Goal: Information Seeking & Learning: Learn about a topic

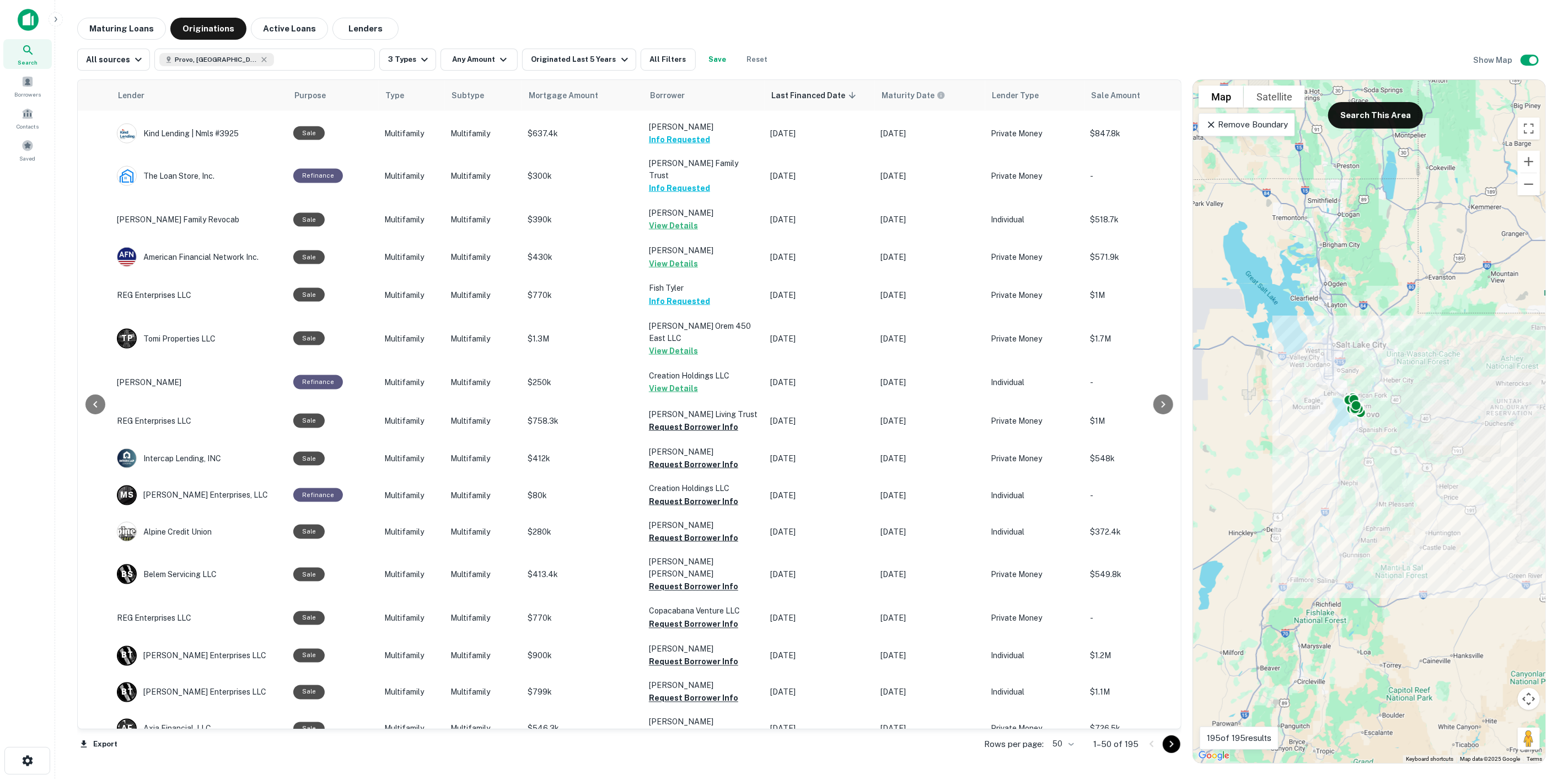
scroll to position [1264, 161]
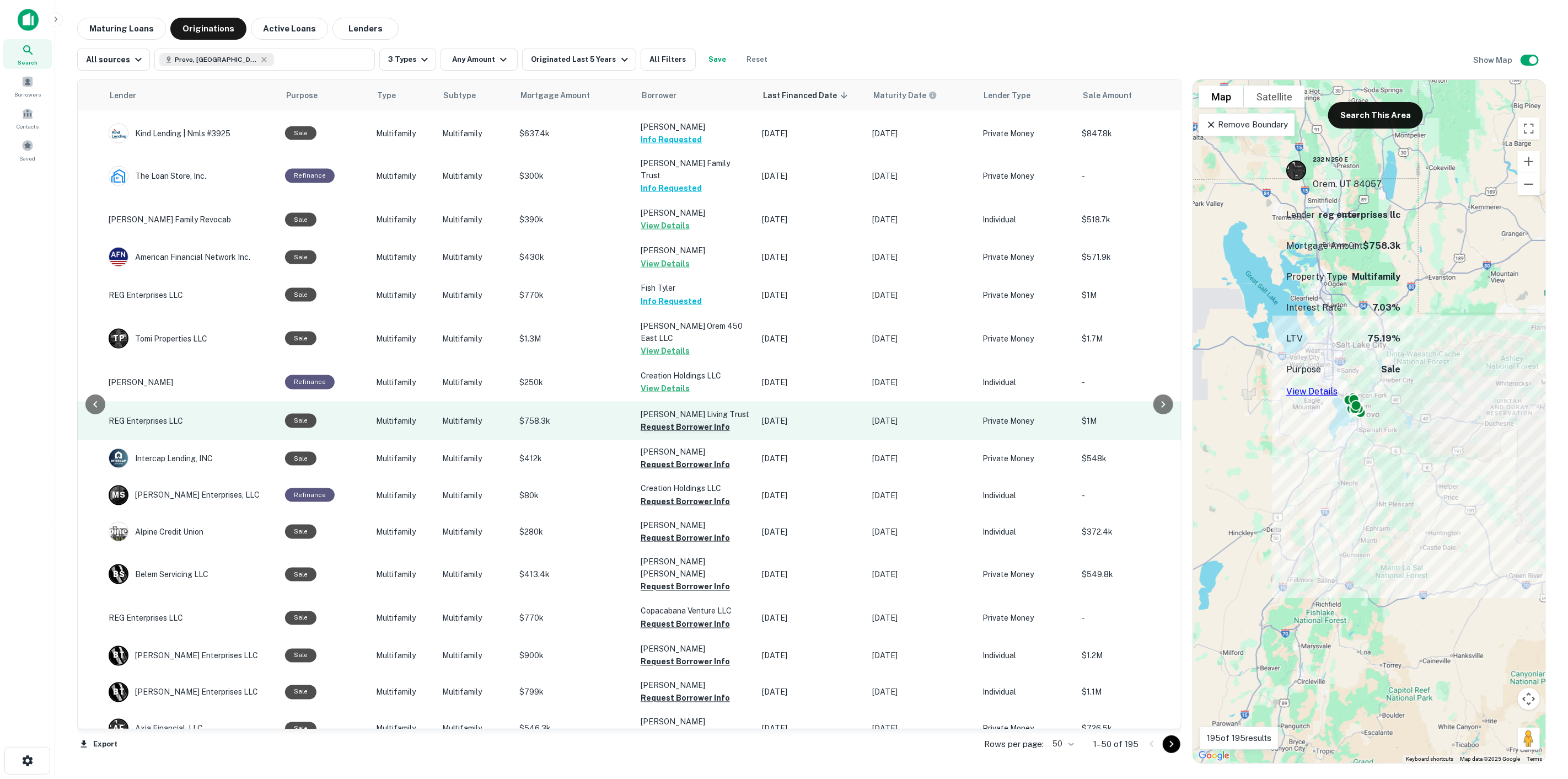
click at [670, 420] on button "Request Borrower Info" at bounding box center [685, 427] width 89 height 13
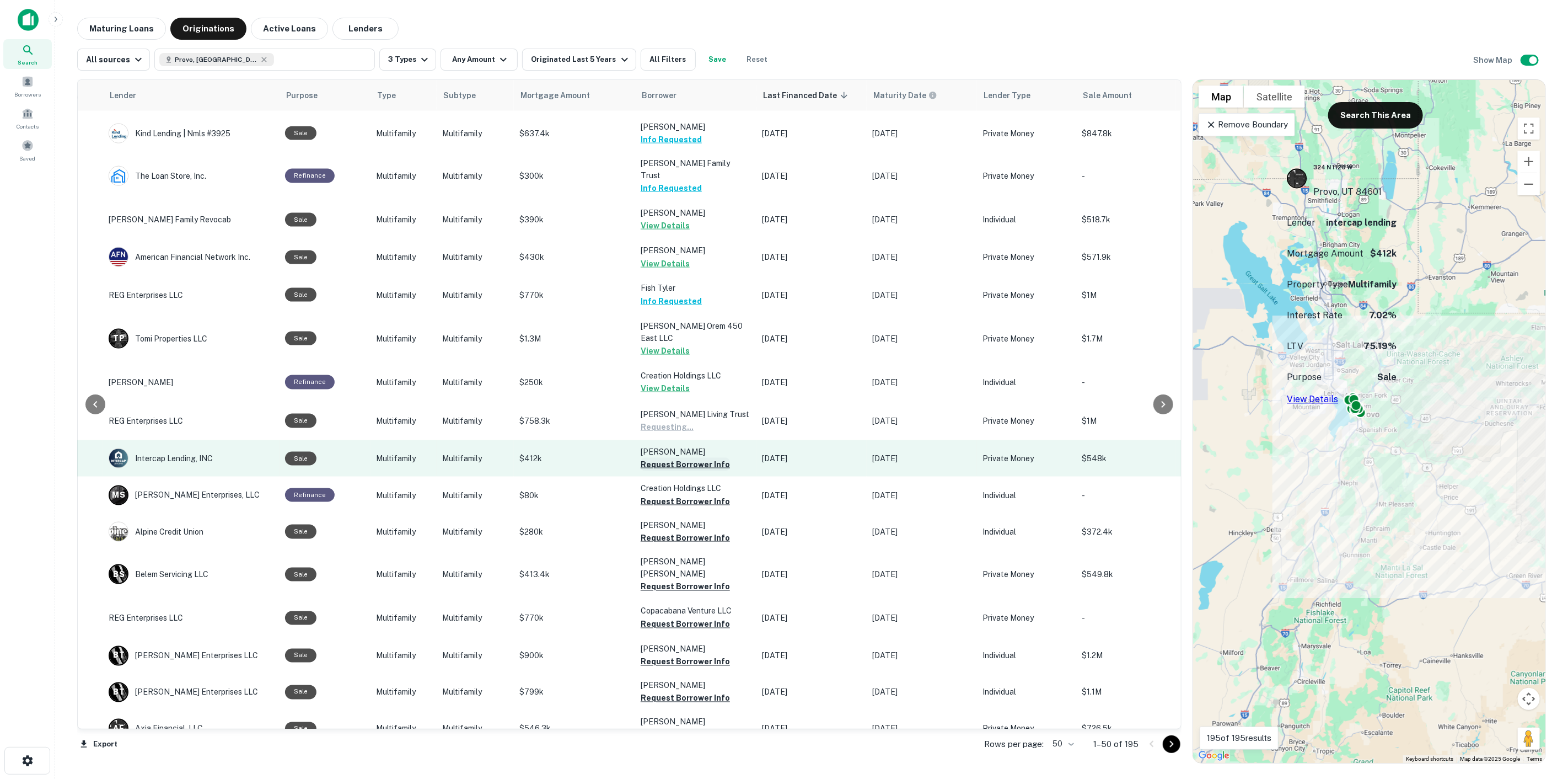
click at [677, 458] on button "Request Borrower Info" at bounding box center [685, 464] width 89 height 13
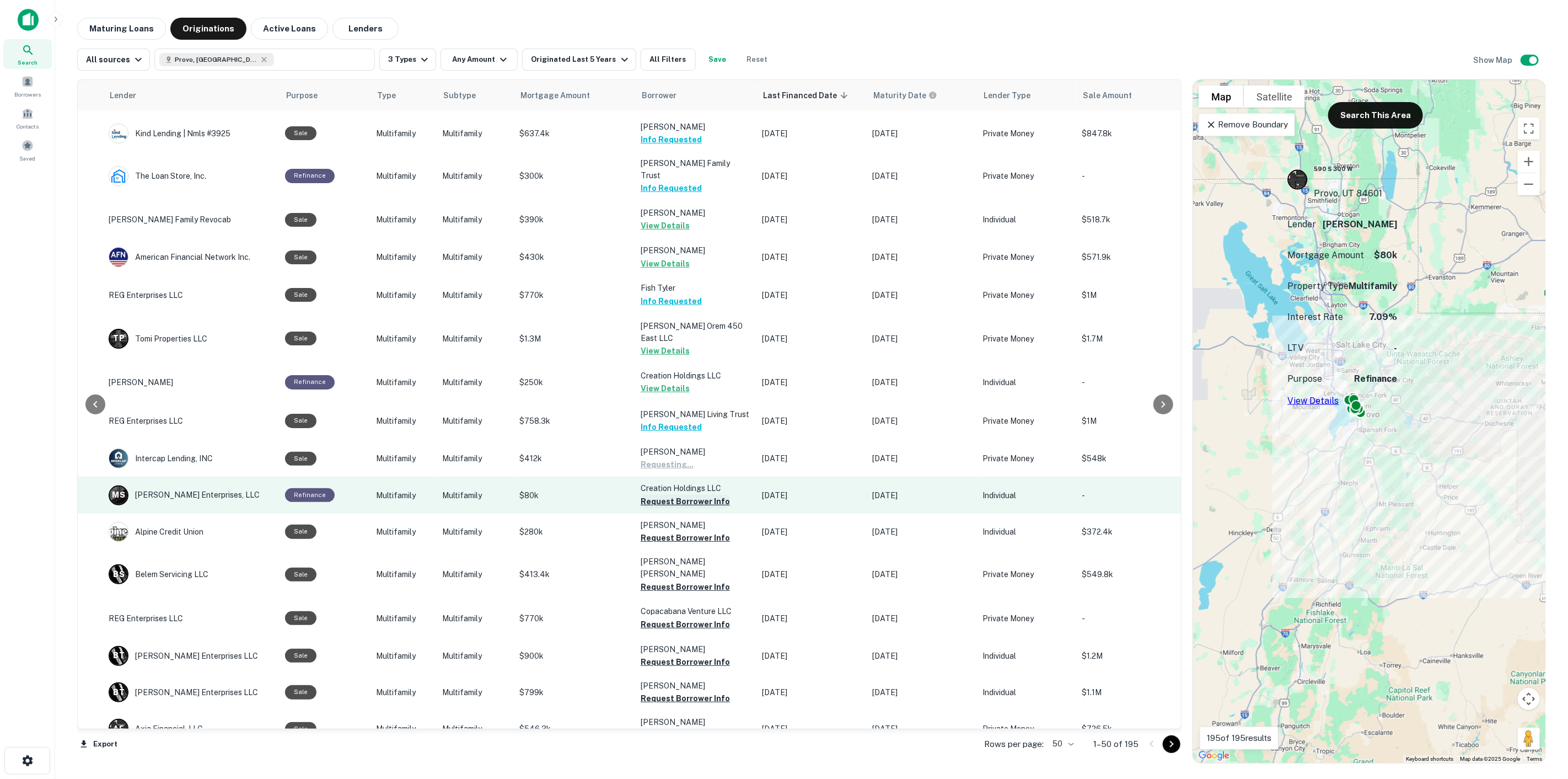
click at [682, 495] on button "Request Borrower Info" at bounding box center [685, 501] width 89 height 13
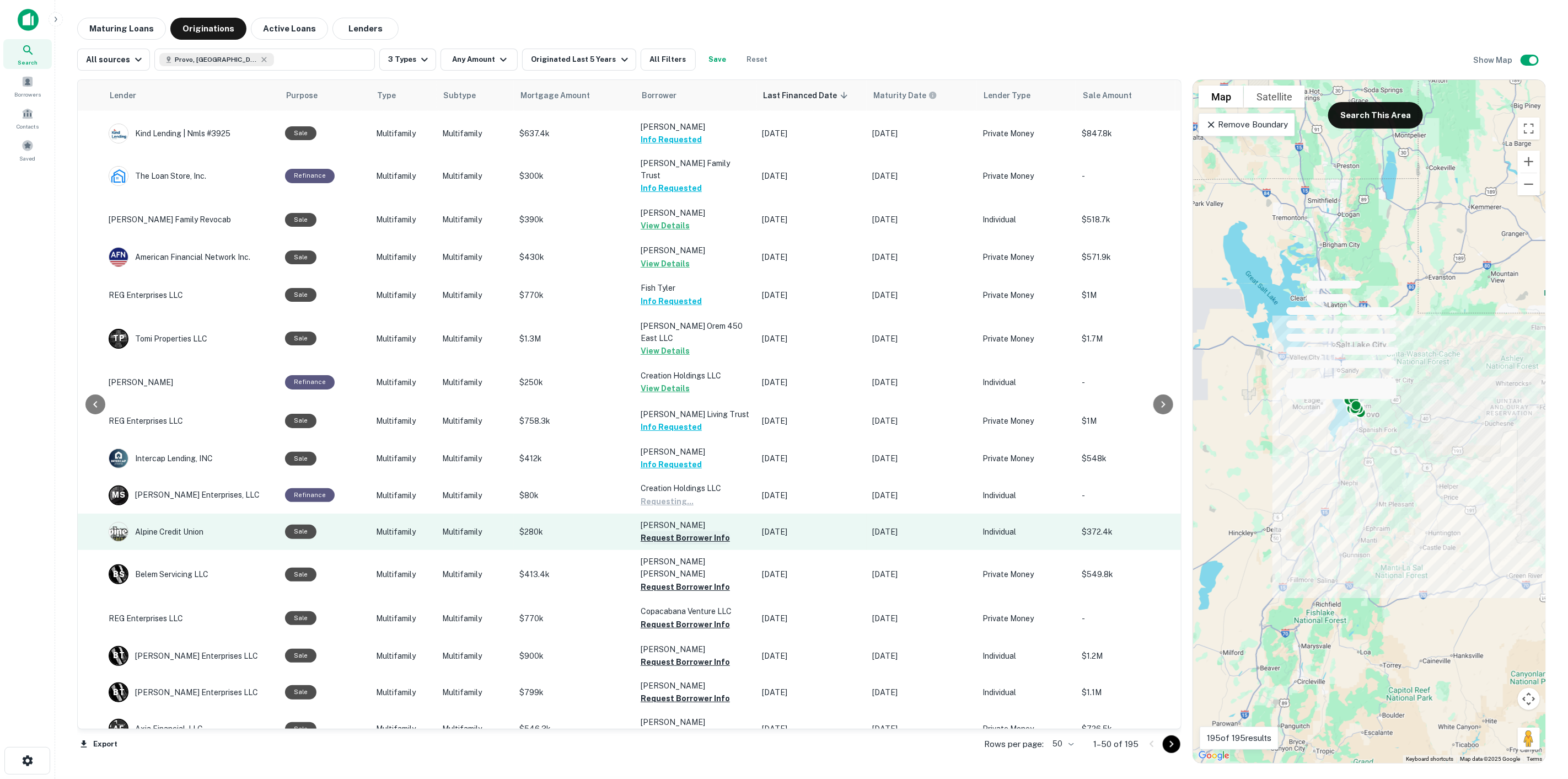
click at [684, 531] on button "Request Borrower Info" at bounding box center [685, 537] width 89 height 13
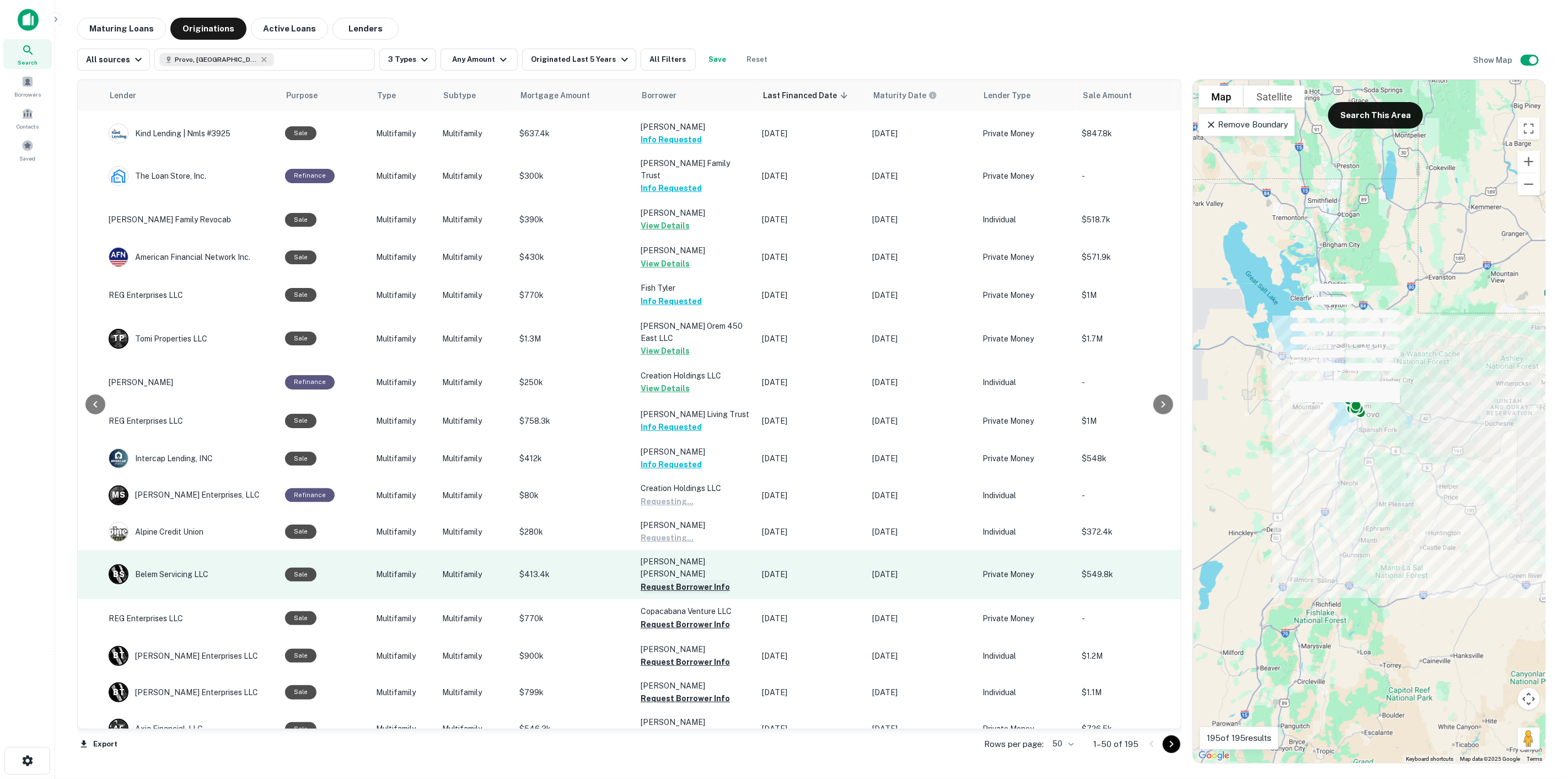
click at [684, 580] on button "Request Borrower Info" at bounding box center [685, 586] width 89 height 13
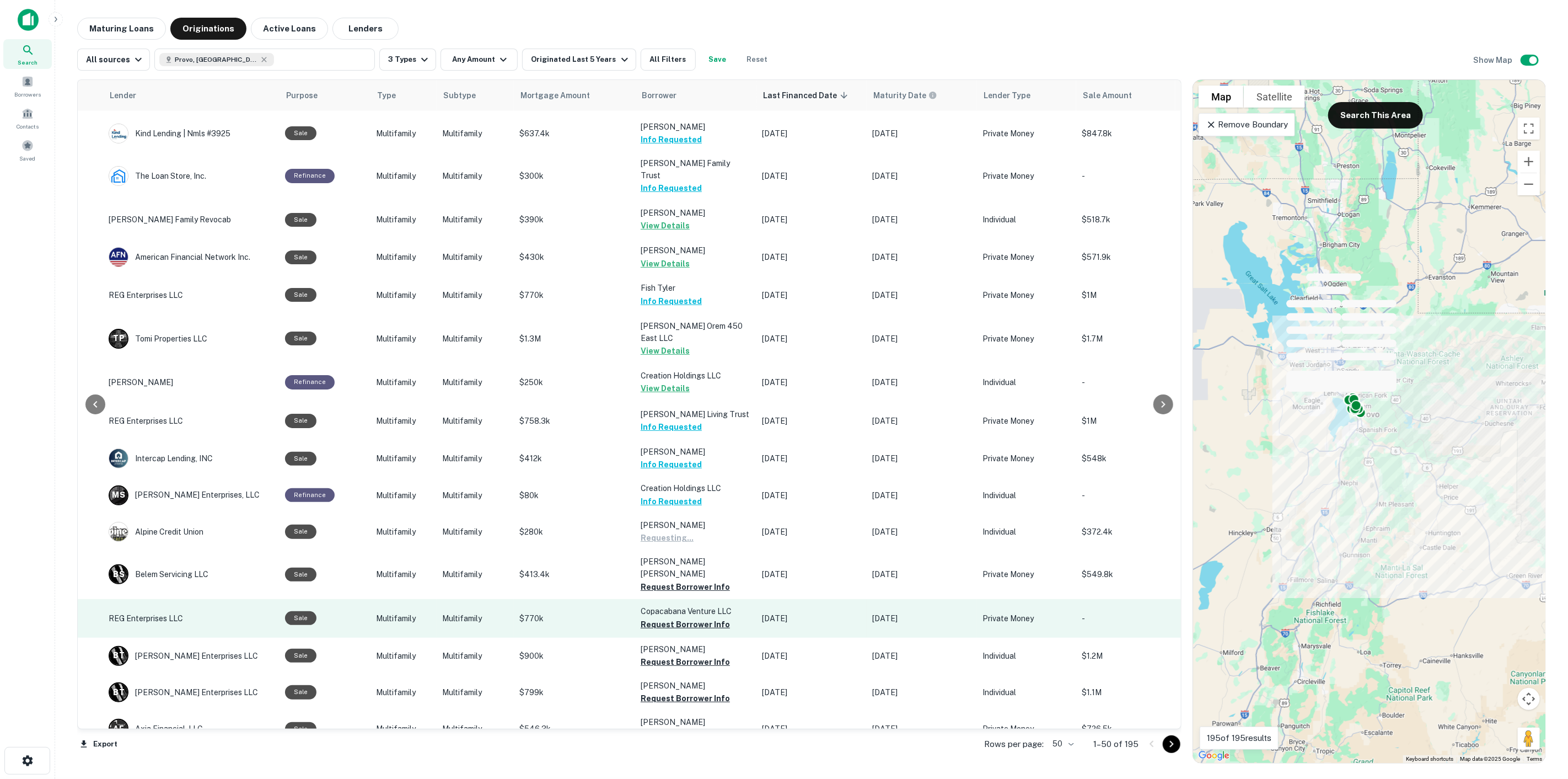
click at [688, 599] on td "Copacabana Venture LLC Request Borrower Info" at bounding box center [696, 618] width 121 height 38
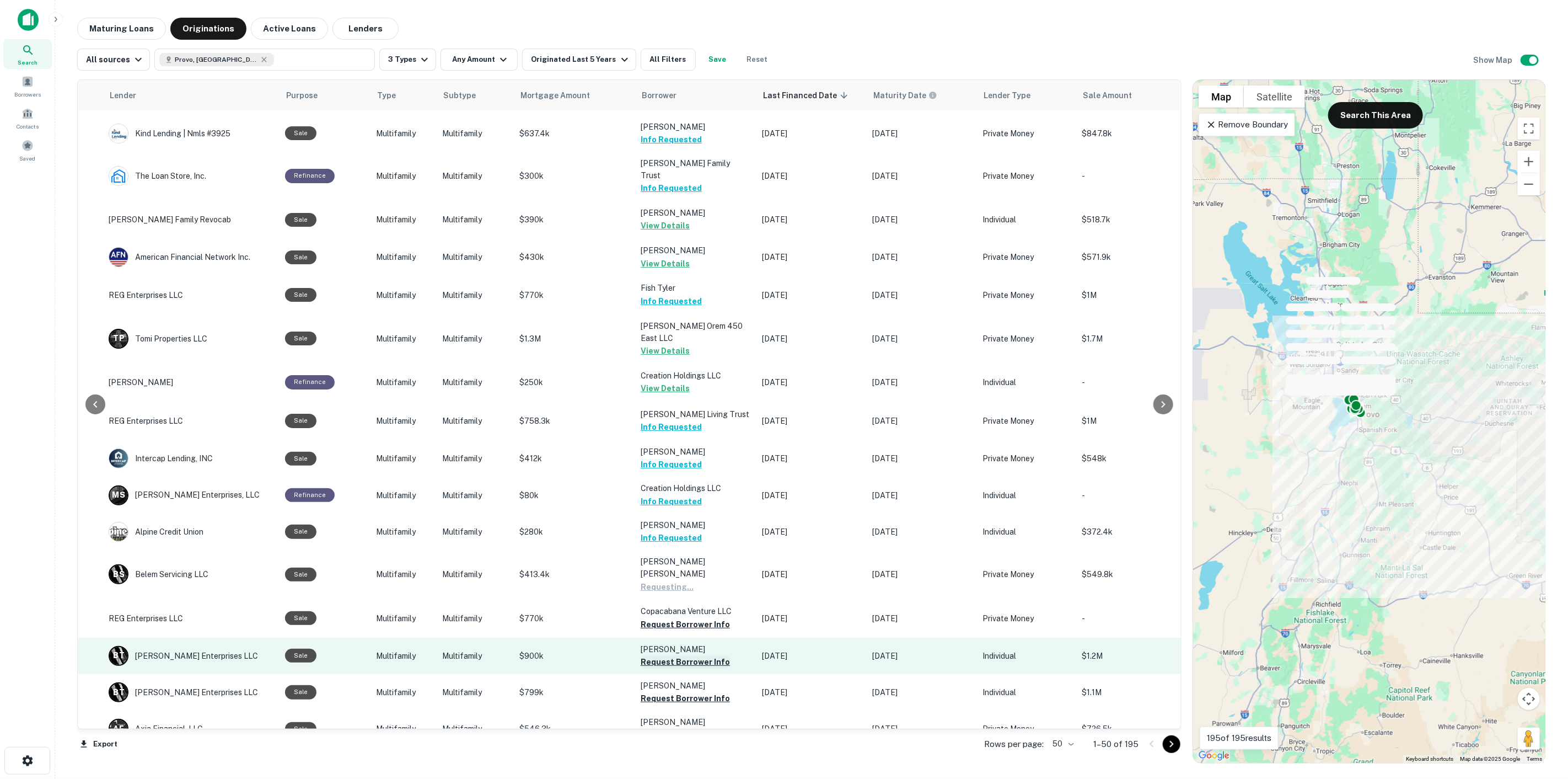
click at [688, 655] on button "Request Borrower Info" at bounding box center [685, 661] width 89 height 13
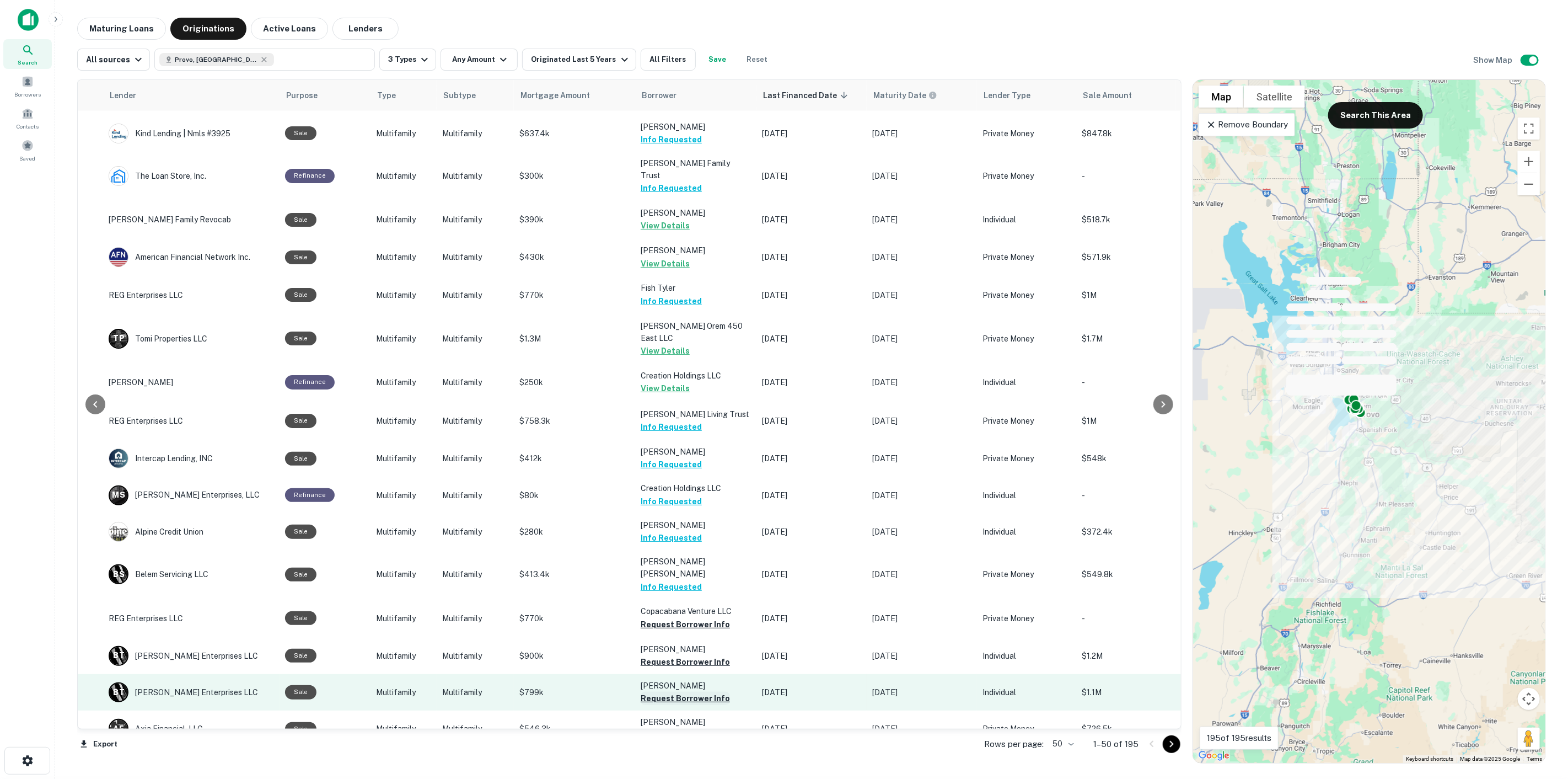
click at [685, 692] on button "Request Borrower Info" at bounding box center [685, 698] width 89 height 13
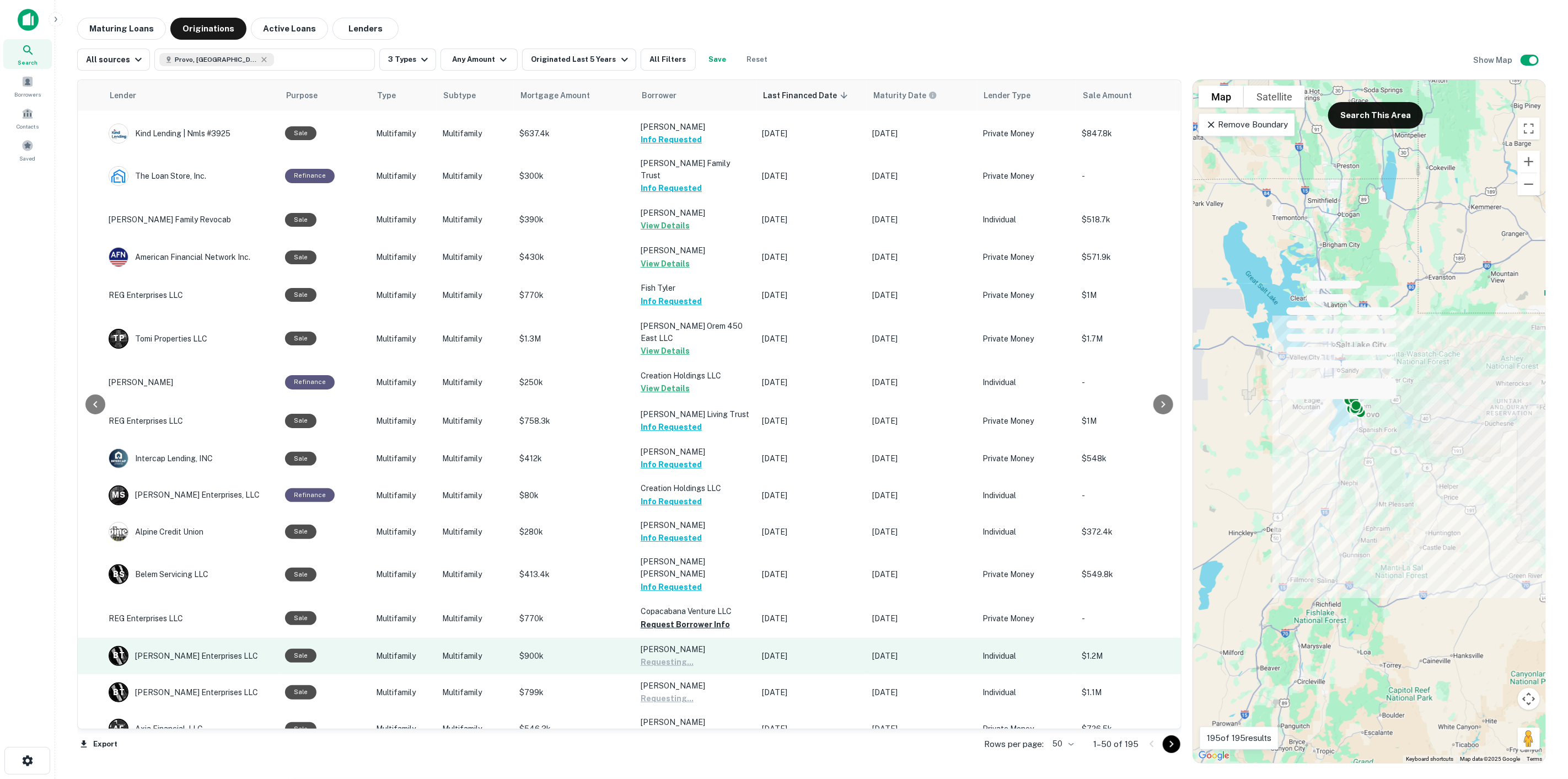
drag, startPoint x: 682, startPoint y: 624, endPoint x: 685, endPoint y: 554, distance: 70.1
click at [682, 729] on button "Request Borrower Info" at bounding box center [685, 735] width 89 height 13
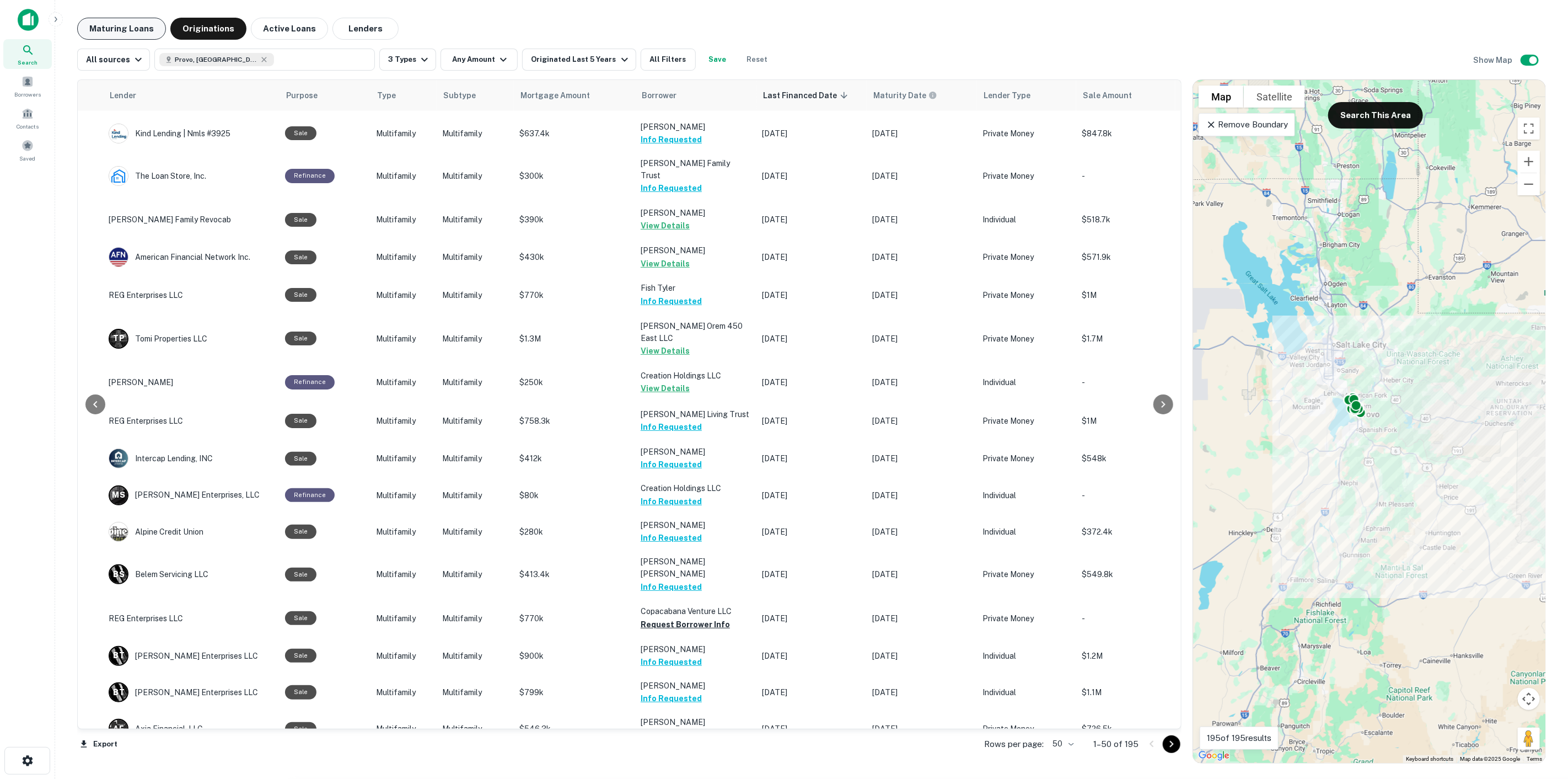
click at [118, 25] on button "Maturing Loans" at bounding box center [121, 29] width 89 height 22
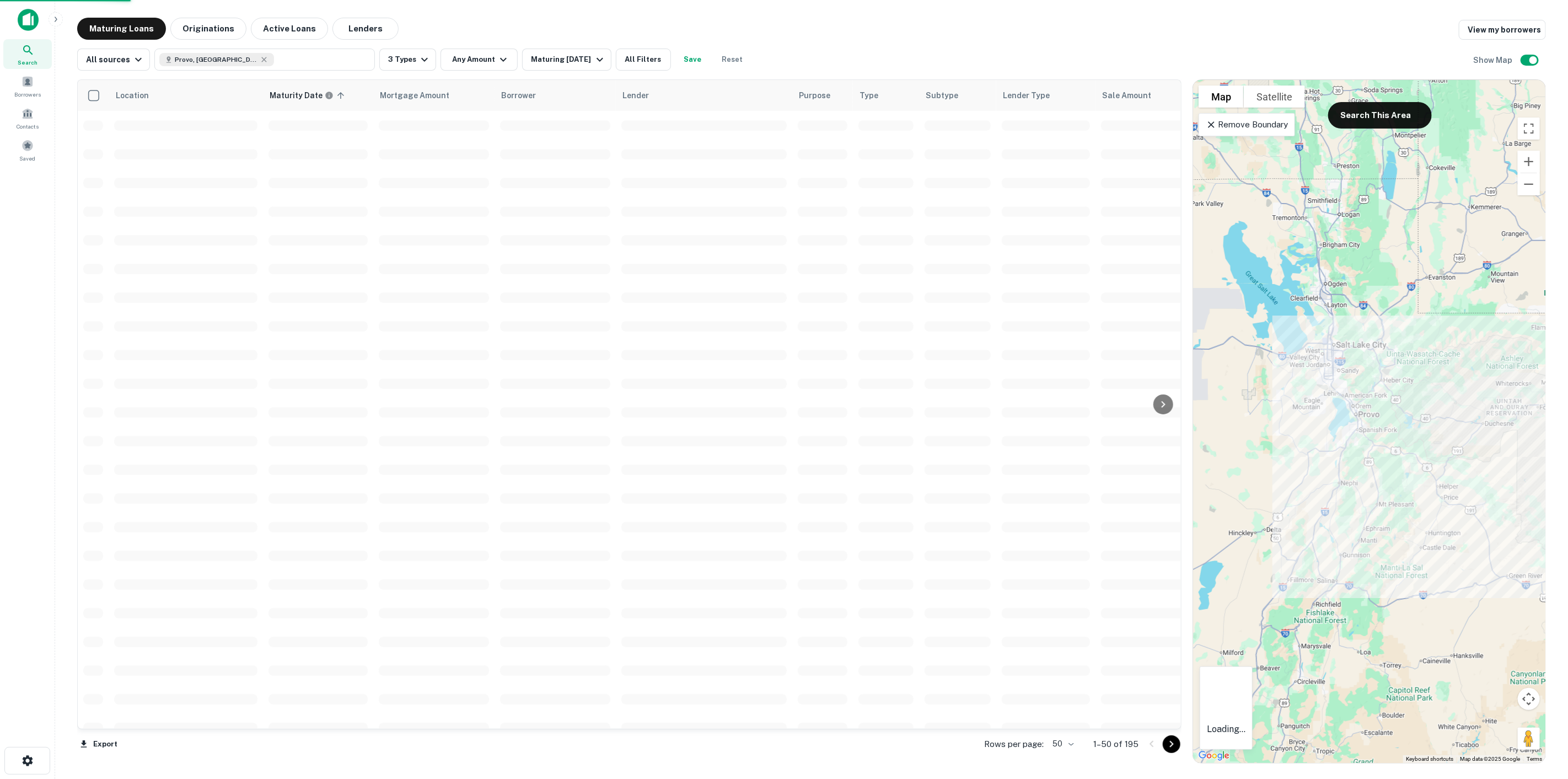
scroll to position [1264, 0]
click at [548, 55] on div "Maturing [DATE]" at bounding box center [568, 59] width 75 height 13
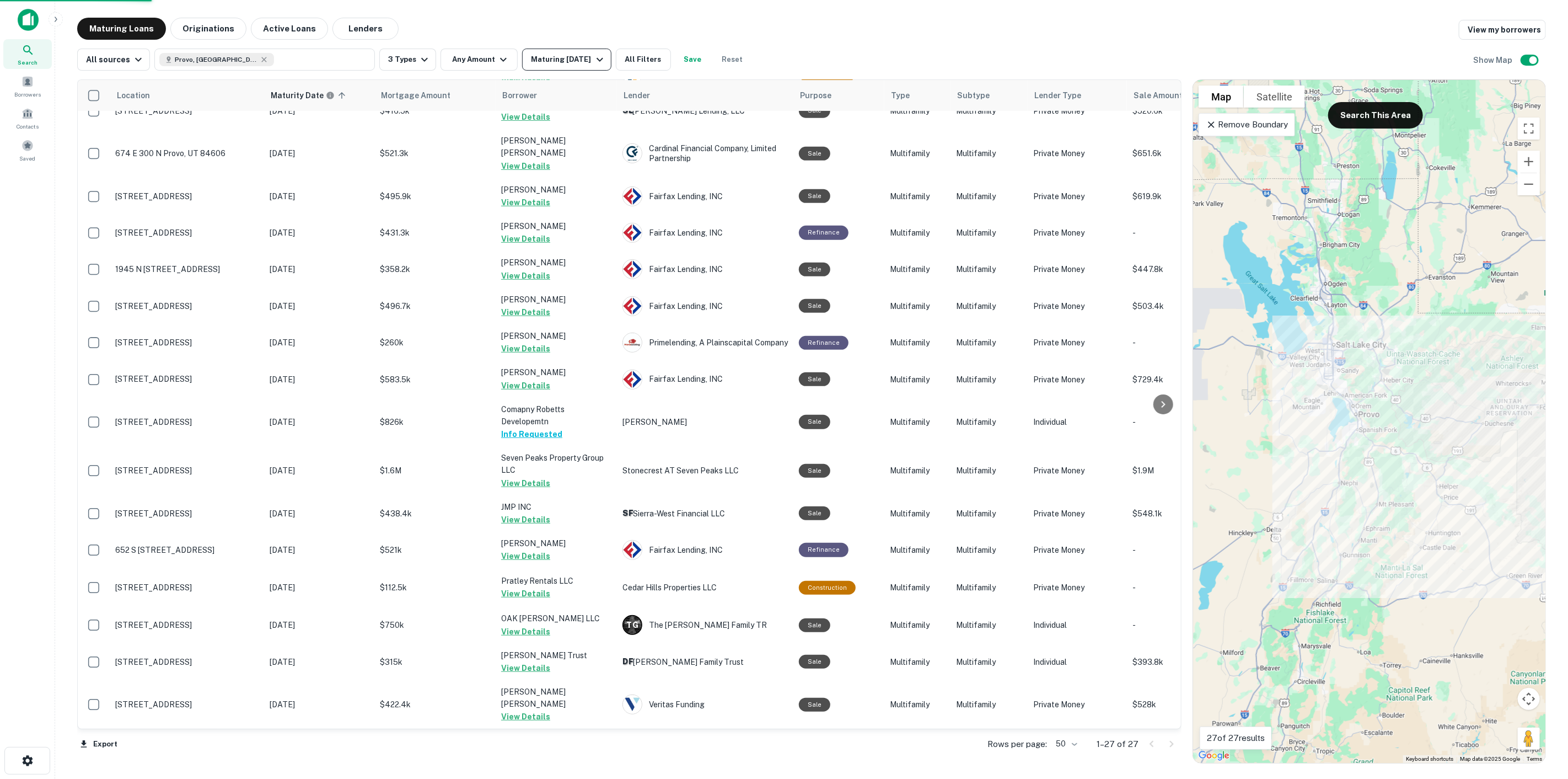
click at [552, 778] on div at bounding box center [784, 788] width 1568 height 0
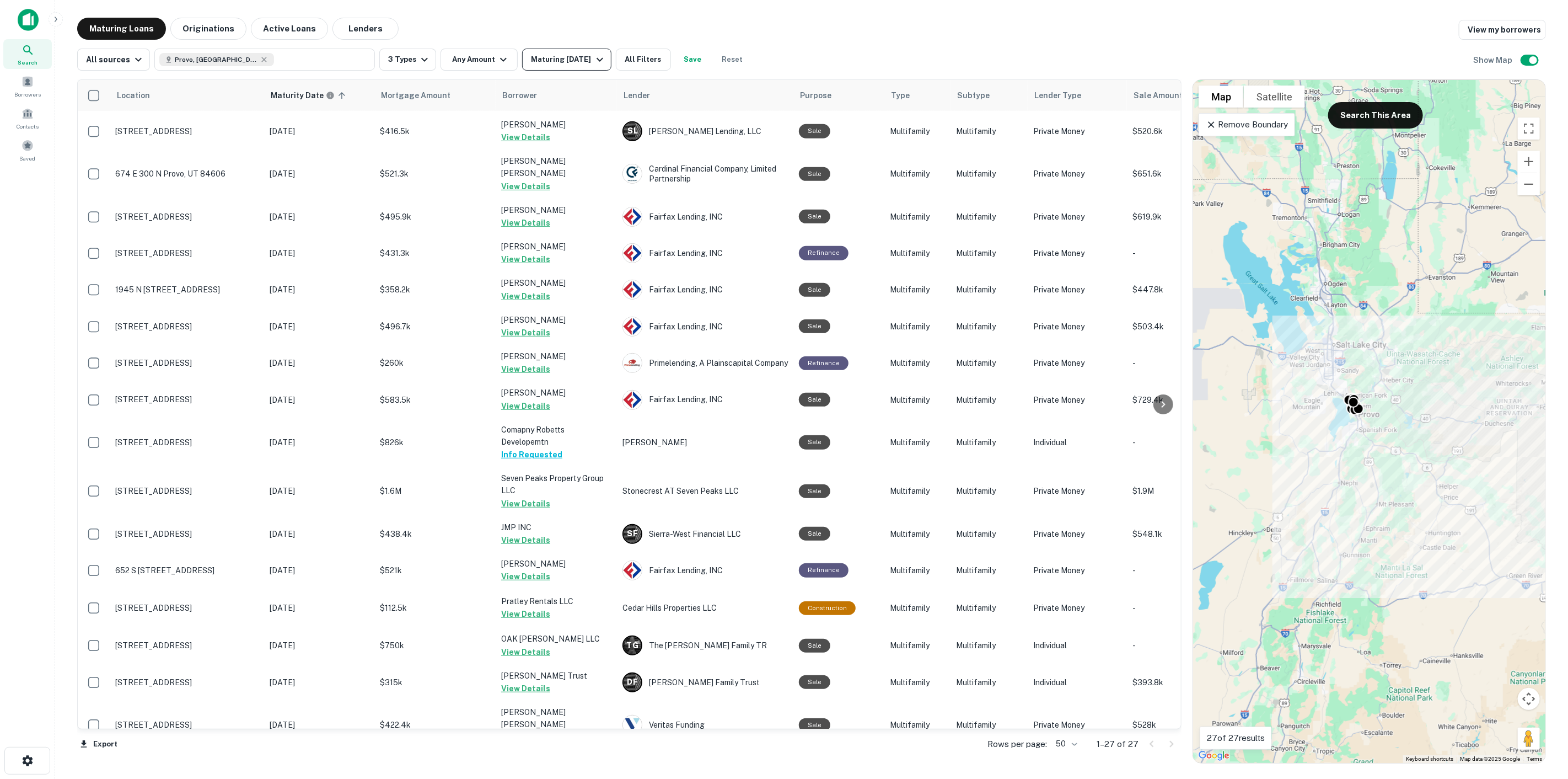
click at [549, 52] on button "Maturing [DATE]" at bounding box center [566, 59] width 89 height 22
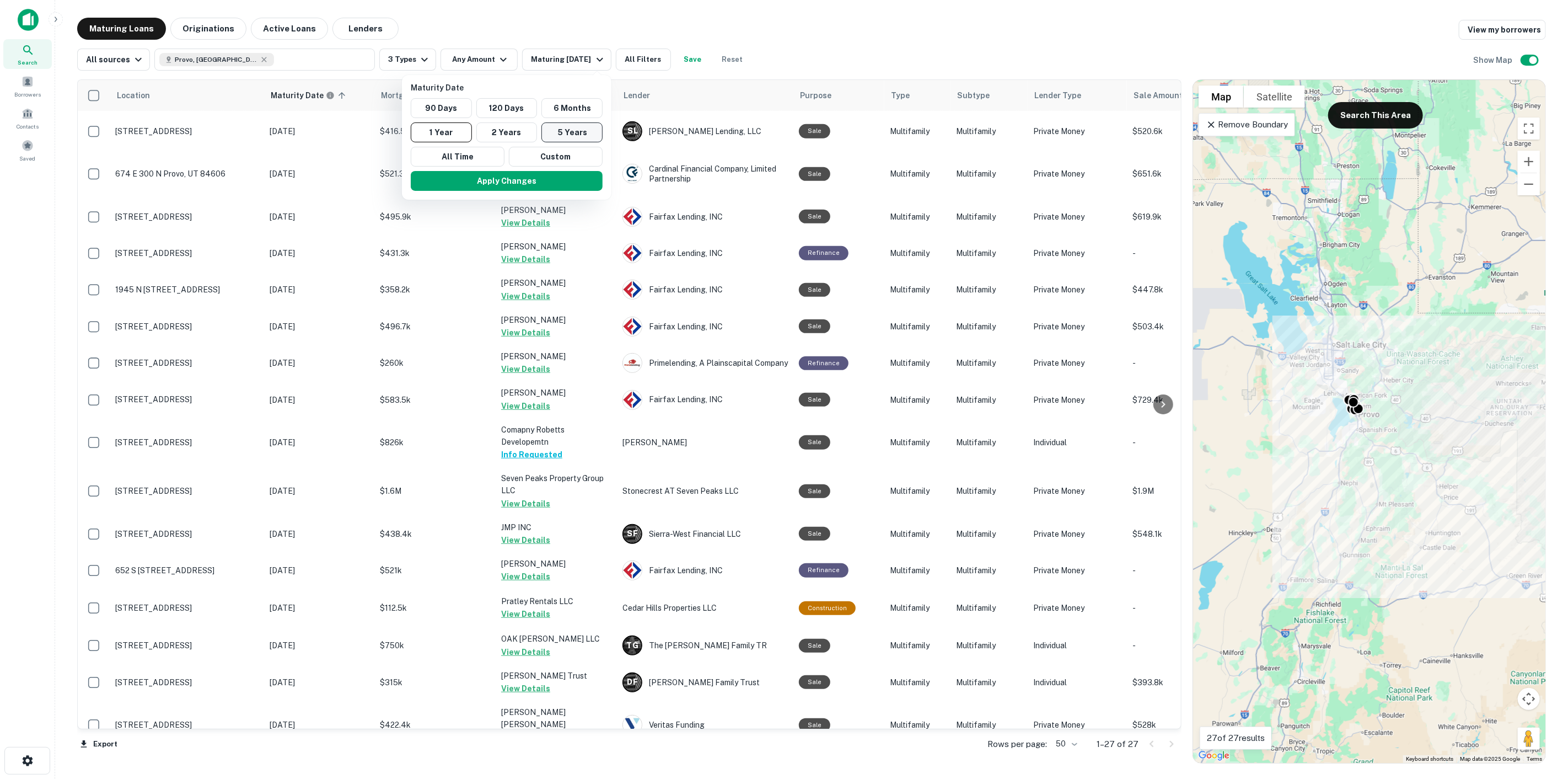
click at [574, 141] on button "5 Years" at bounding box center [572, 133] width 61 height 20
click at [546, 185] on button "Apply Changes" at bounding box center [512, 181] width 192 height 20
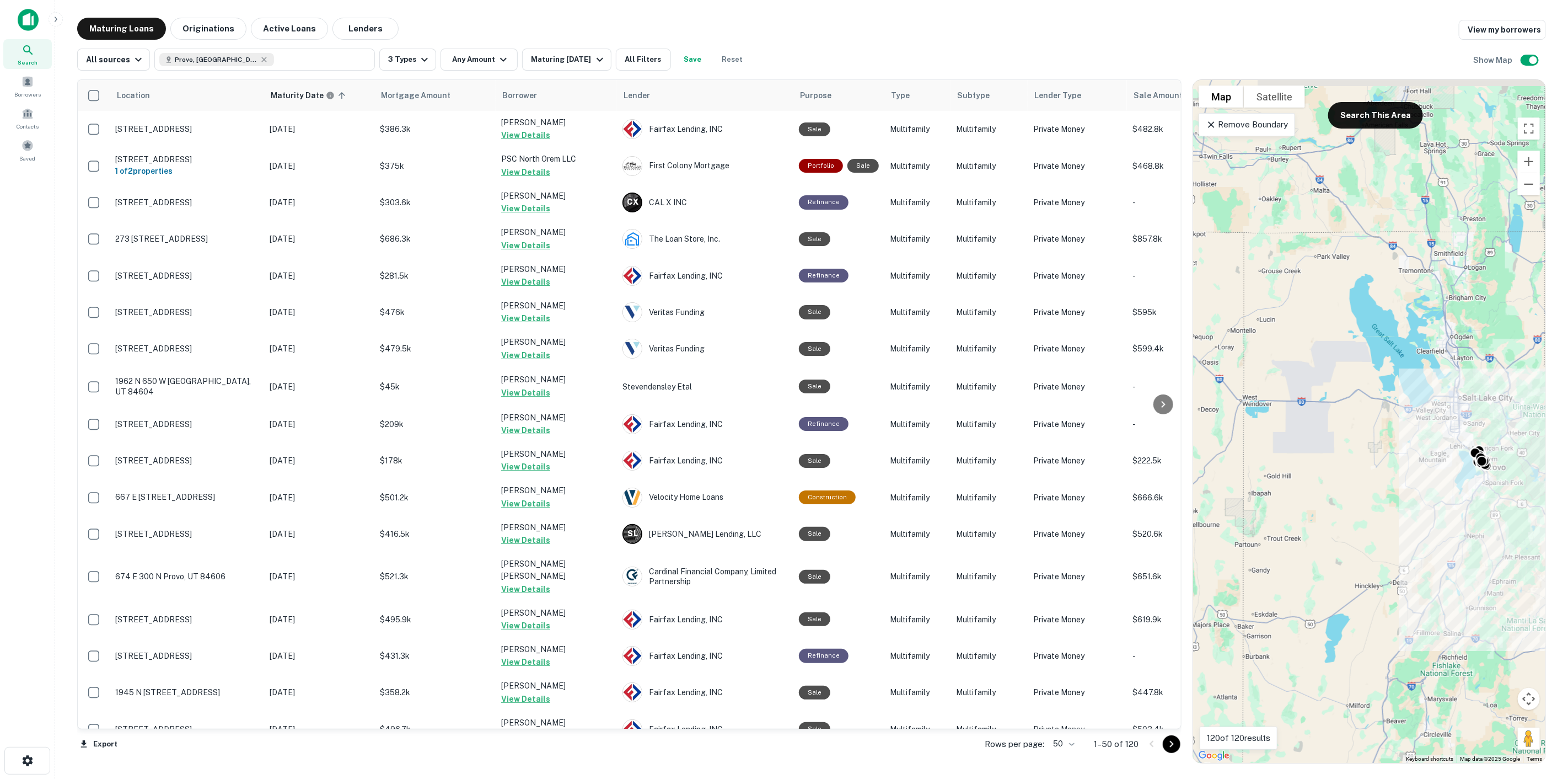
drag, startPoint x: 1342, startPoint y: 290, endPoint x: 1469, endPoint y: 346, distance: 138.8
click at [1469, 346] on div "To activate drag with keyboard, press Alt + Enter. Once in keyboard drag state,…" at bounding box center [1369, 421] width 352 height 683
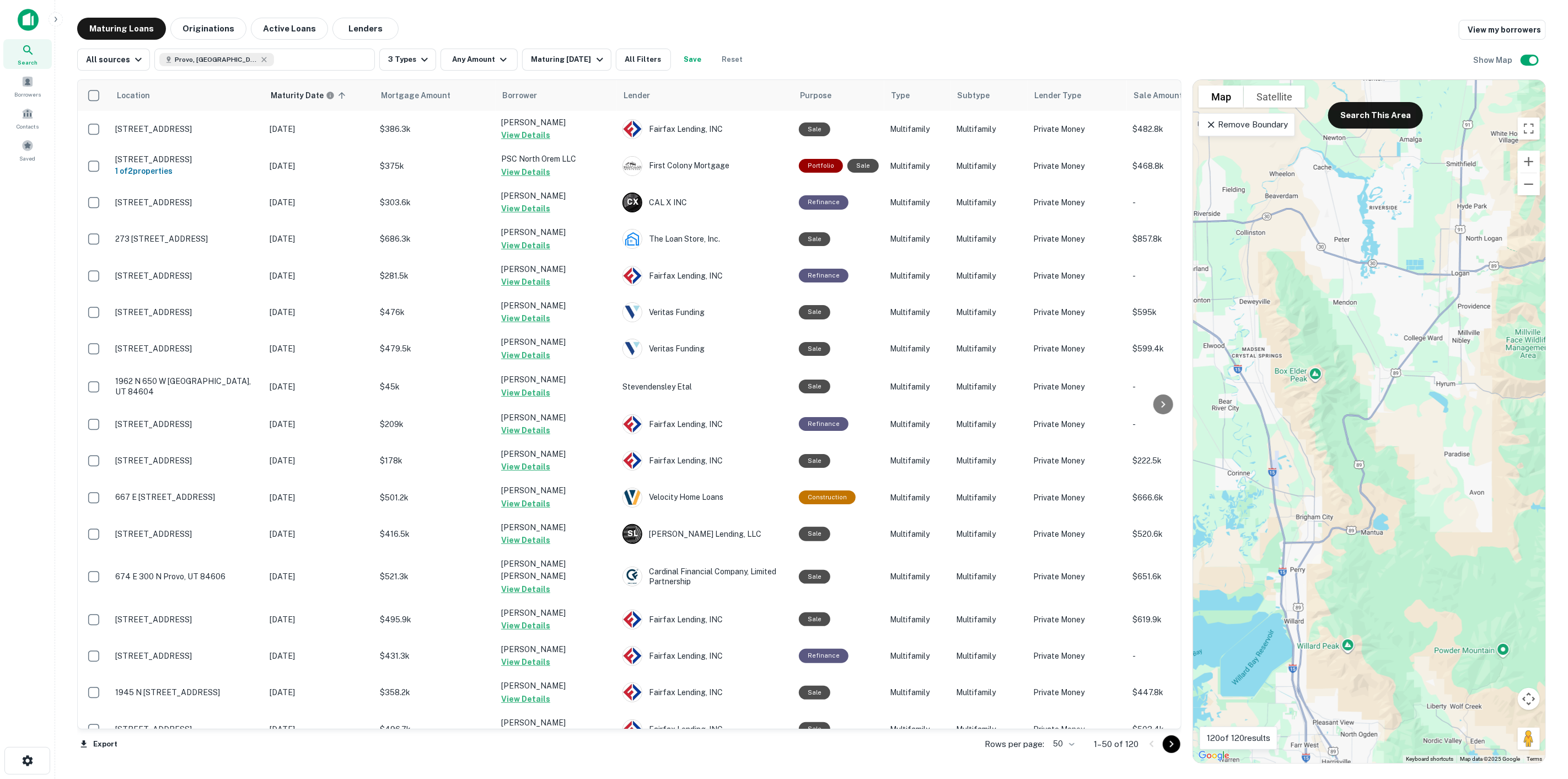
drag, startPoint x: 1457, startPoint y: 294, endPoint x: 1319, endPoint y: 300, distance: 138.1
click at [1319, 300] on div "To activate drag with keyboard, press Alt + Enter. Once in keyboard drag state,…" at bounding box center [1369, 421] width 352 height 683
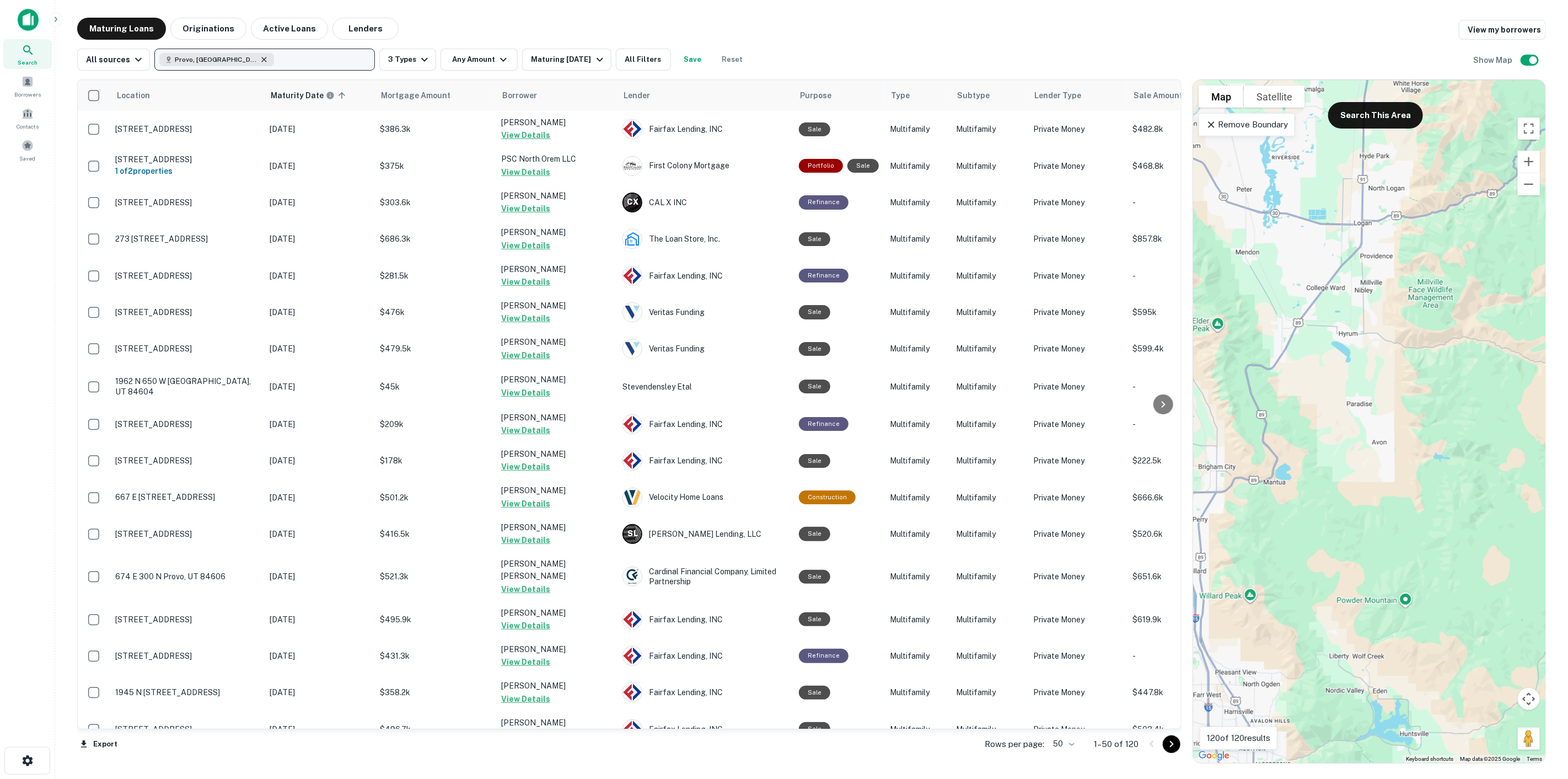
click at [262, 59] on icon "button" at bounding box center [264, 59] width 5 height 5
type input "*****"
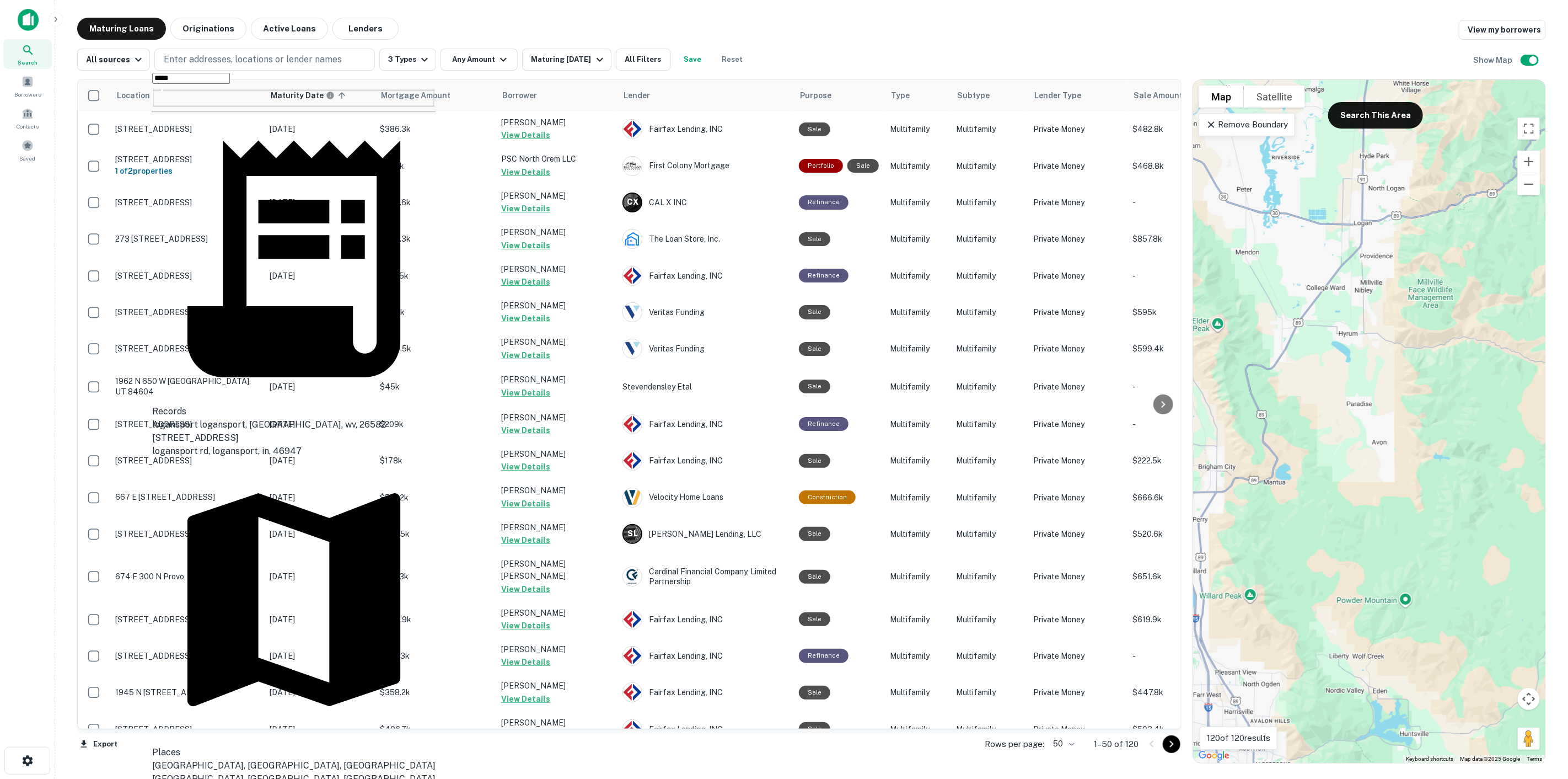
click at [257, 759] on div "[GEOGRAPHIC_DATA], [GEOGRAPHIC_DATA], [GEOGRAPHIC_DATA]" at bounding box center [294, 765] width 284 height 13
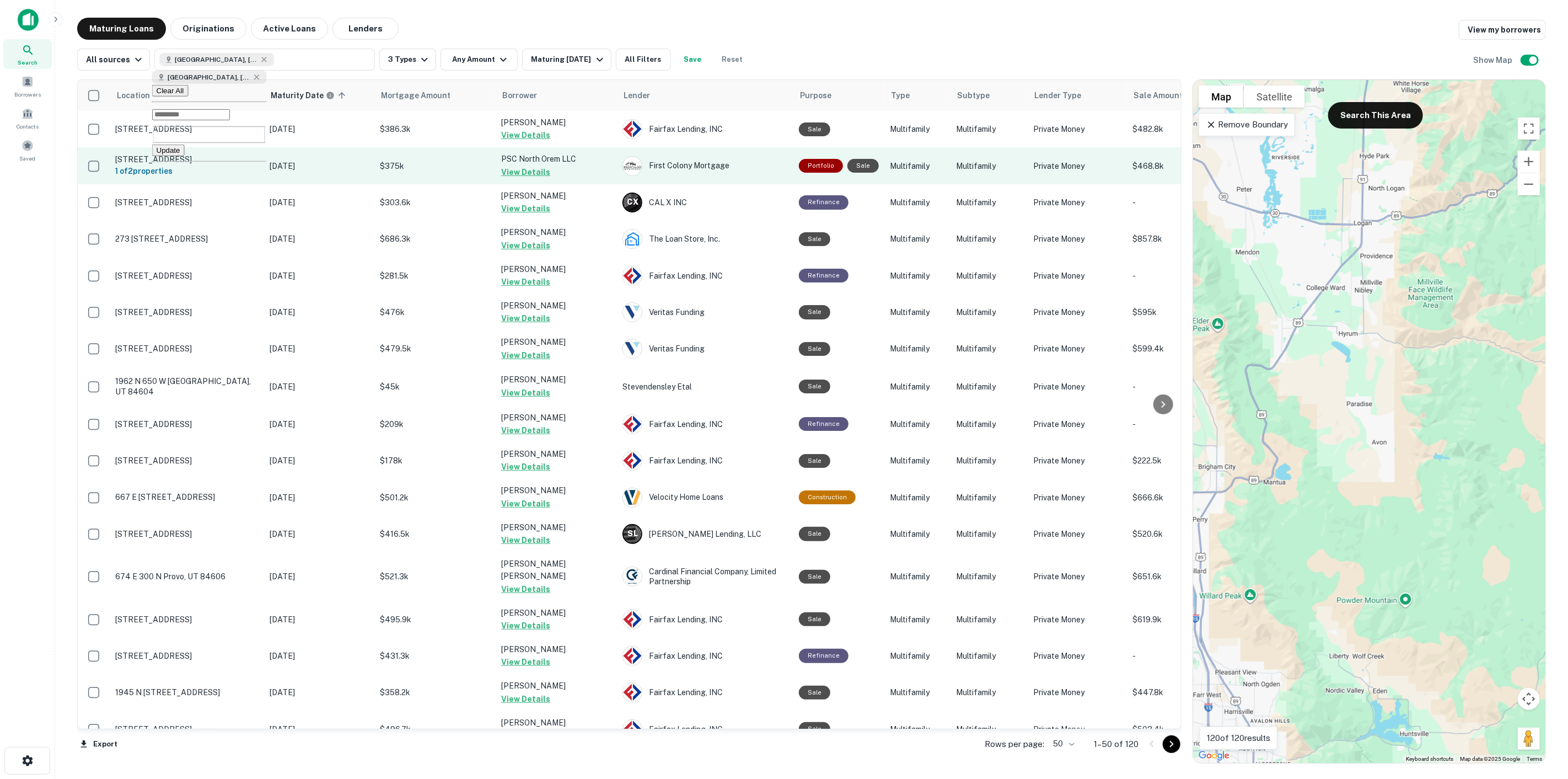
click at [184, 150] on button "Update" at bounding box center [168, 150] width 33 height 12
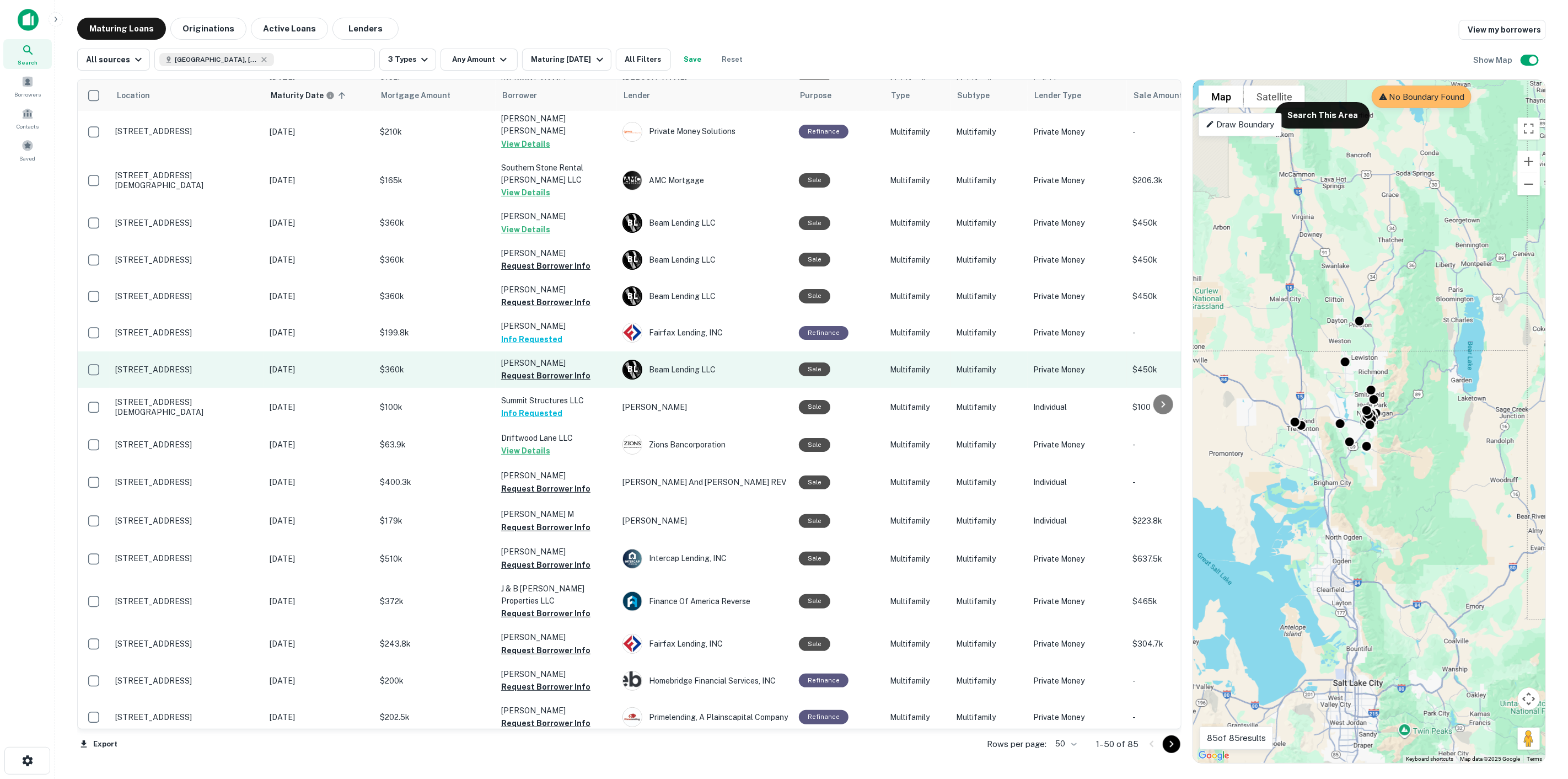
scroll to position [123, 0]
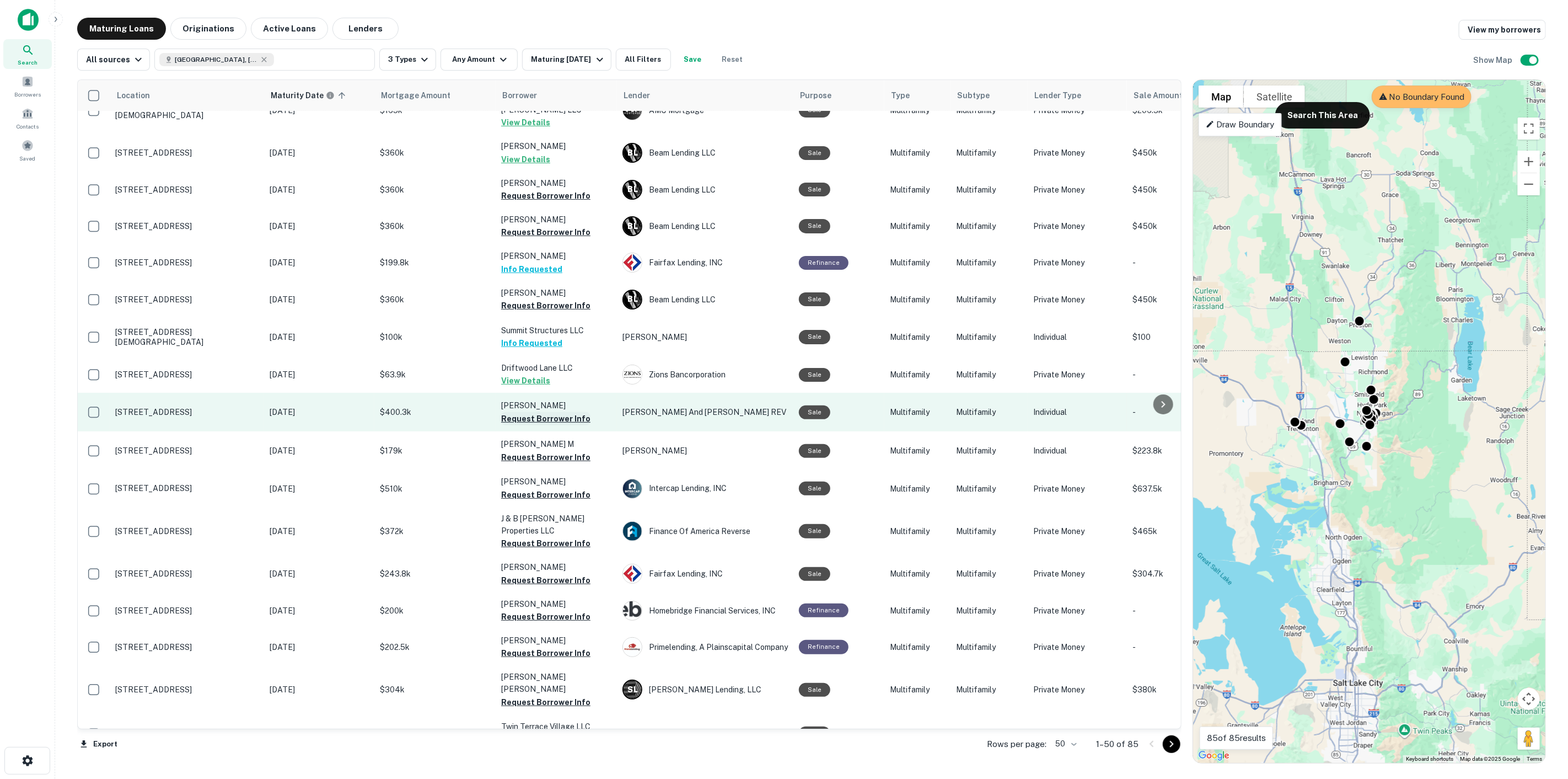
click at [569, 412] on button "Request Borrower Info" at bounding box center [546, 418] width 89 height 13
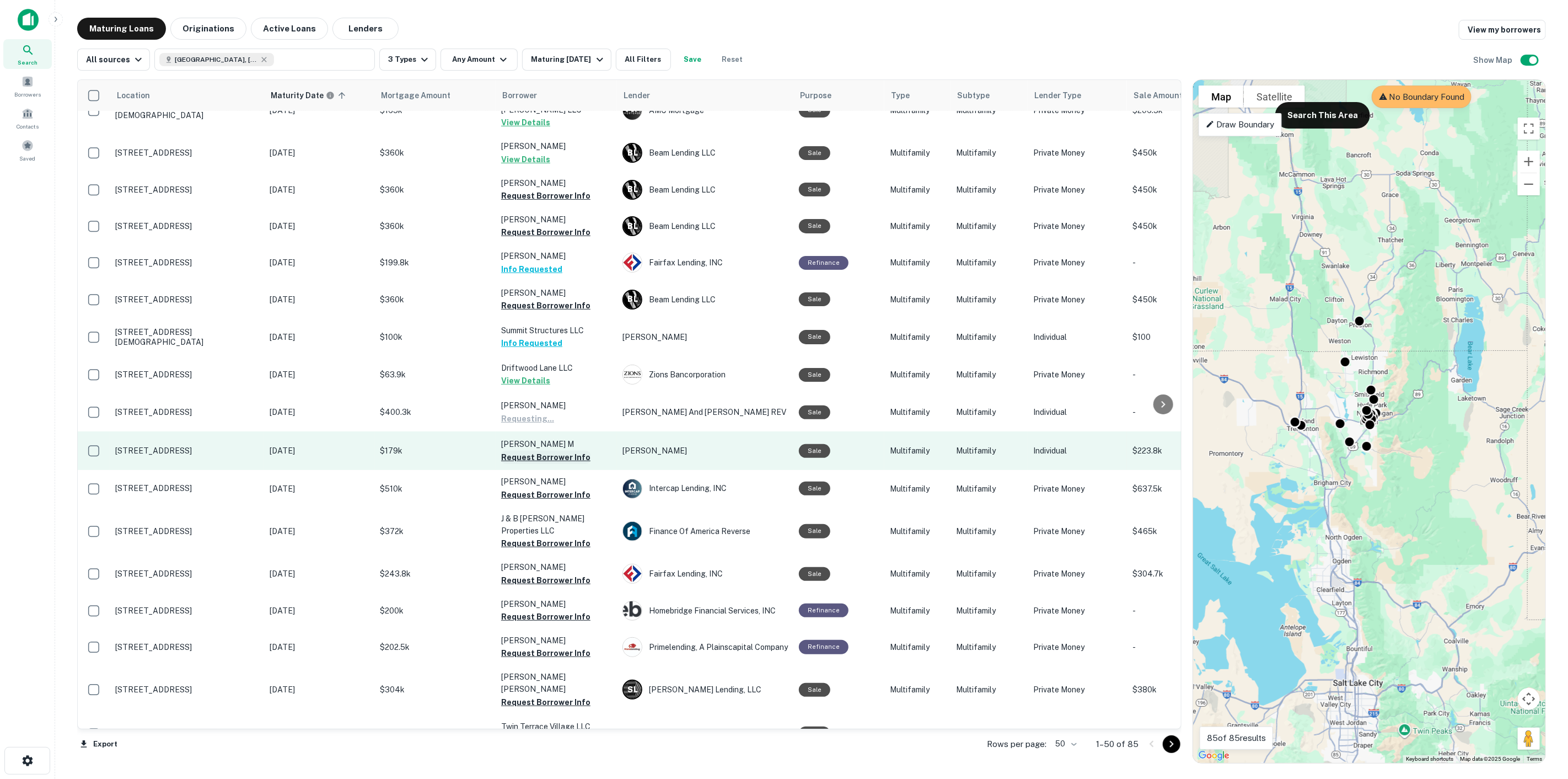
click at [572, 451] on button "Request Borrower Info" at bounding box center [546, 457] width 89 height 13
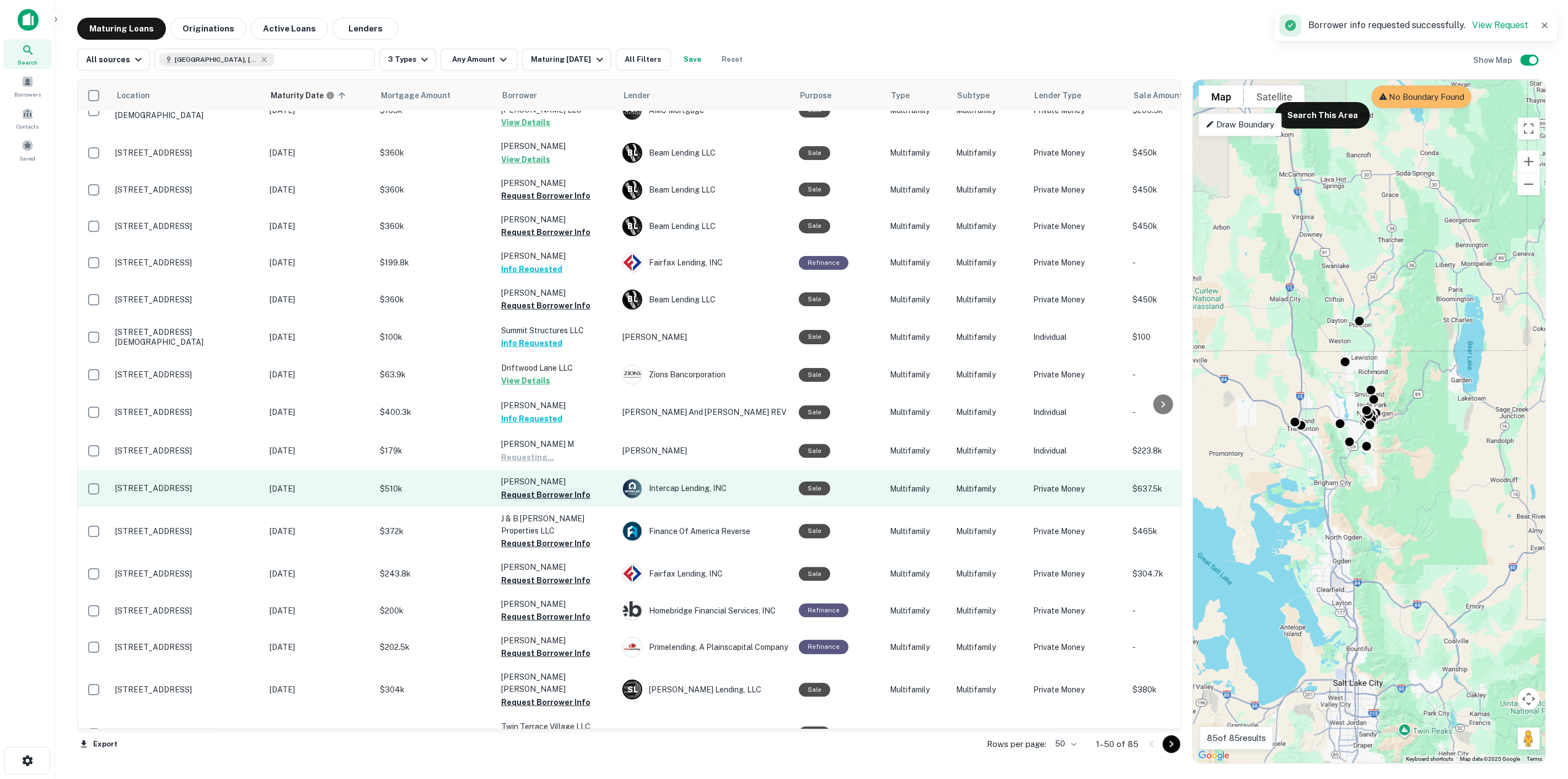
click at [571, 488] on button "Request Borrower Info" at bounding box center [546, 494] width 89 height 13
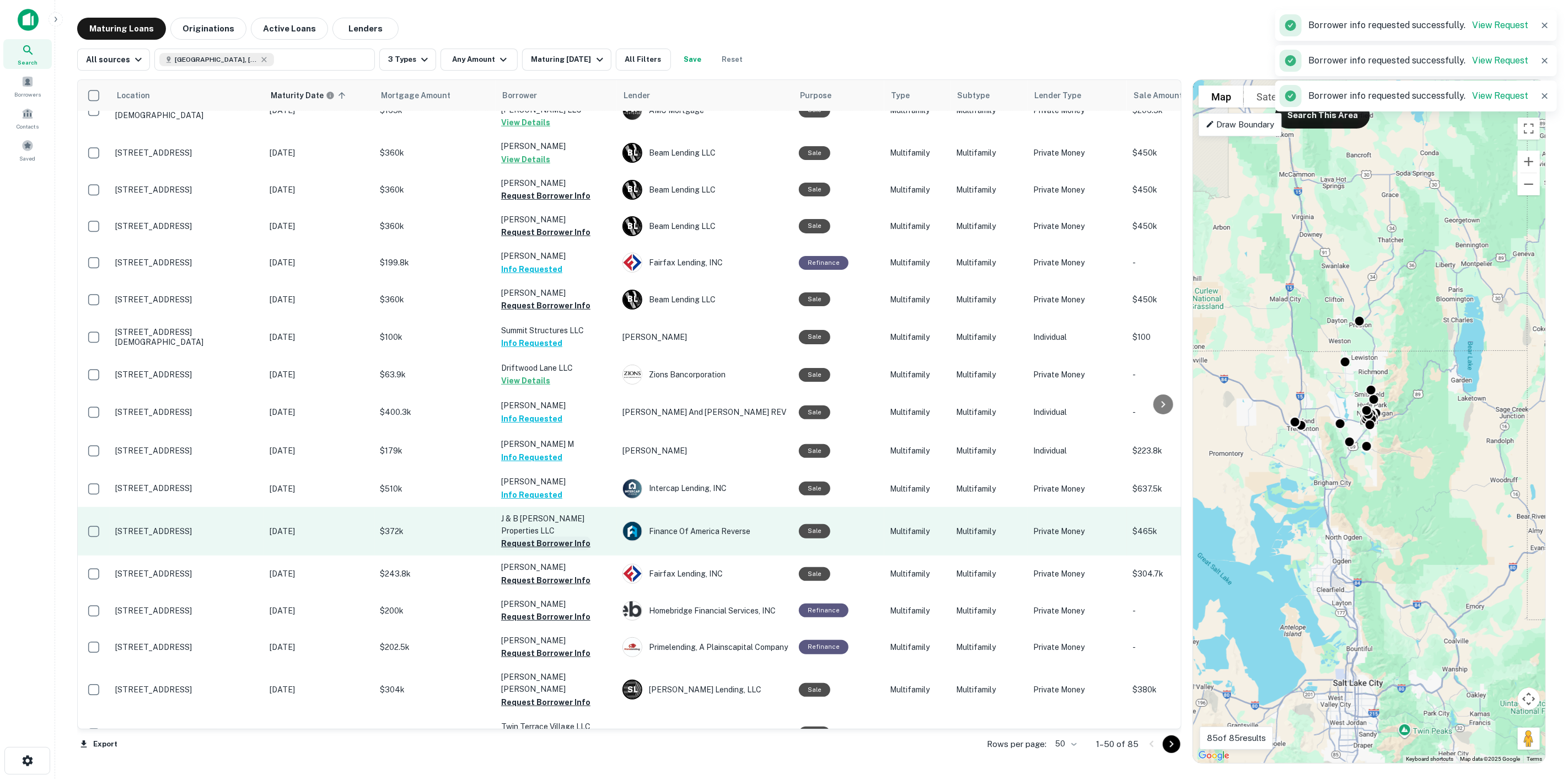
click at [570, 537] on button "Request Borrower Info" at bounding box center [546, 543] width 89 height 13
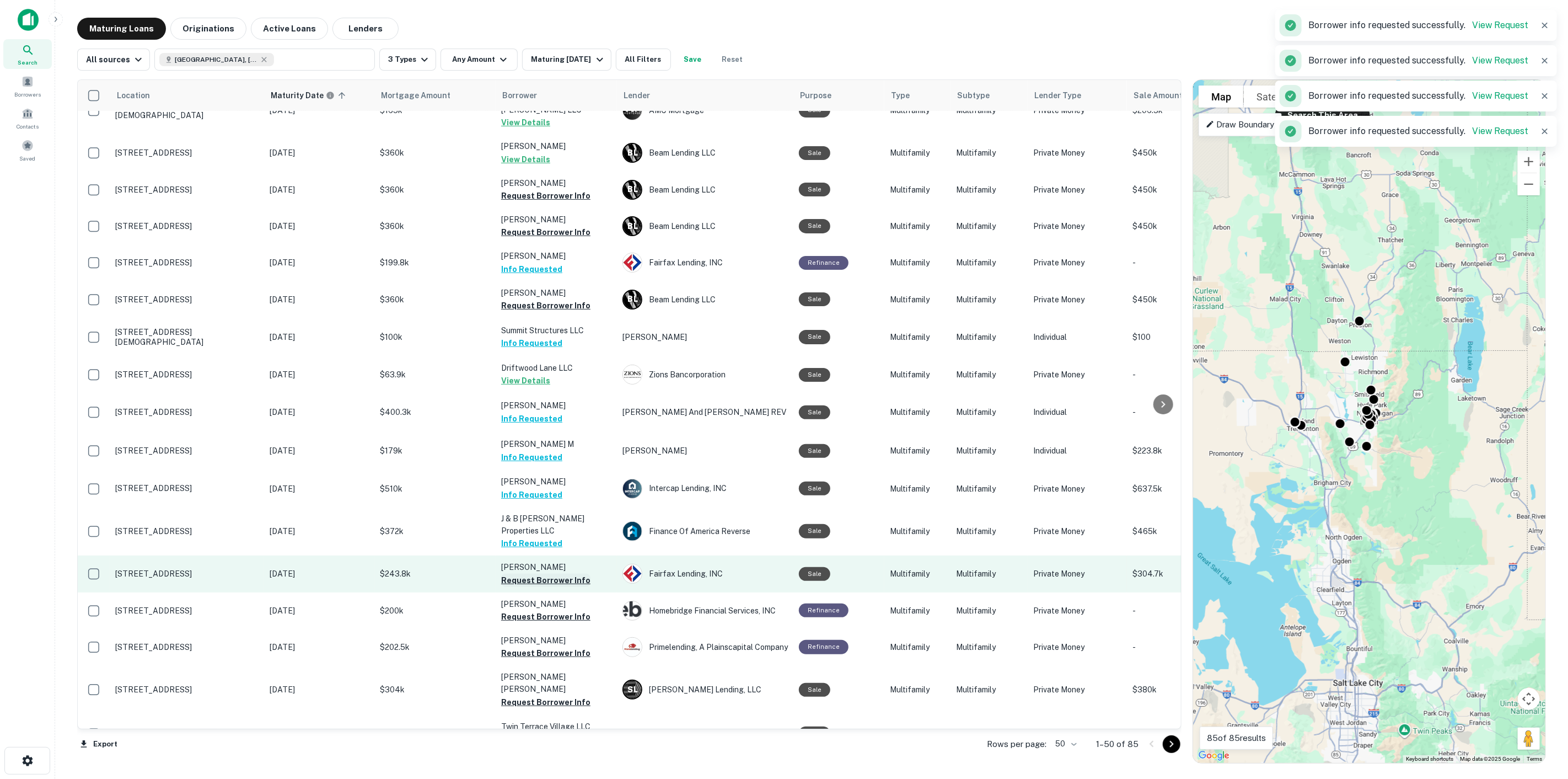
click at [572, 573] on button "Request Borrower Info" at bounding box center [546, 580] width 89 height 13
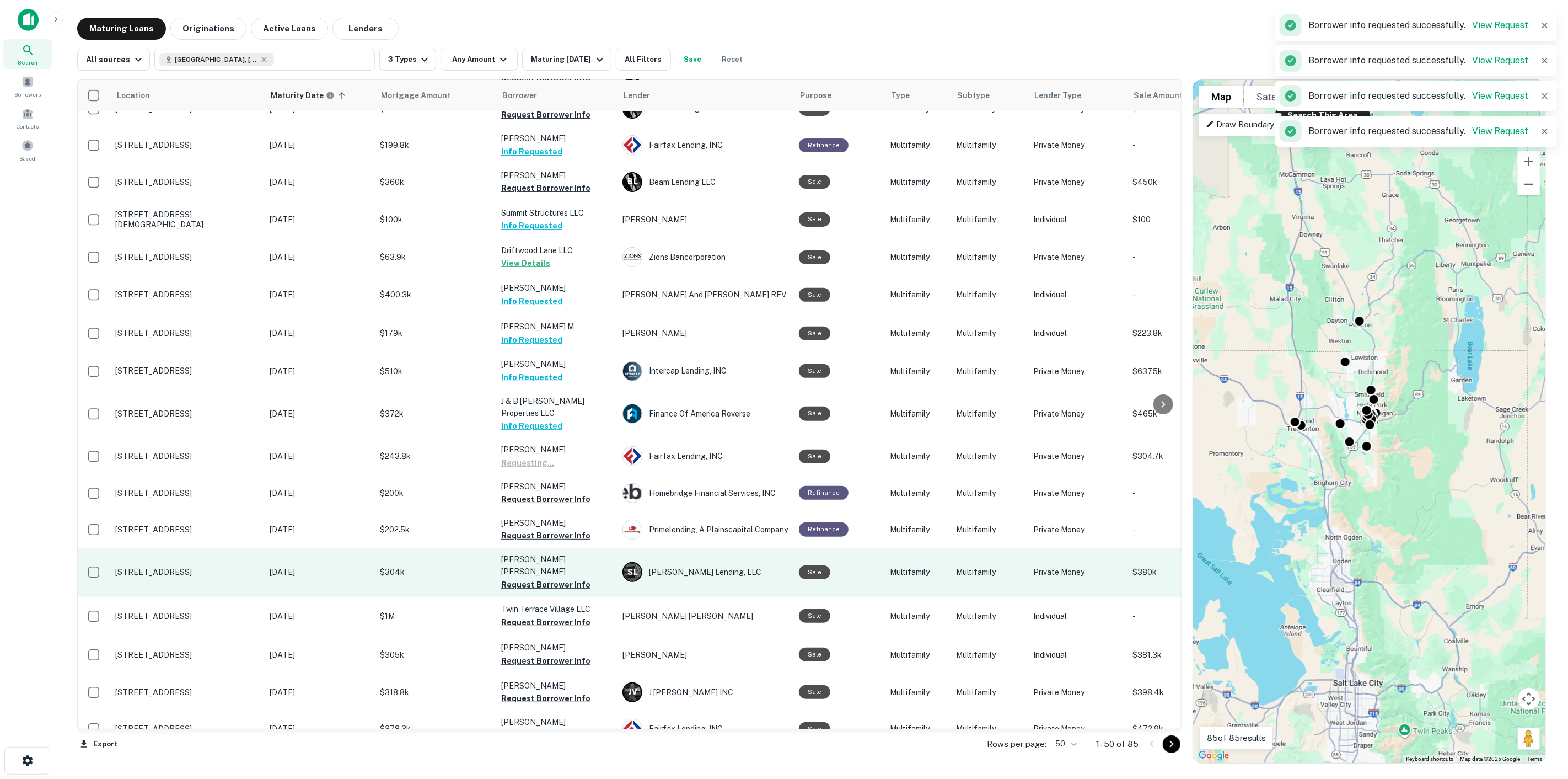
scroll to position [245, 0]
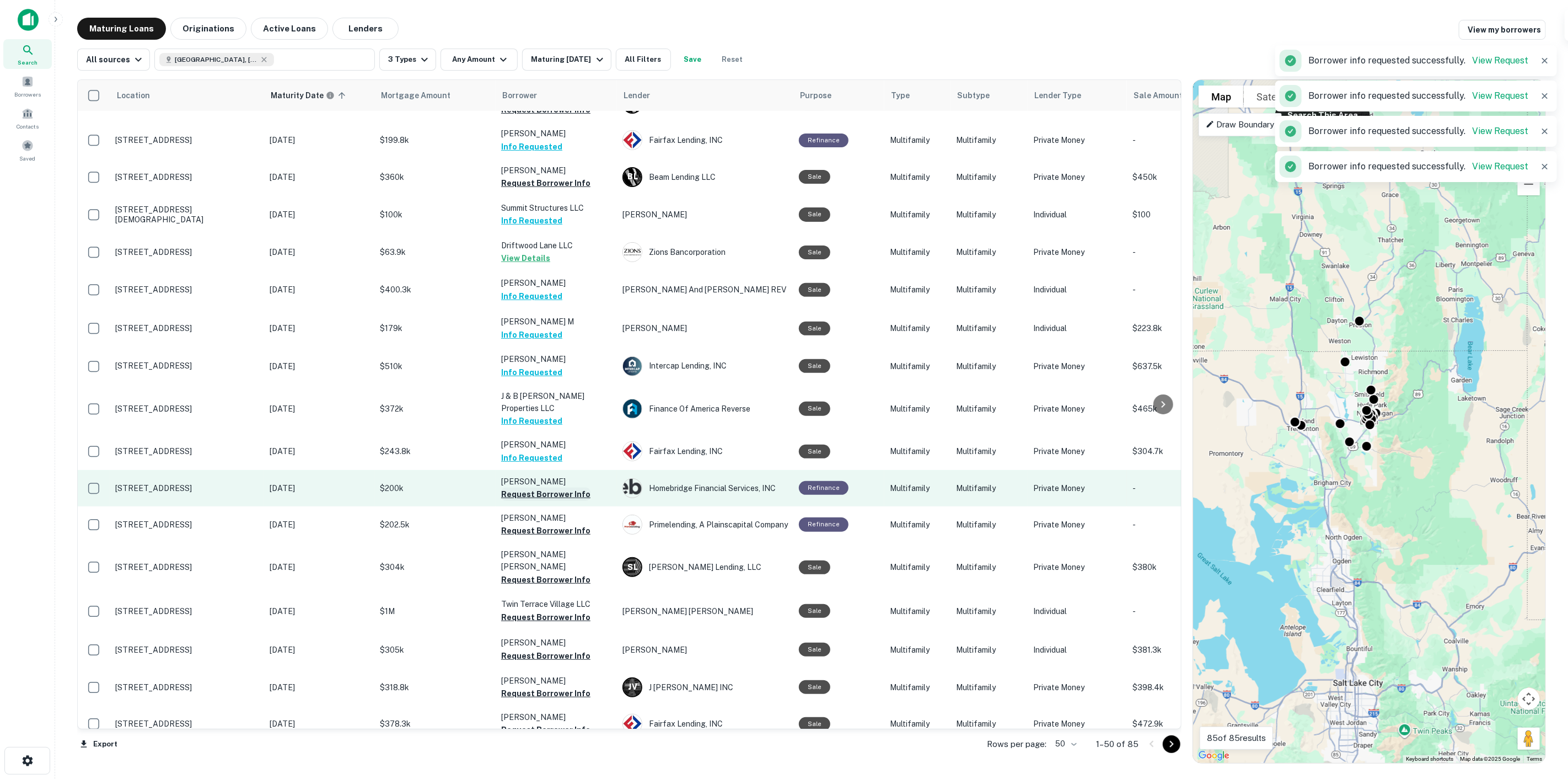
click at [562, 487] on button "Request Borrower Info" at bounding box center [546, 494] width 89 height 13
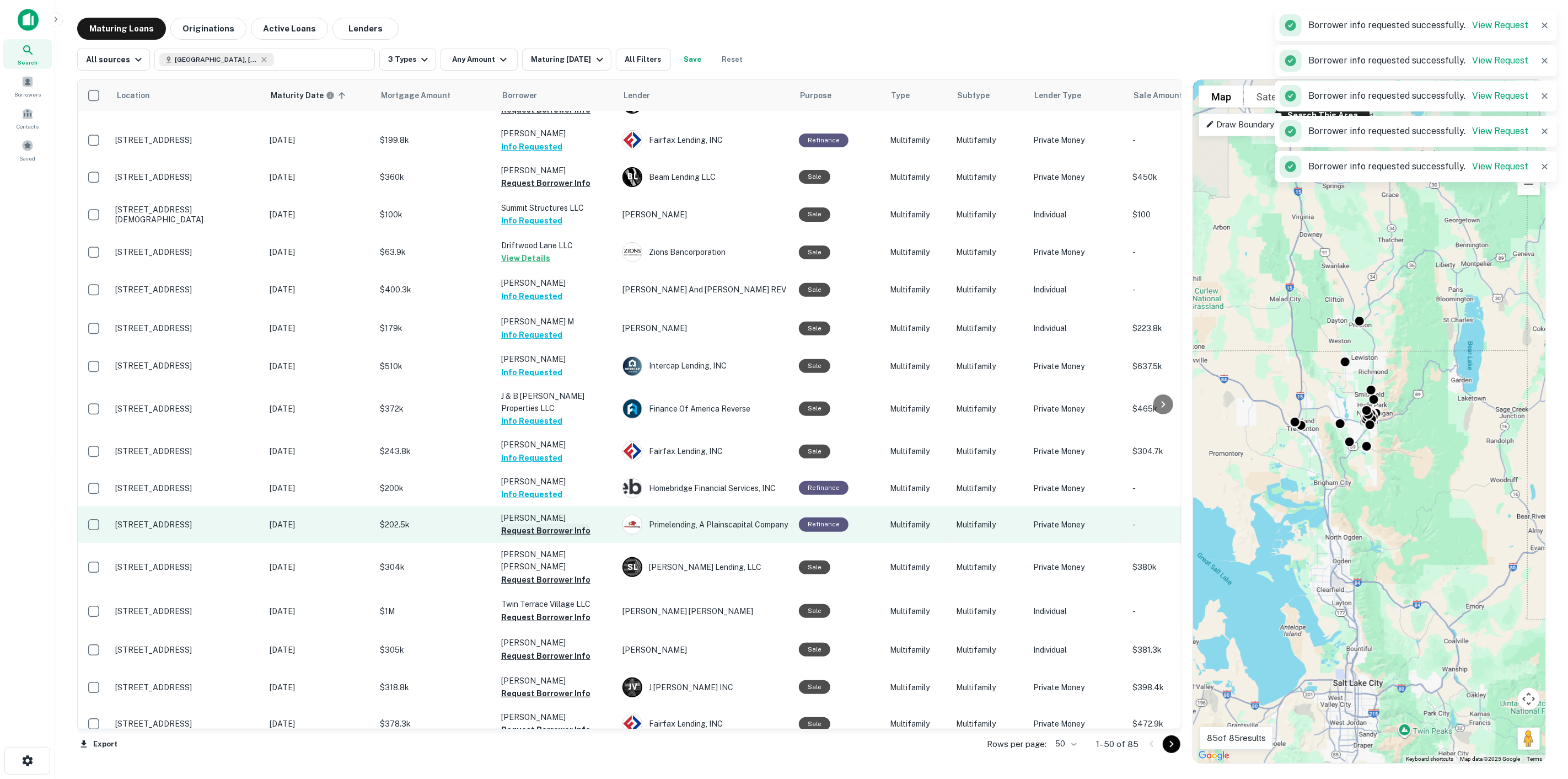
click at [563, 524] on button "Request Borrower Info" at bounding box center [546, 530] width 89 height 13
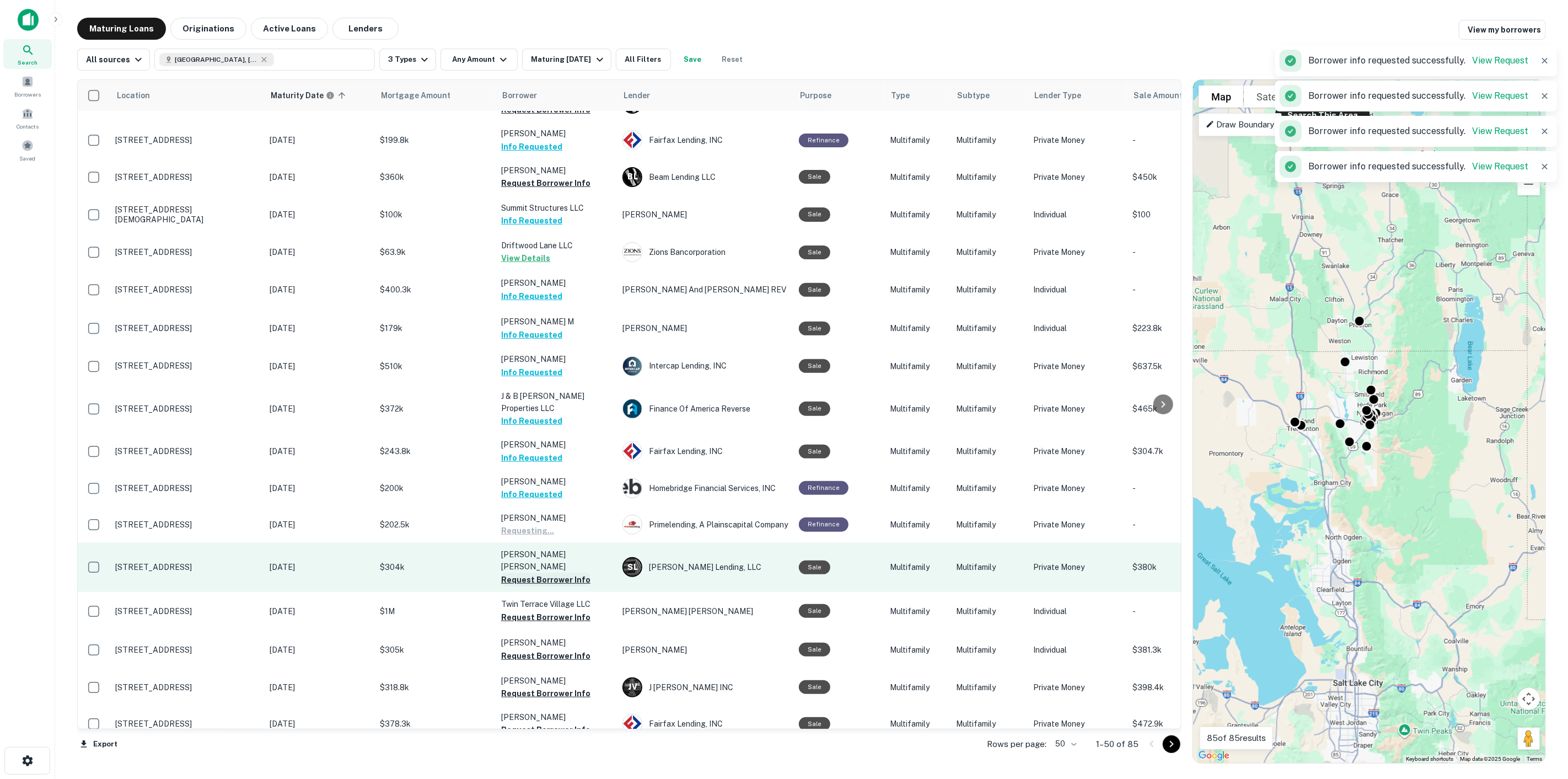
click at [566, 573] on button "Request Borrower Info" at bounding box center [546, 579] width 89 height 13
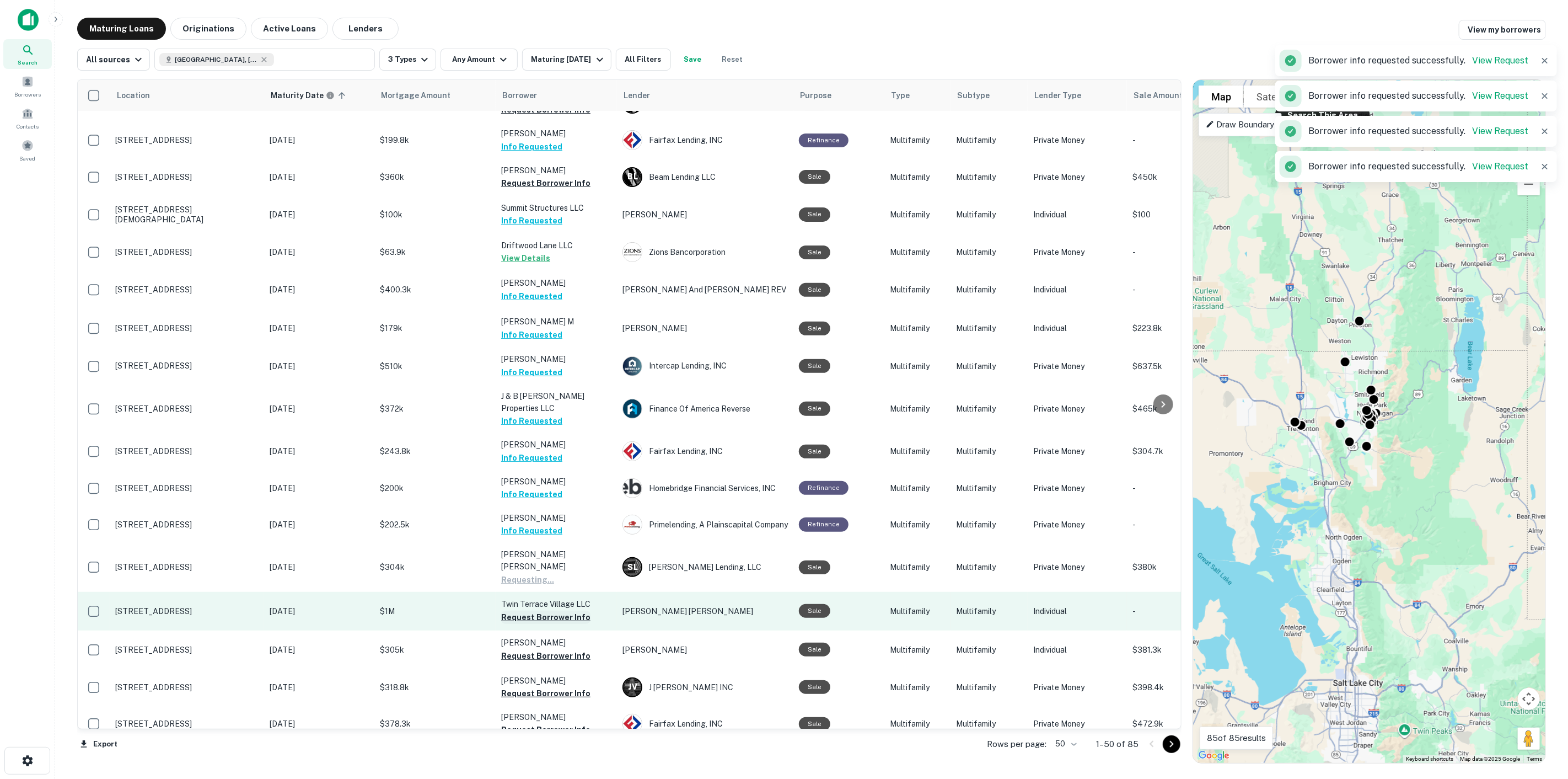
click at [558, 611] on button "Request Borrower Info" at bounding box center [546, 617] width 89 height 13
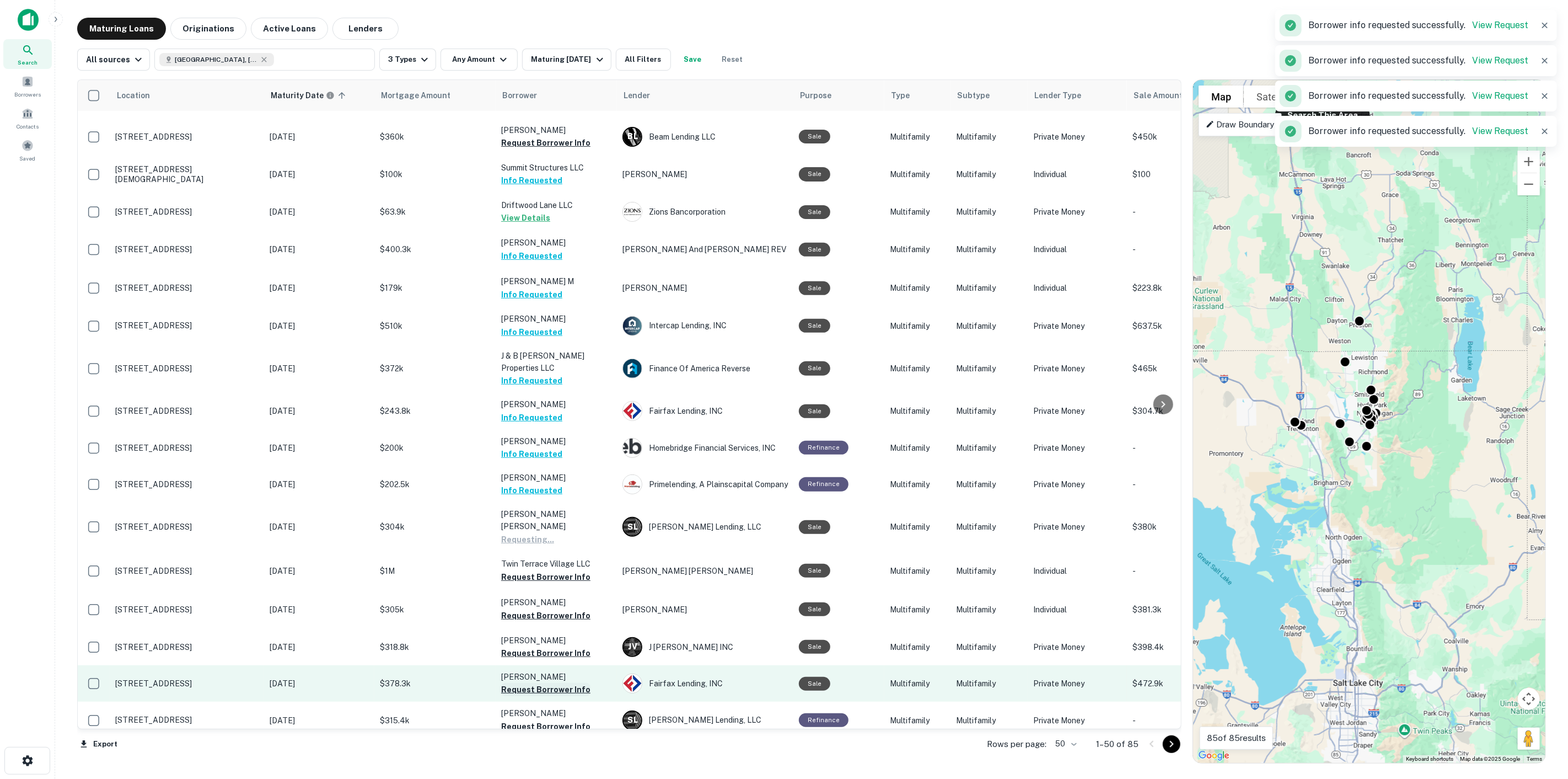
scroll to position [367, 0]
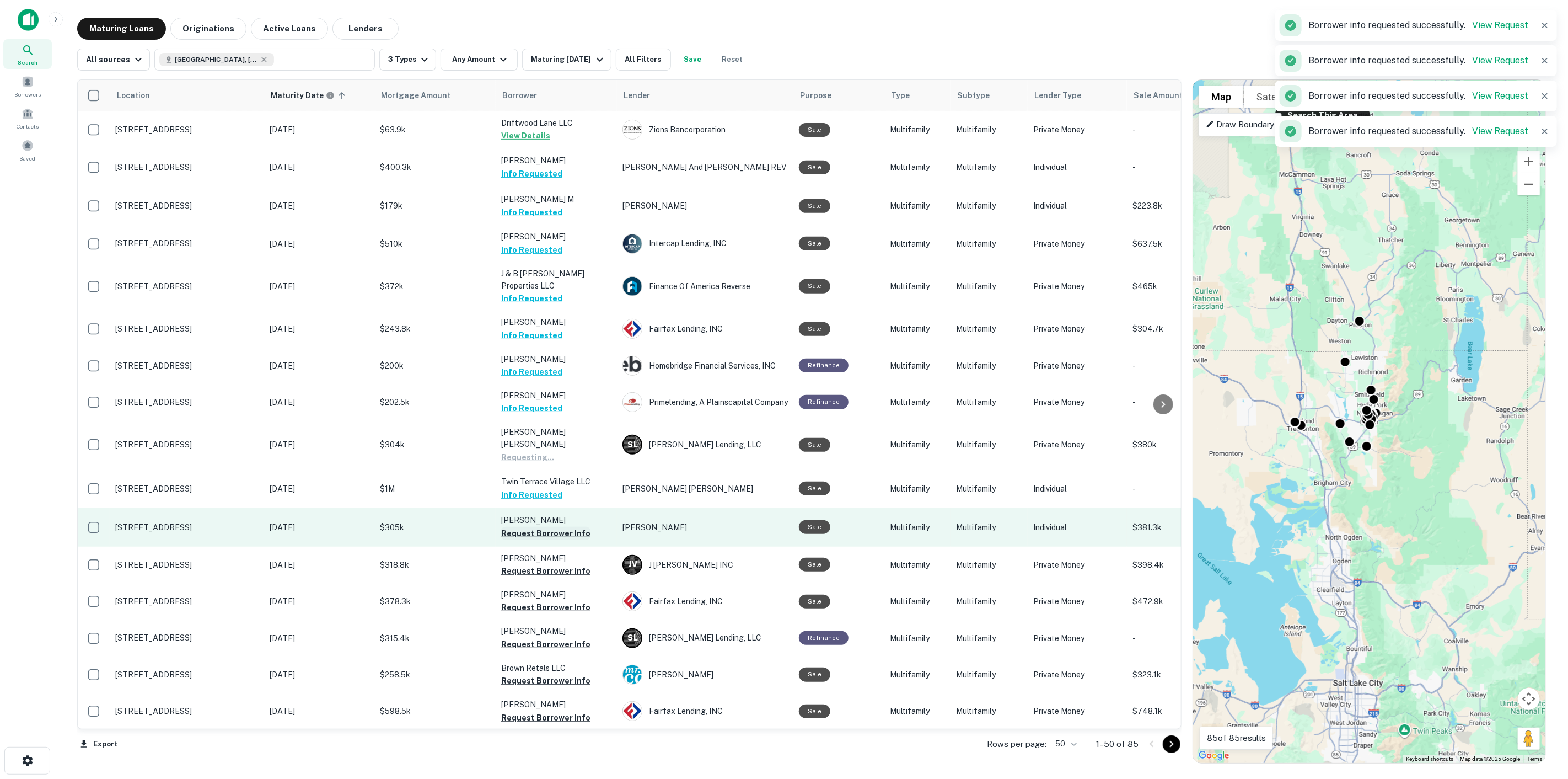
click at [558, 527] on button "Request Borrower Info" at bounding box center [546, 533] width 89 height 13
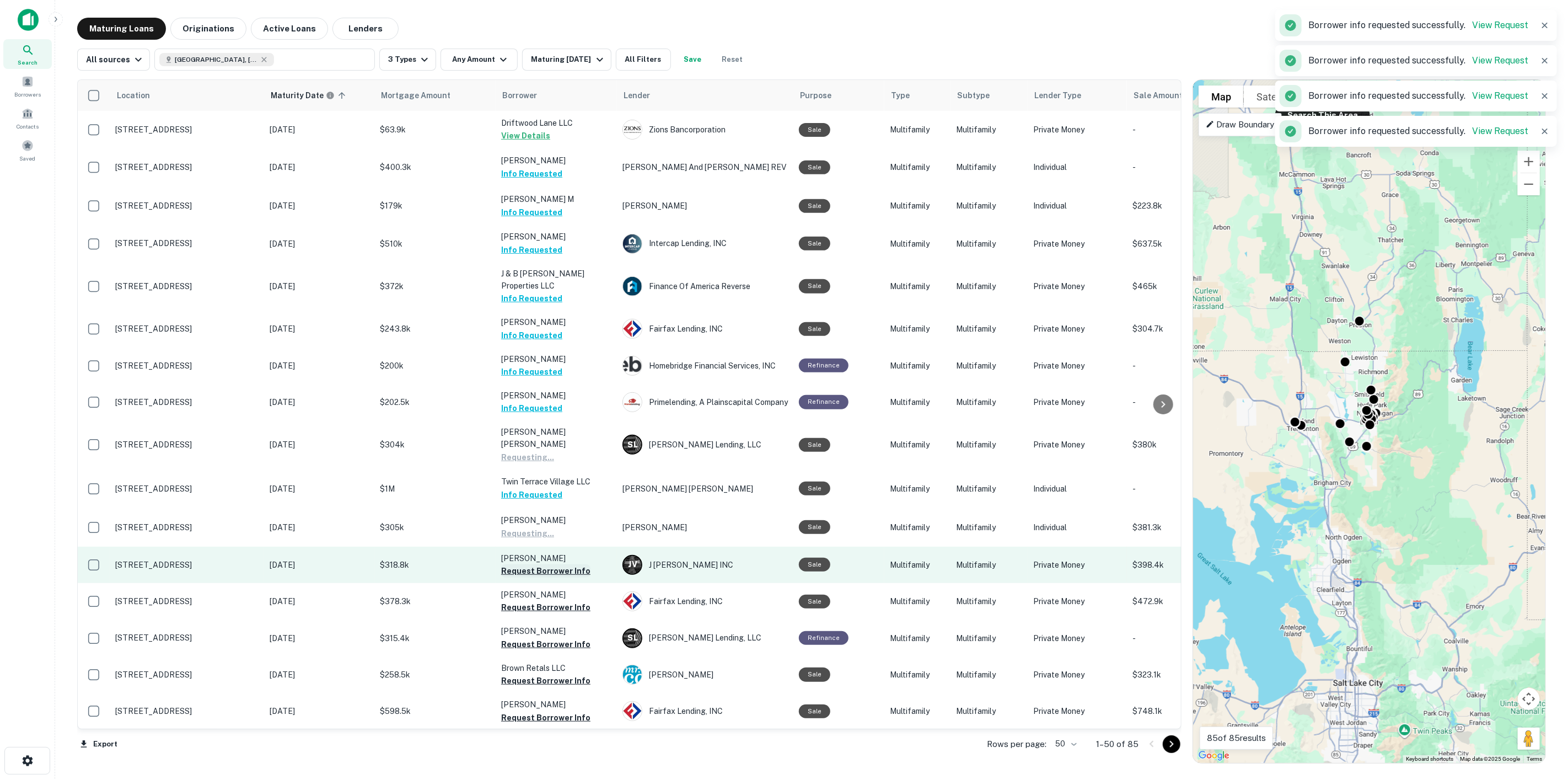
click at [563, 564] on button "Request Borrower Info" at bounding box center [546, 570] width 89 height 13
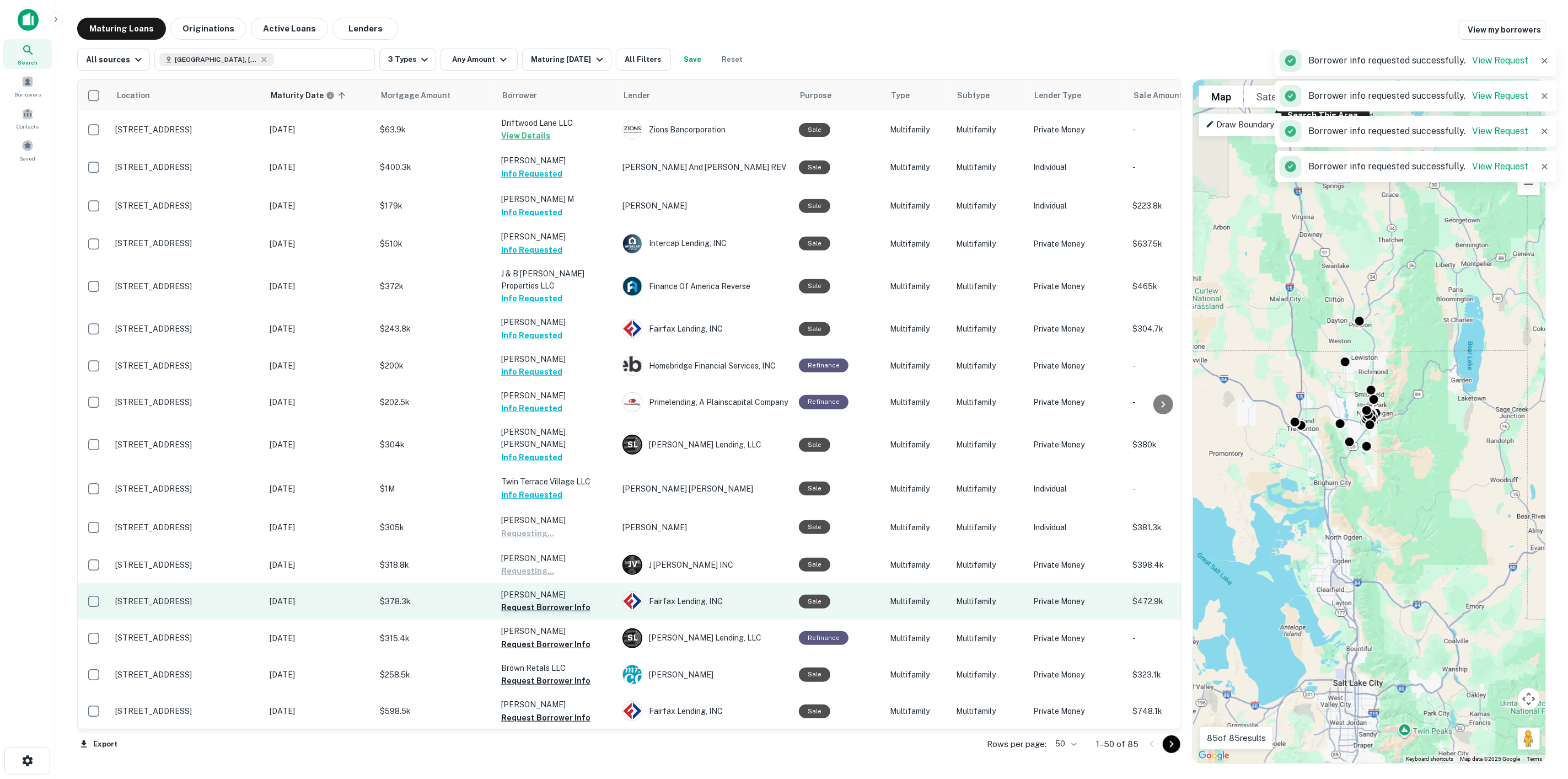
click at [563, 601] on button "Request Borrower Info" at bounding box center [546, 607] width 89 height 13
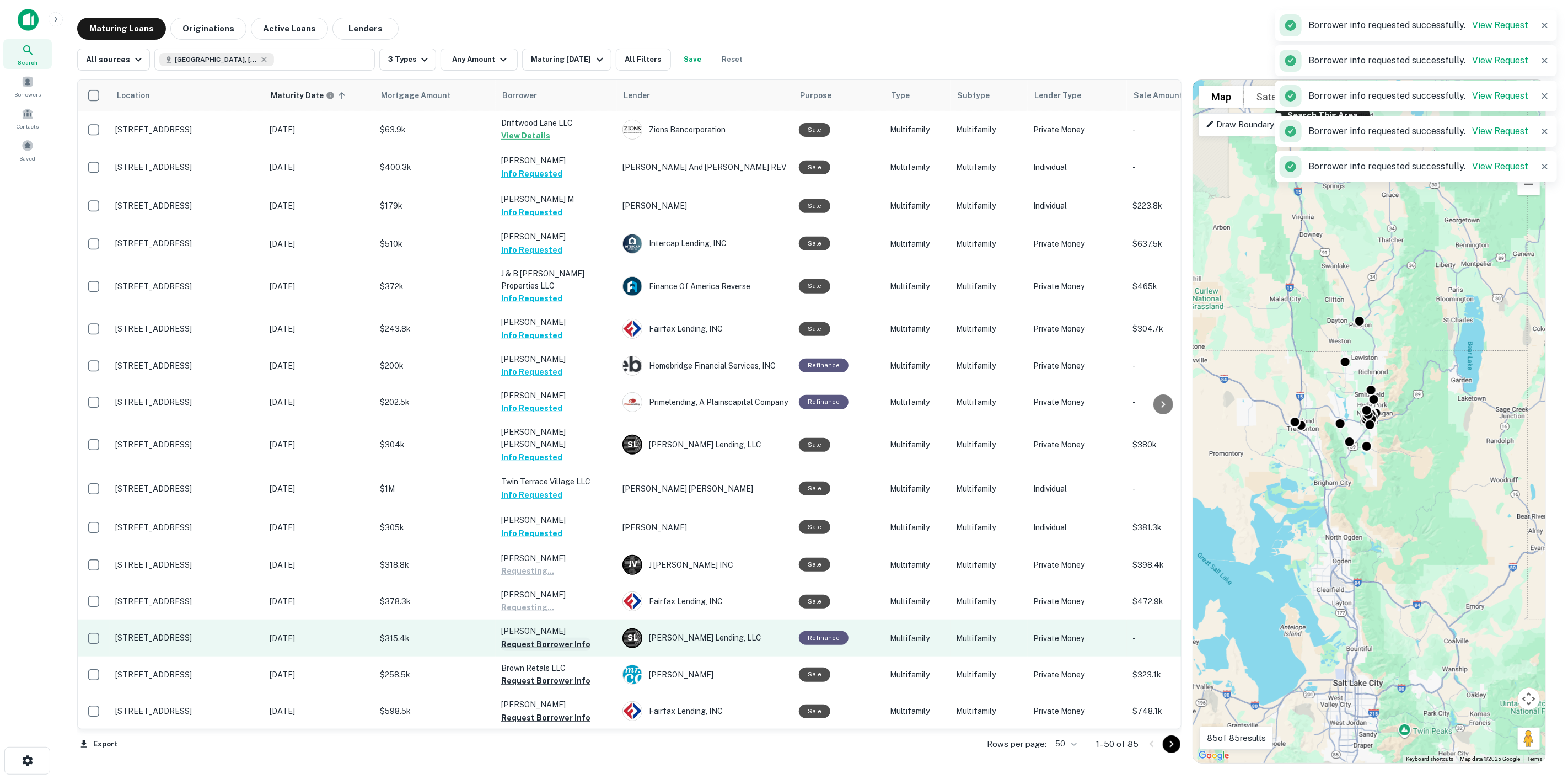
click at [561, 638] on button "Request Borrower Info" at bounding box center [546, 644] width 89 height 13
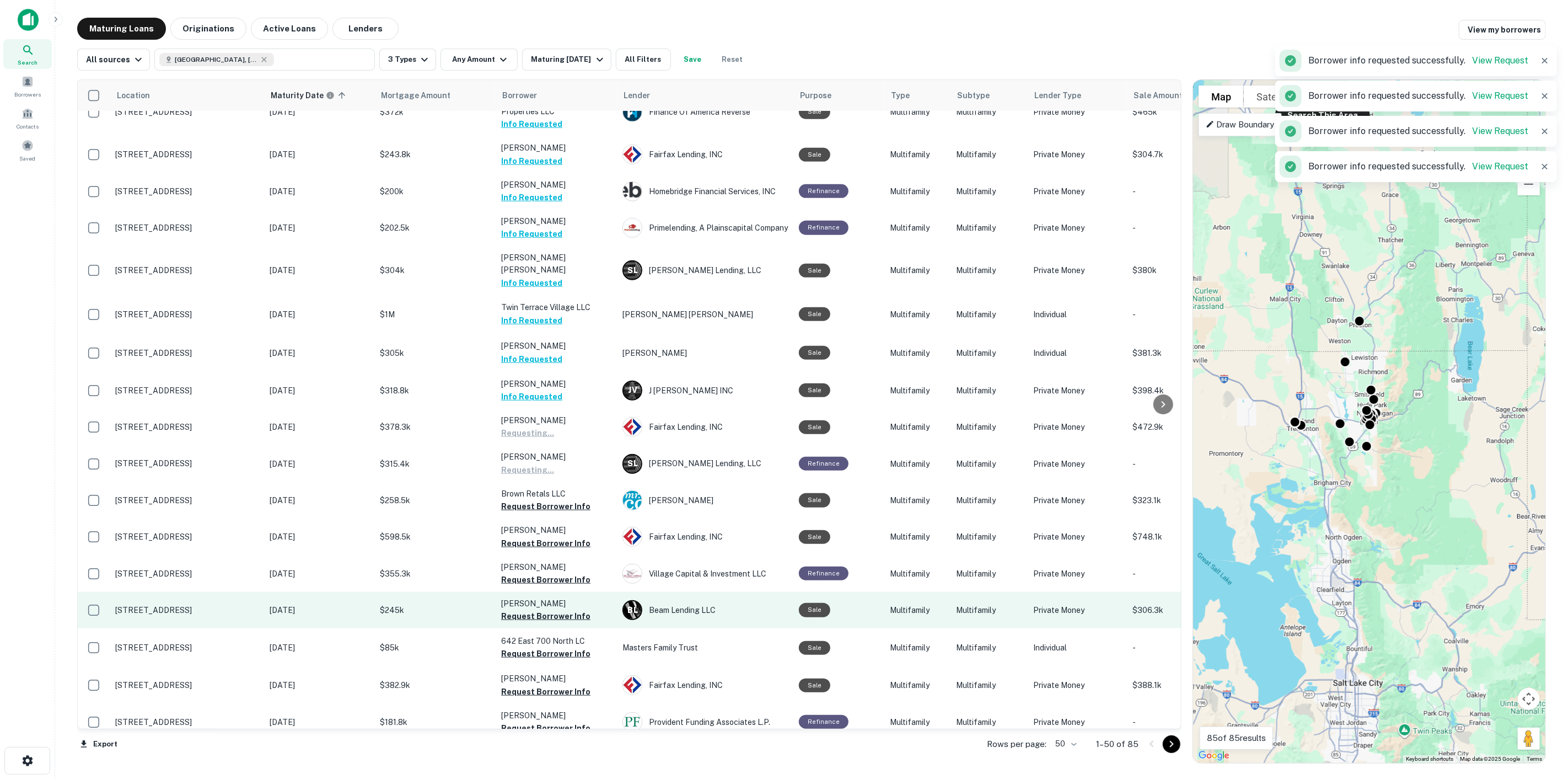
scroll to position [552, 0]
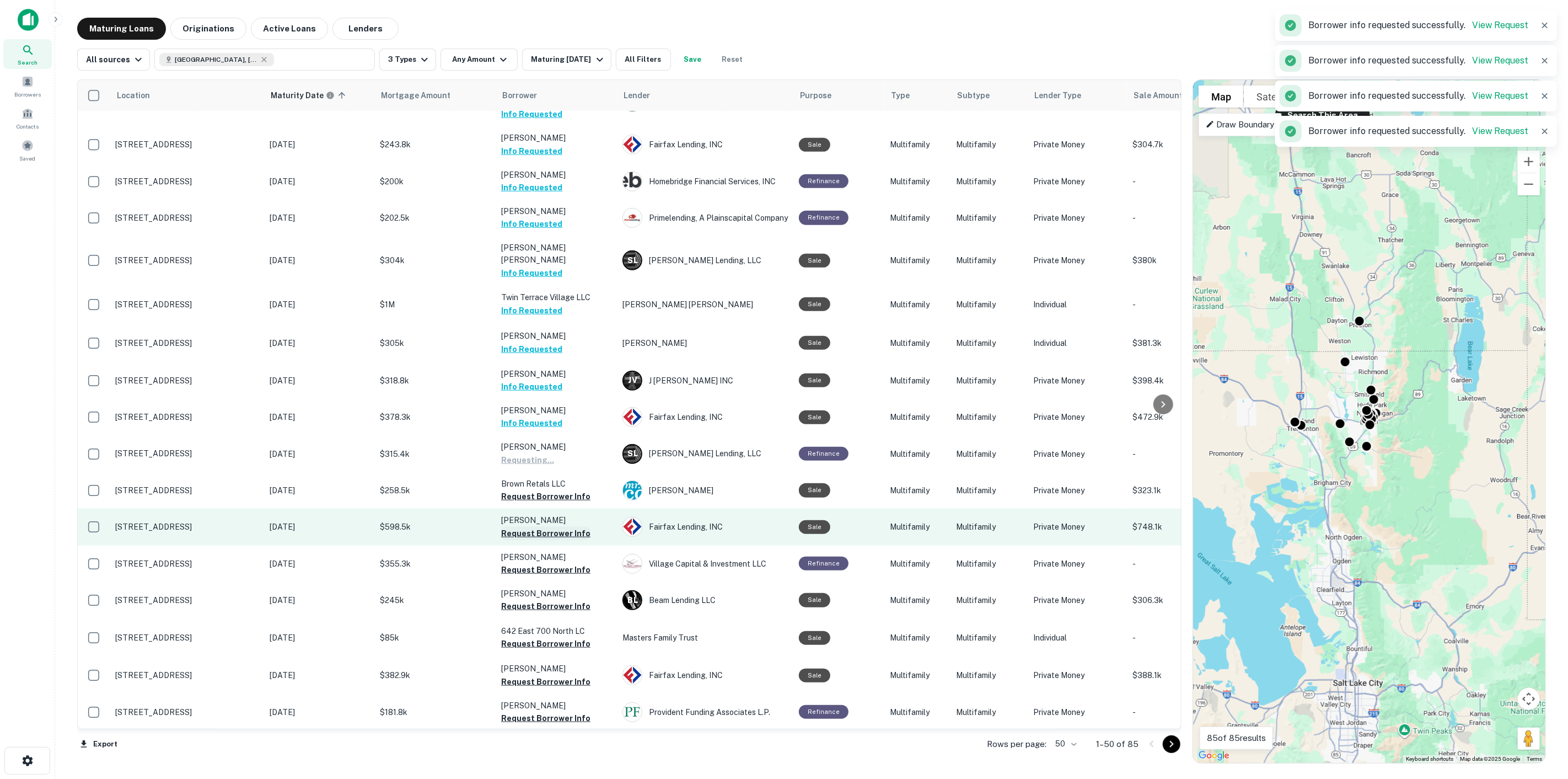
click at [557, 527] on button "Request Borrower Info" at bounding box center [546, 533] width 89 height 13
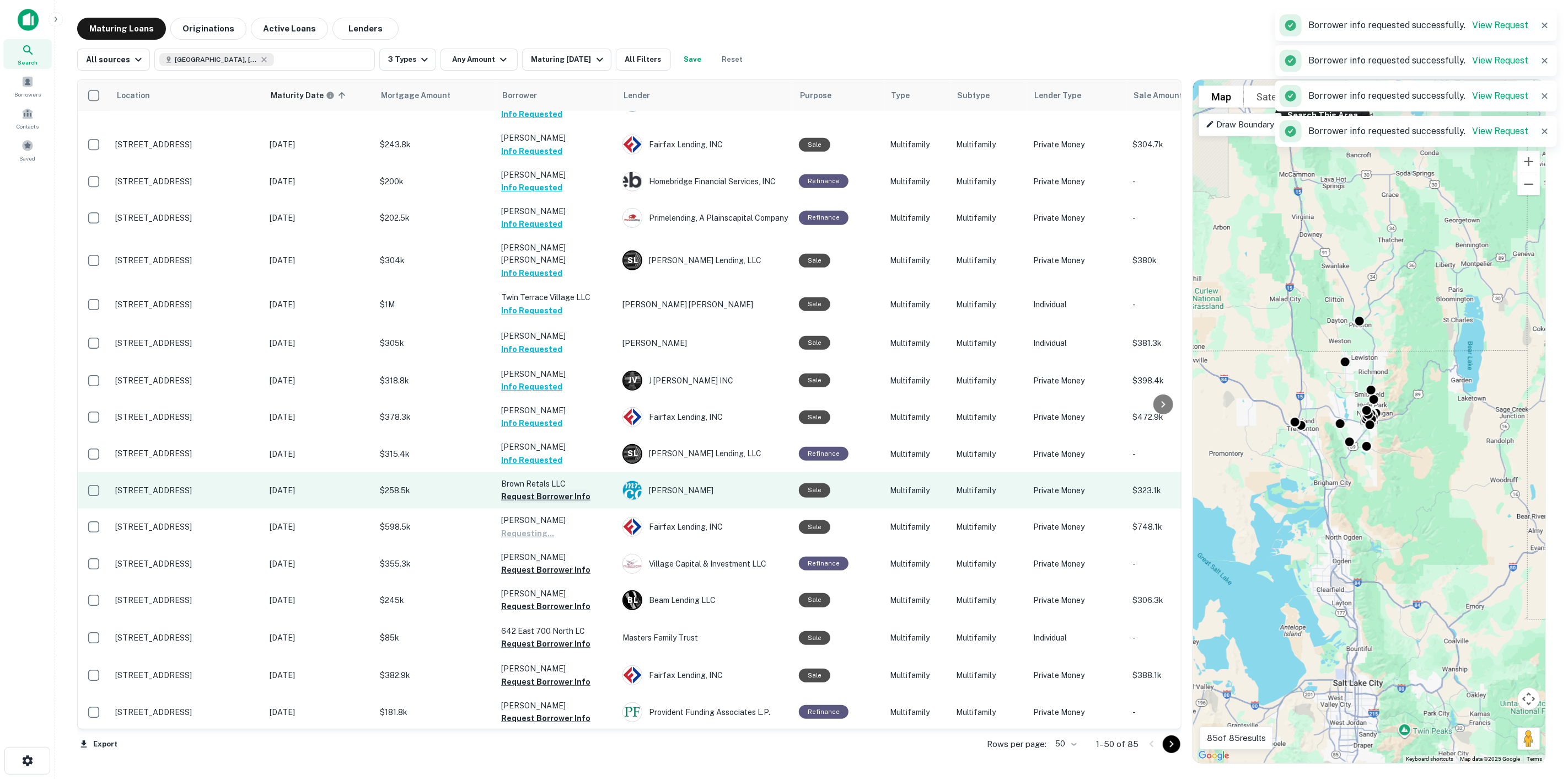
click at [565, 490] on button "Request Borrower Info" at bounding box center [546, 496] width 89 height 13
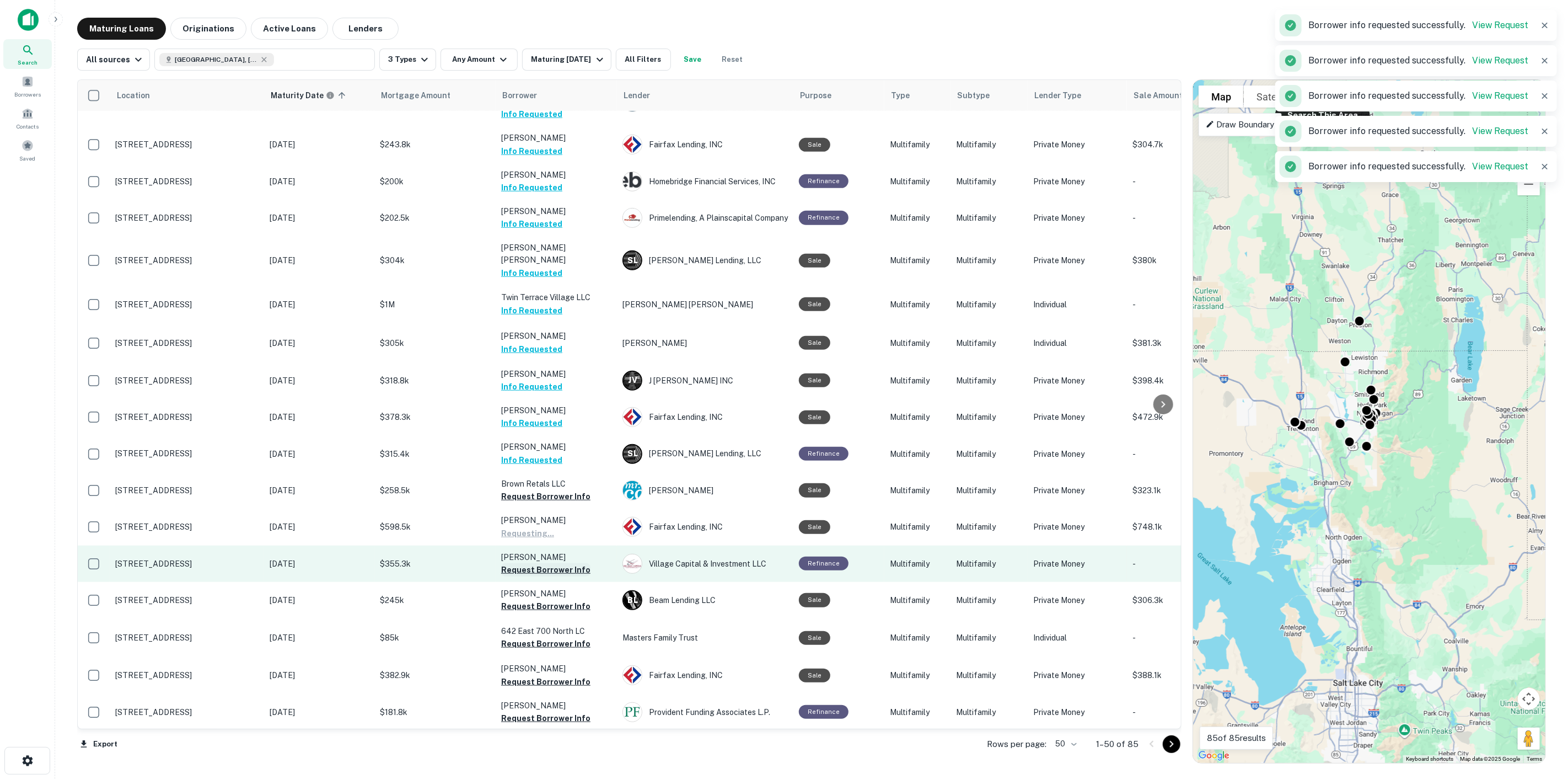
click at [556, 563] on button "Request Borrower Info" at bounding box center [546, 569] width 89 height 13
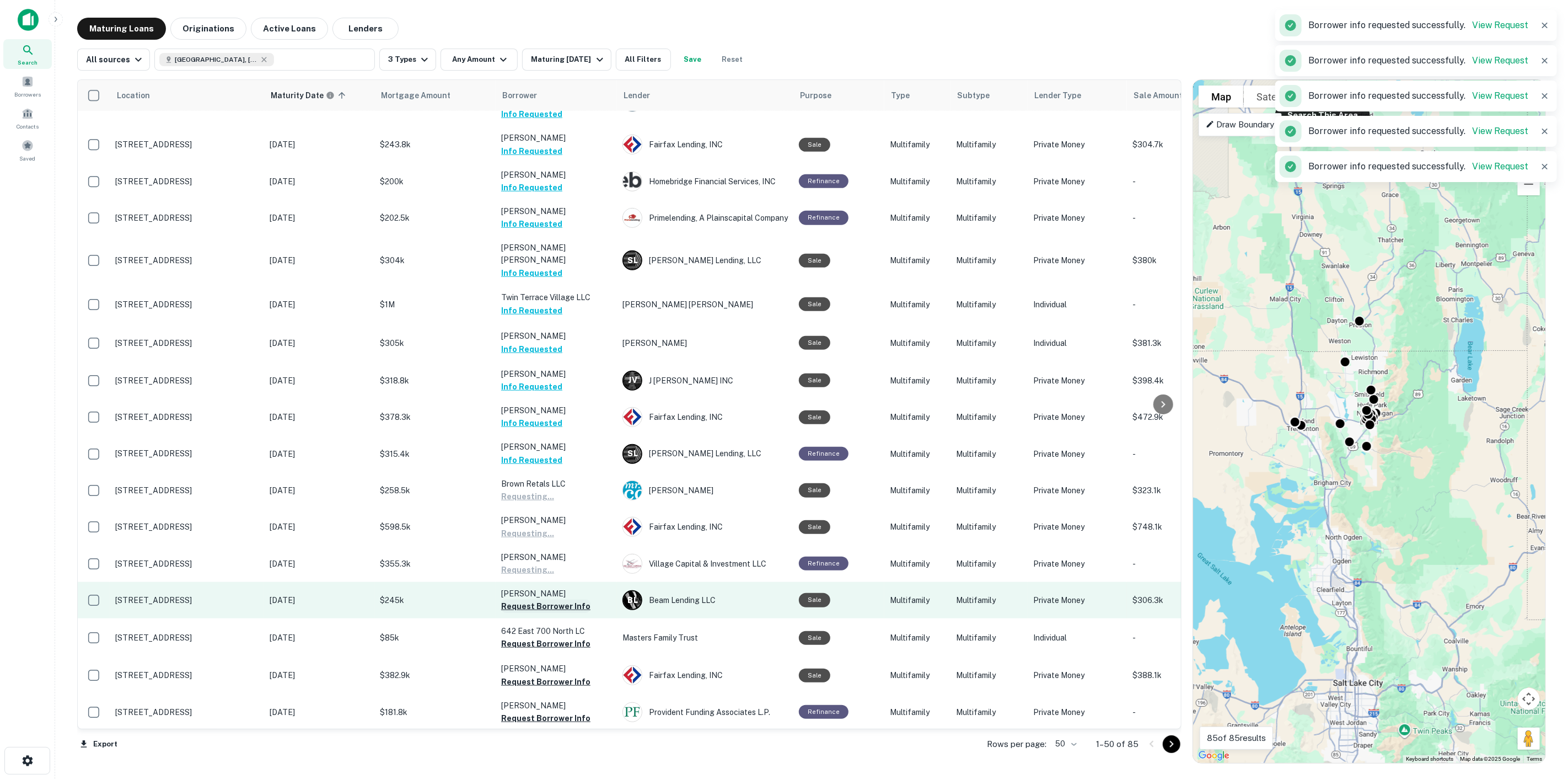
click at [555, 599] on button "Request Borrower Info" at bounding box center [546, 606] width 89 height 13
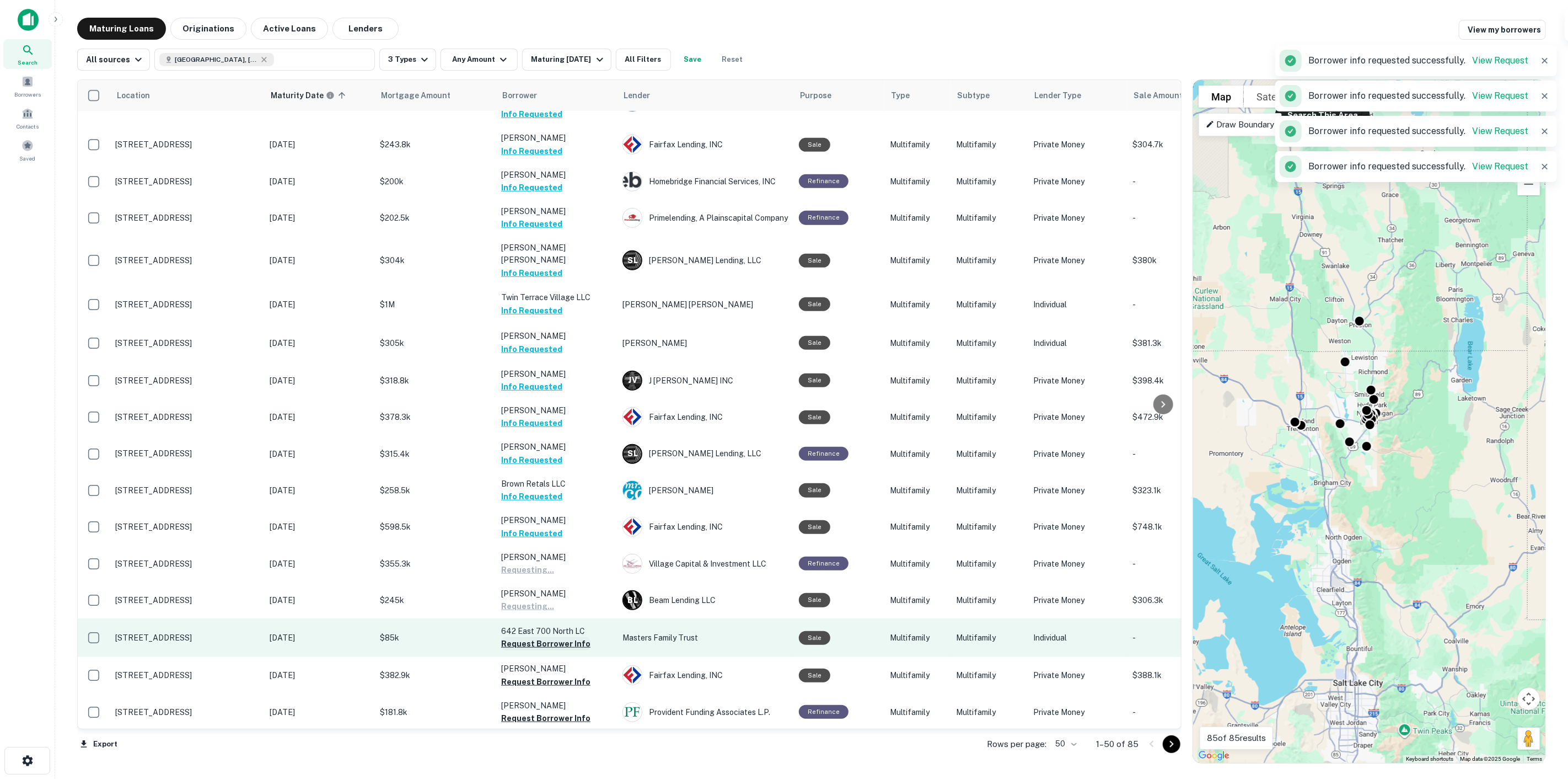
click at [553, 637] on button "Request Borrower Info" at bounding box center [546, 643] width 89 height 13
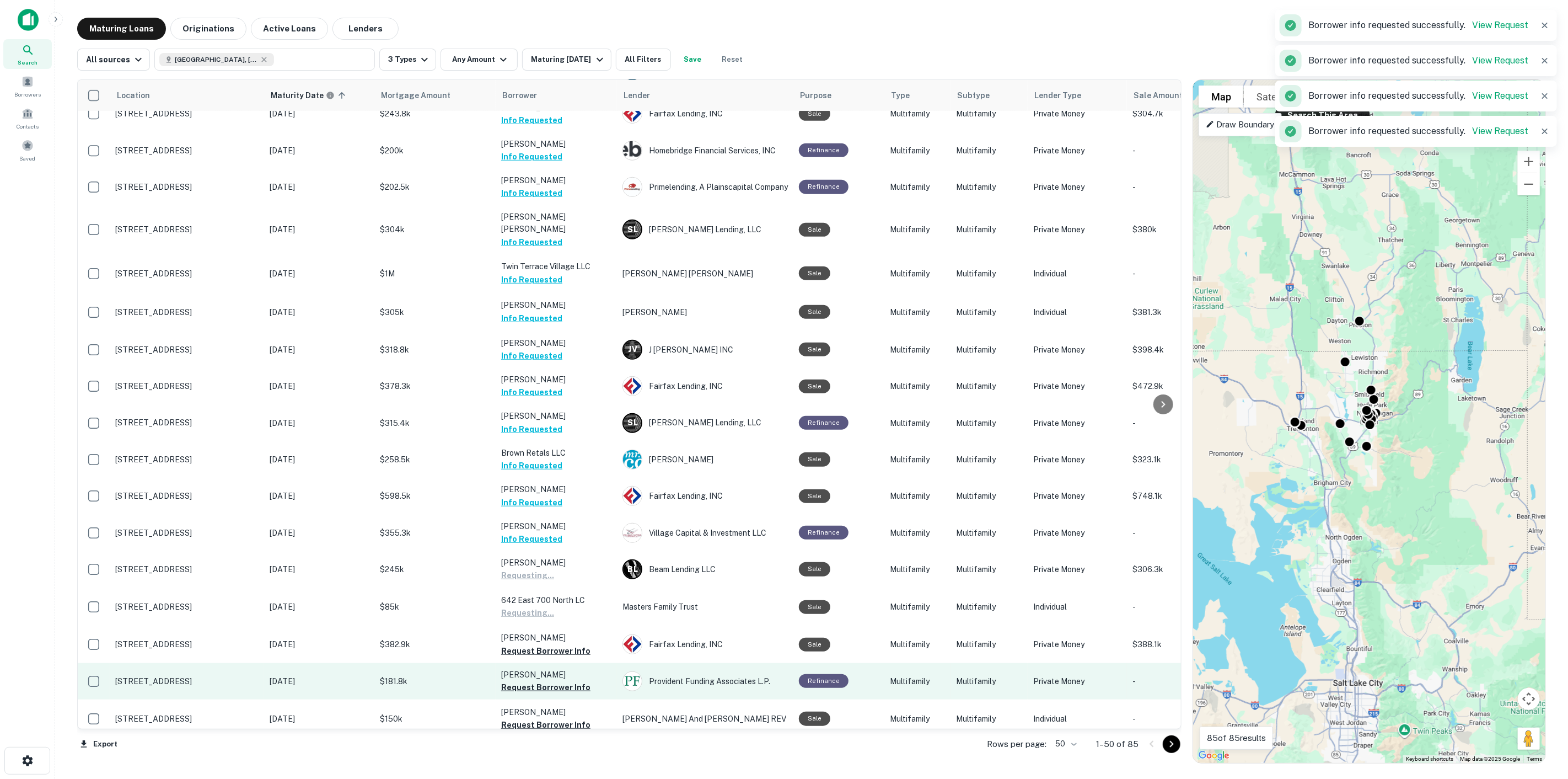
scroll to position [613, 0]
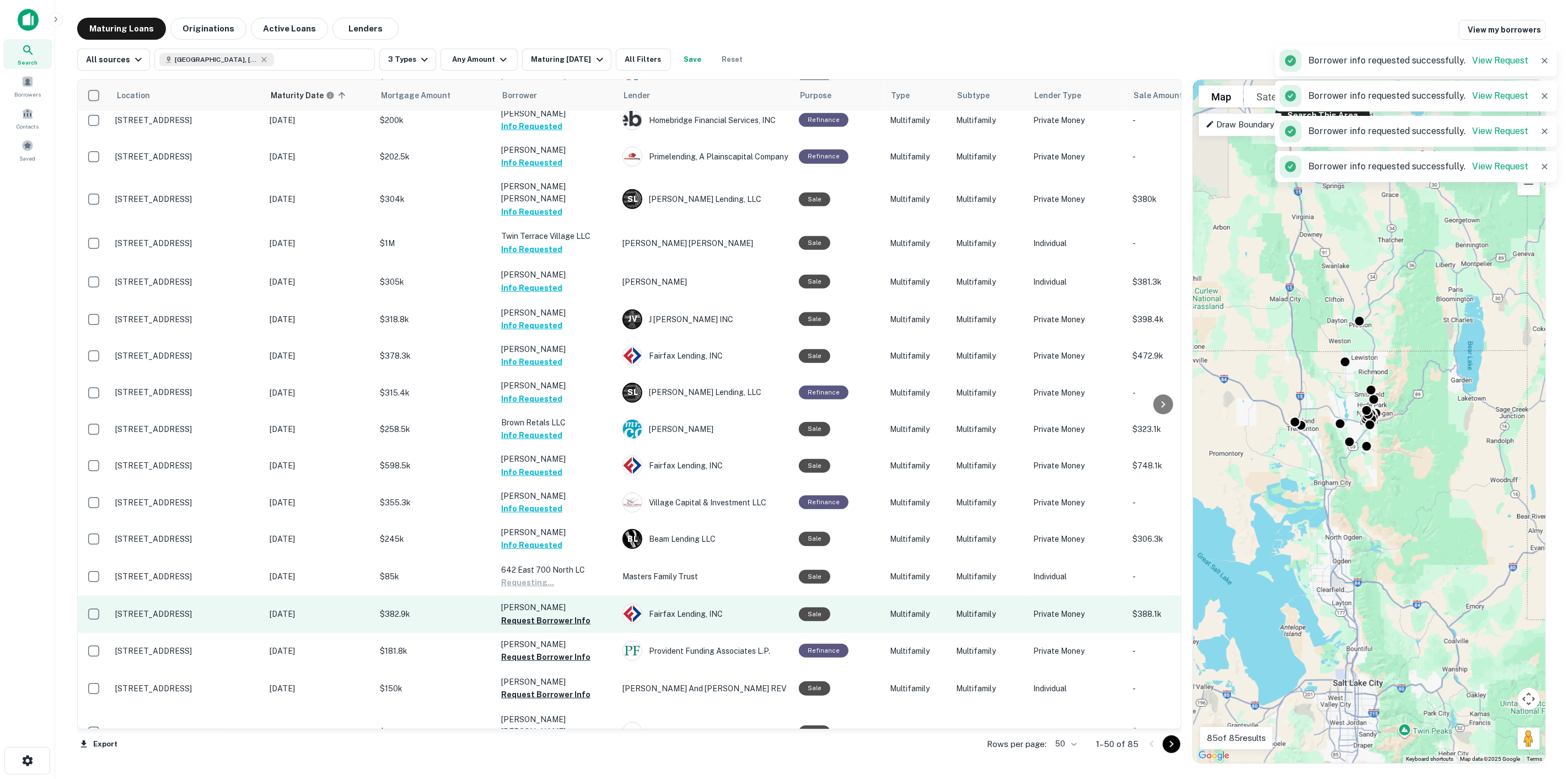
drag, startPoint x: 569, startPoint y: 578, endPoint x: 571, endPoint y: 591, distance: 13.2
click at [569, 614] on button "Request Borrower Info" at bounding box center [546, 620] width 89 height 13
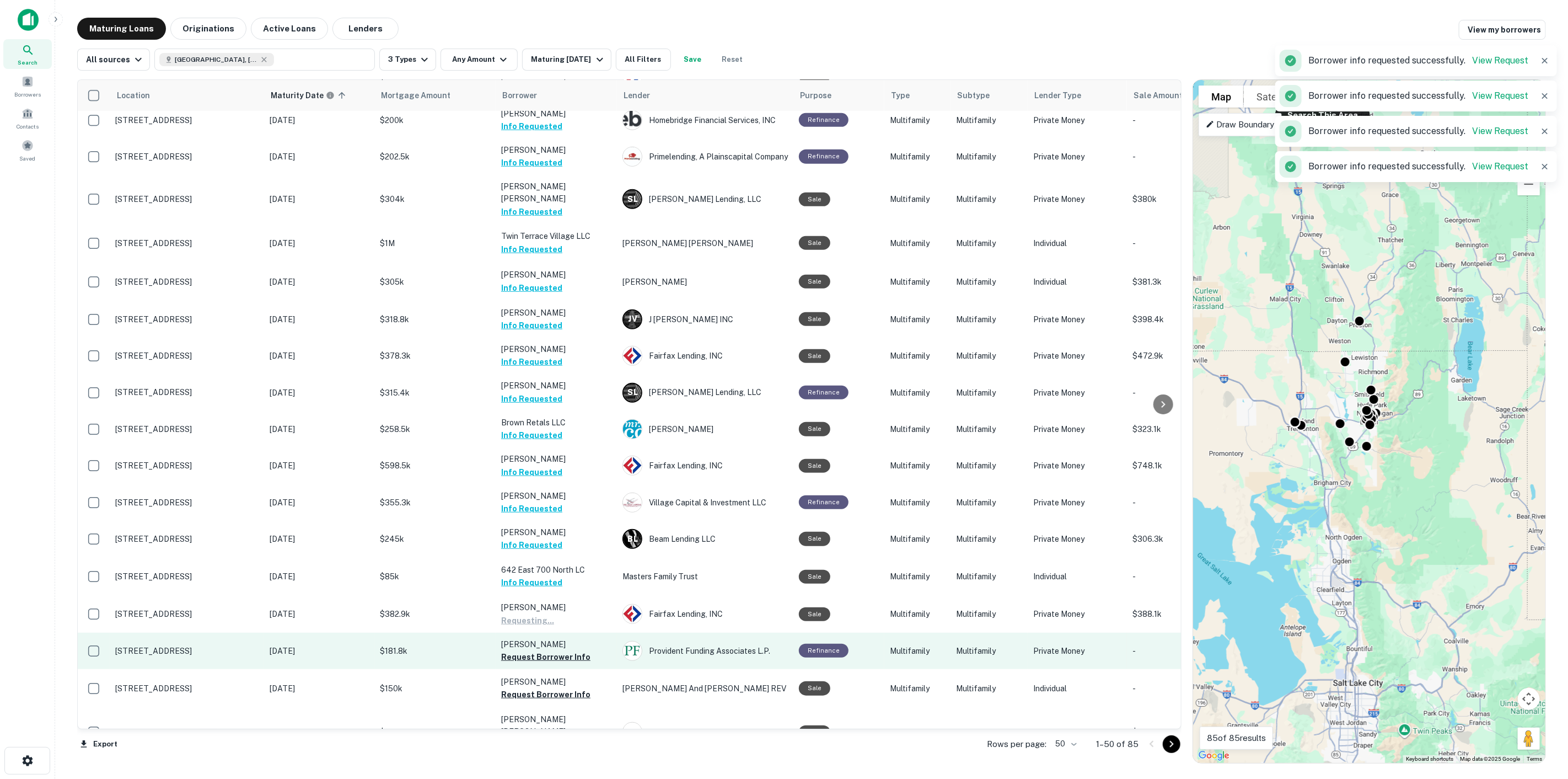
click at [574, 633] on td "[PERSON_NAME] S Request Borrower Info" at bounding box center [557, 651] width 121 height 37
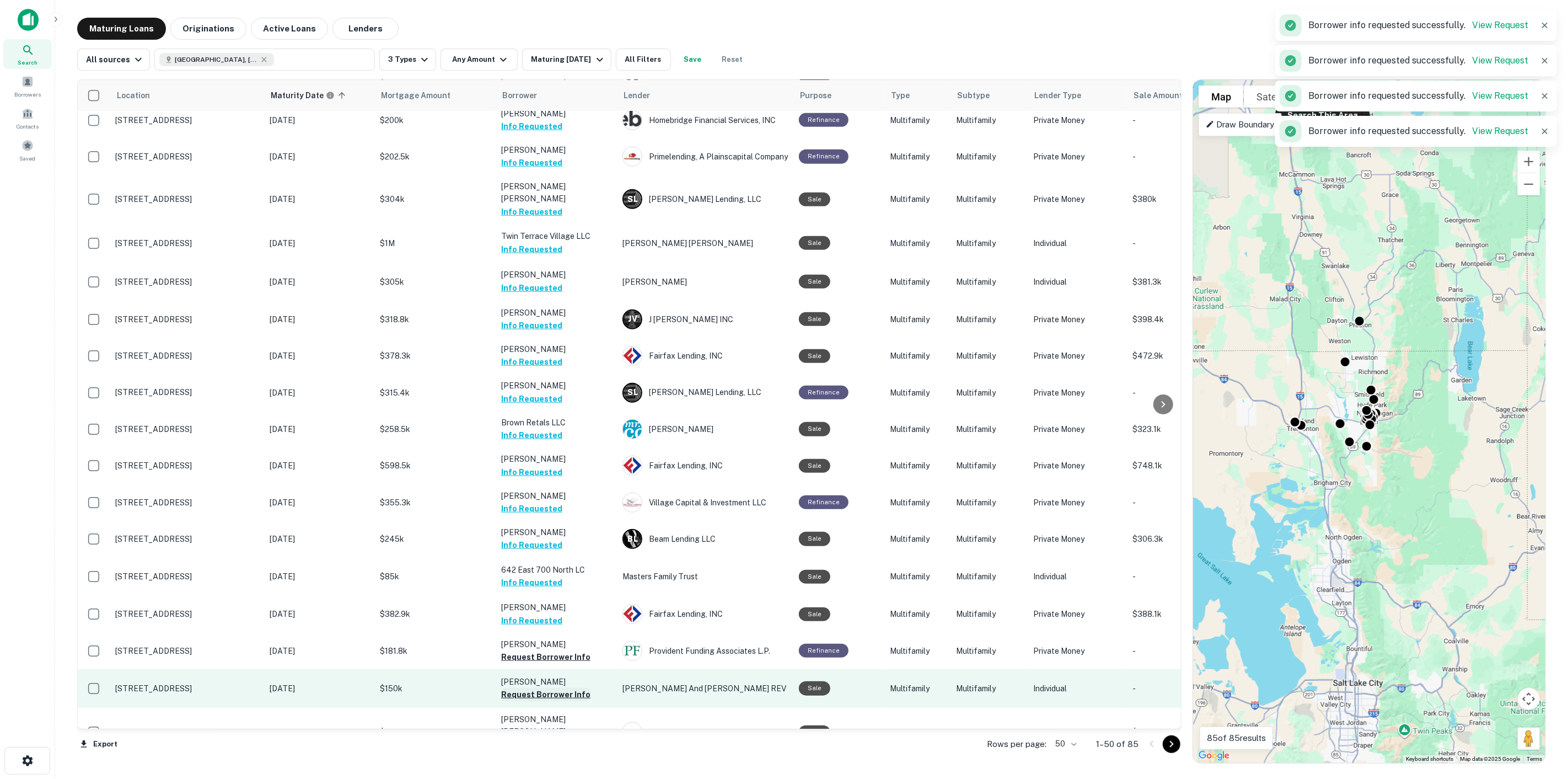
click at [560, 688] on button "Request Borrower Info" at bounding box center [546, 694] width 89 height 13
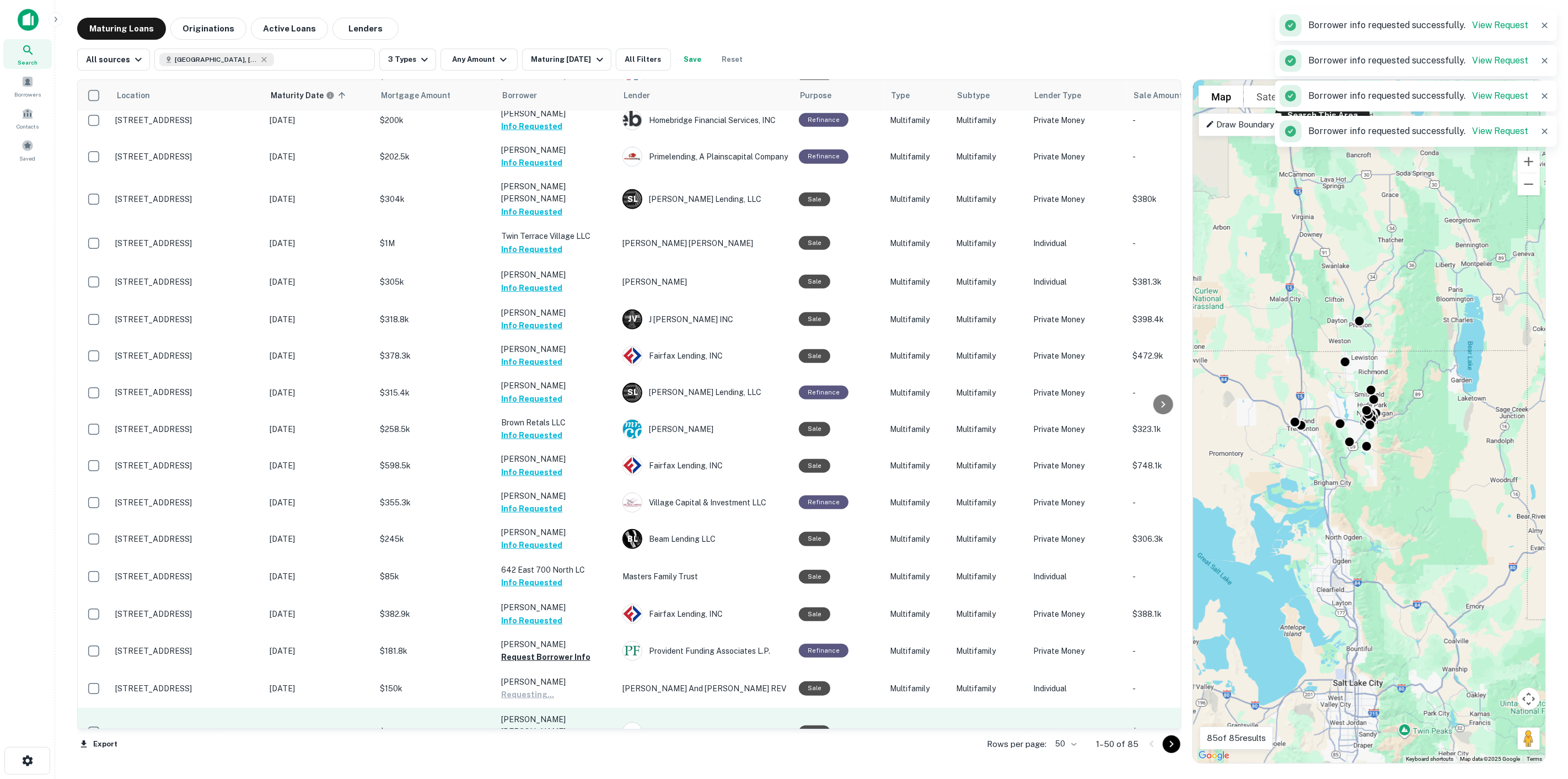
click at [557, 713] on p "[PERSON_NAME] [PERSON_NAME]" at bounding box center [557, 725] width 110 height 24
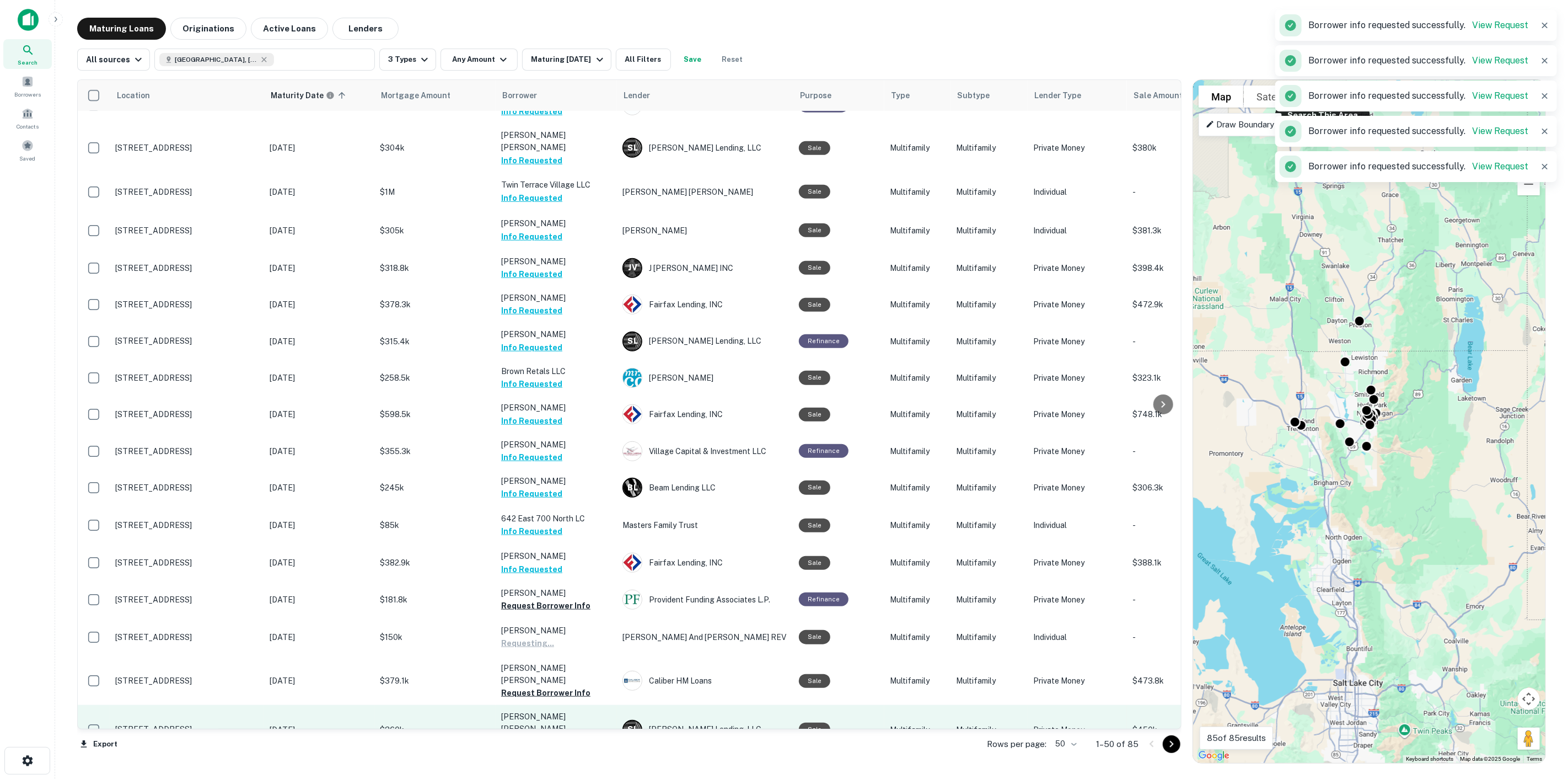
scroll to position [735, 0]
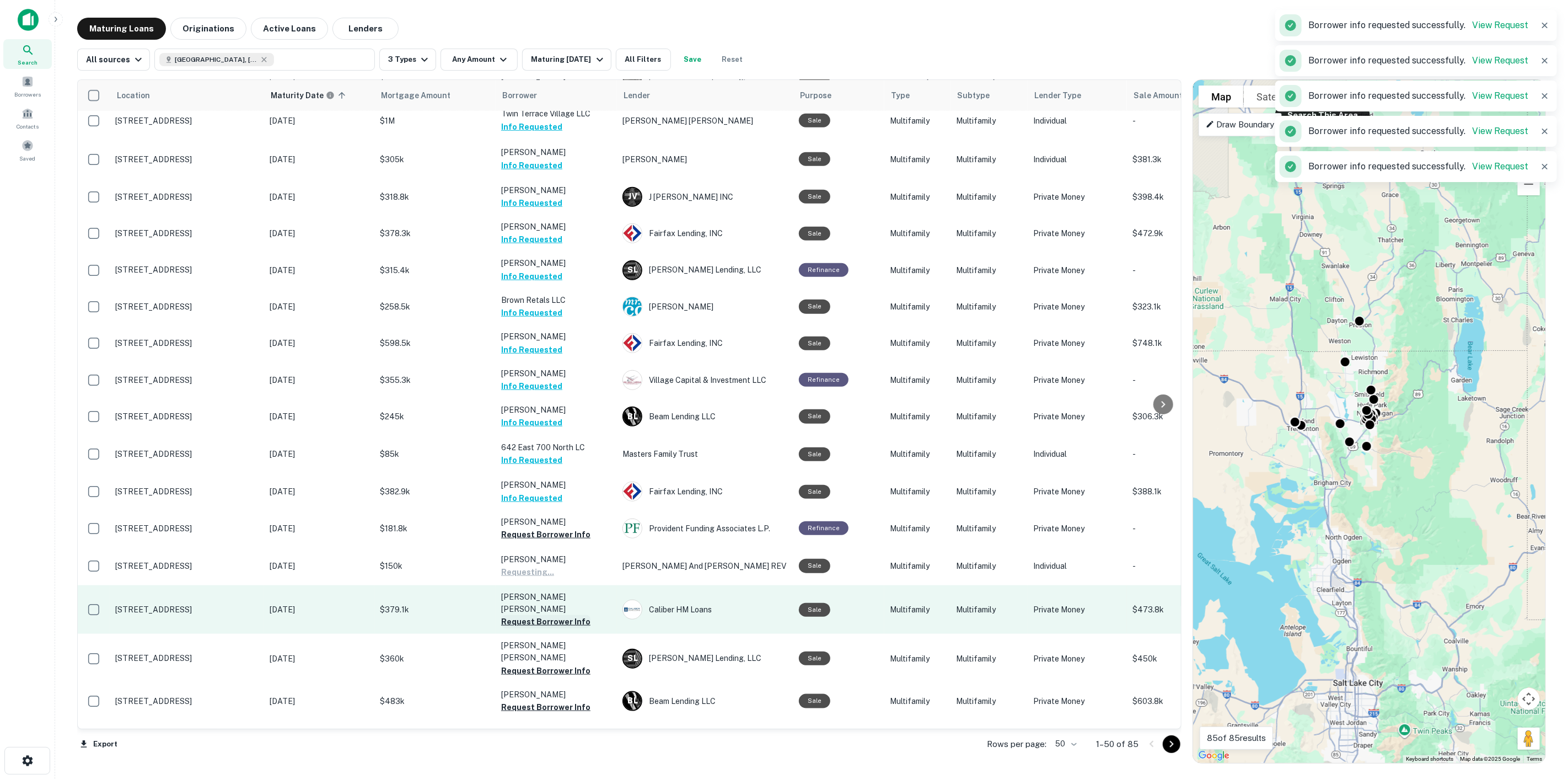
click at [560, 615] on button "Request Borrower Info" at bounding box center [546, 621] width 89 height 13
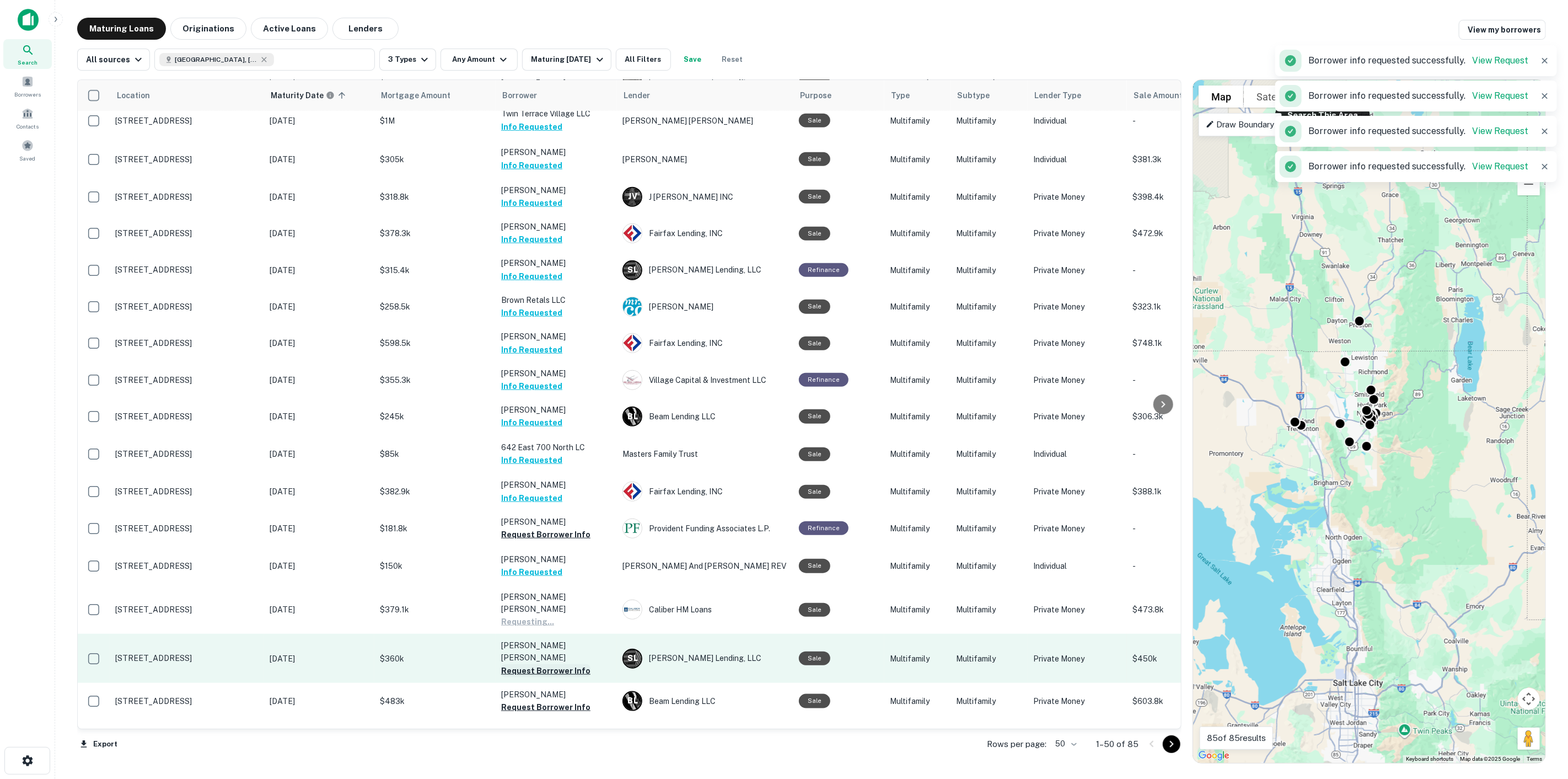
click at [559, 664] on button "Request Borrower Info" at bounding box center [546, 670] width 89 height 13
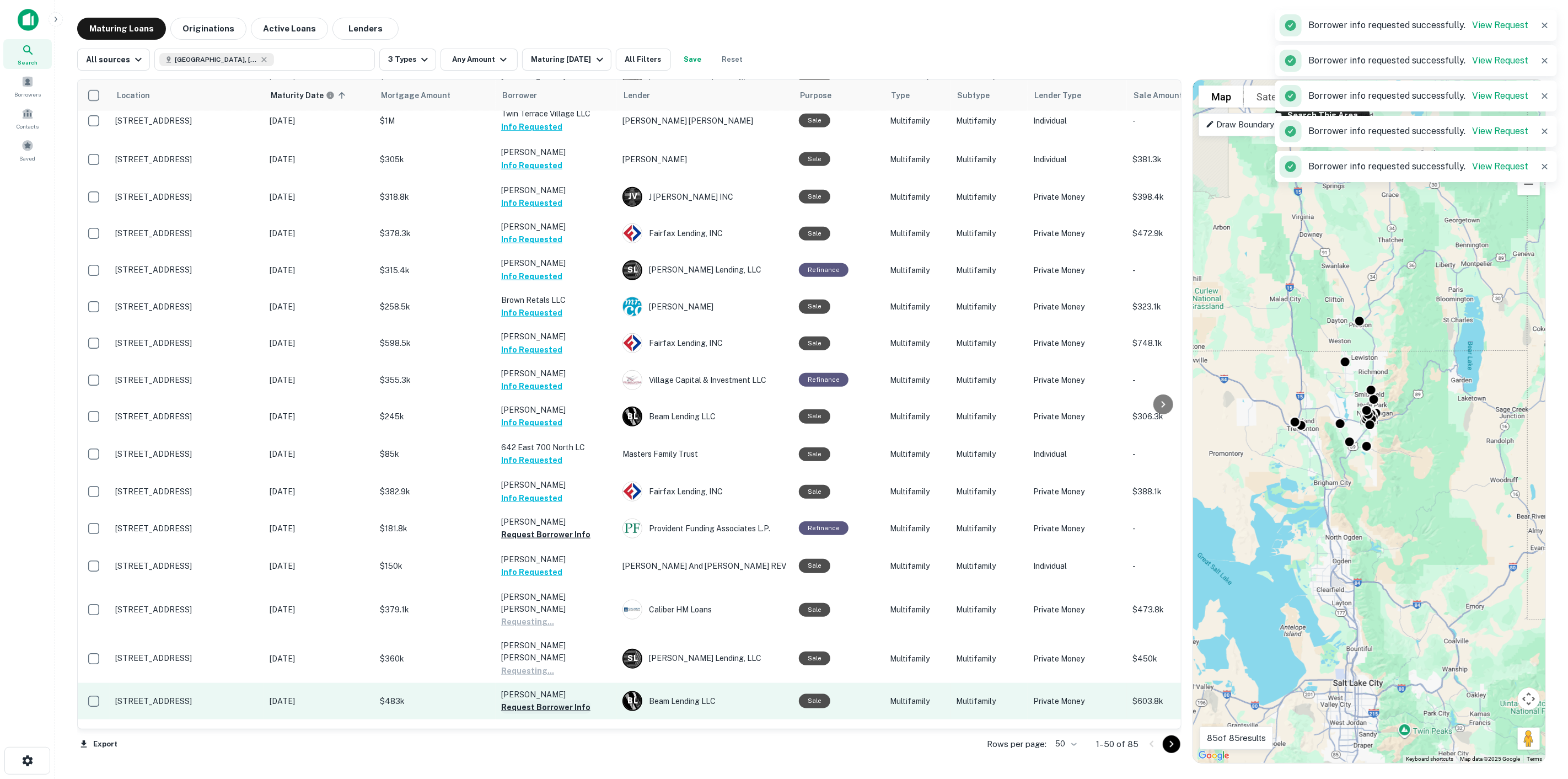
click at [557, 700] on button "Request Borrower Info" at bounding box center [546, 707] width 89 height 13
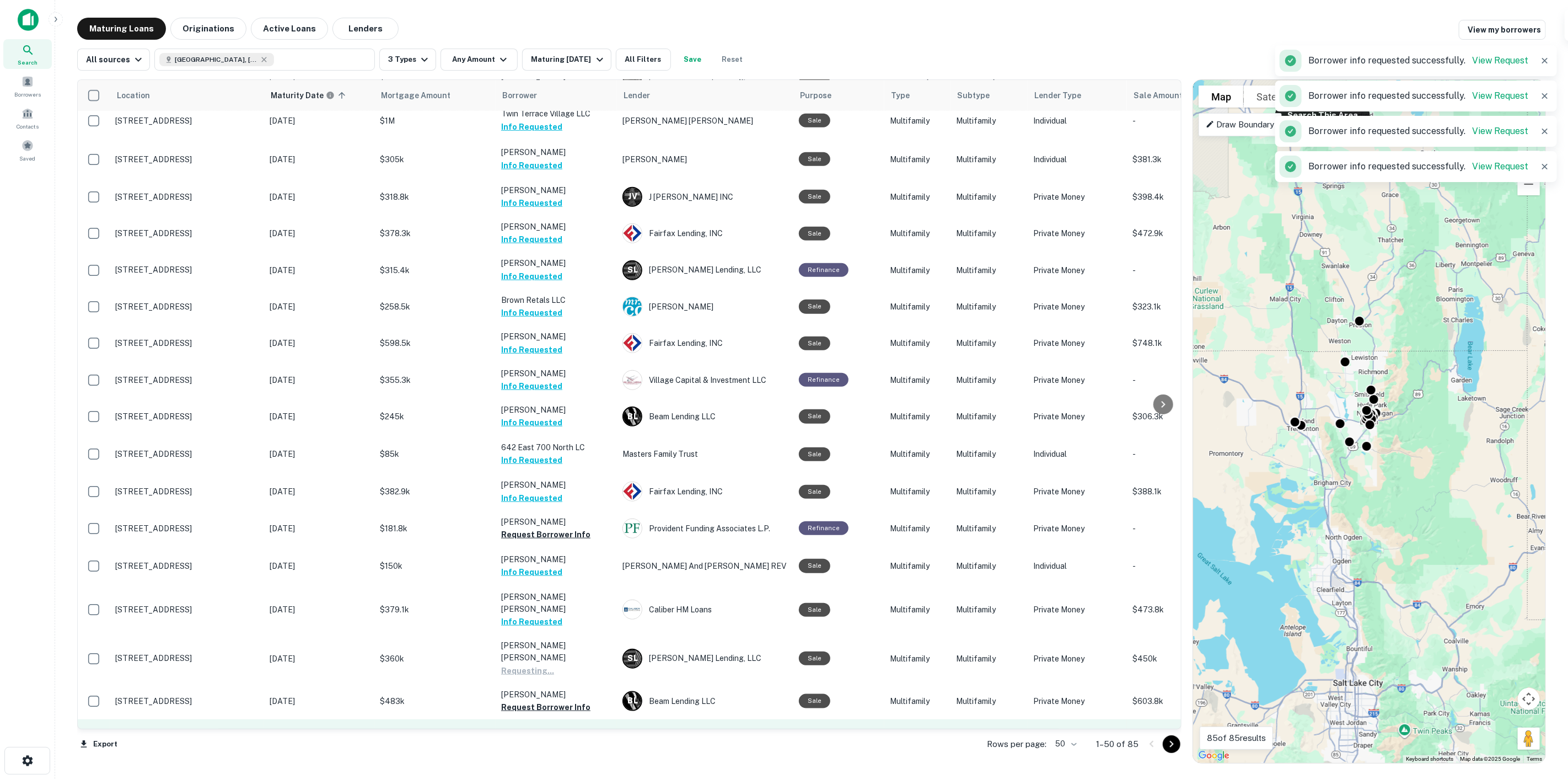
click at [561, 738] on button "Request Borrower Info" at bounding box center [546, 744] width 89 height 13
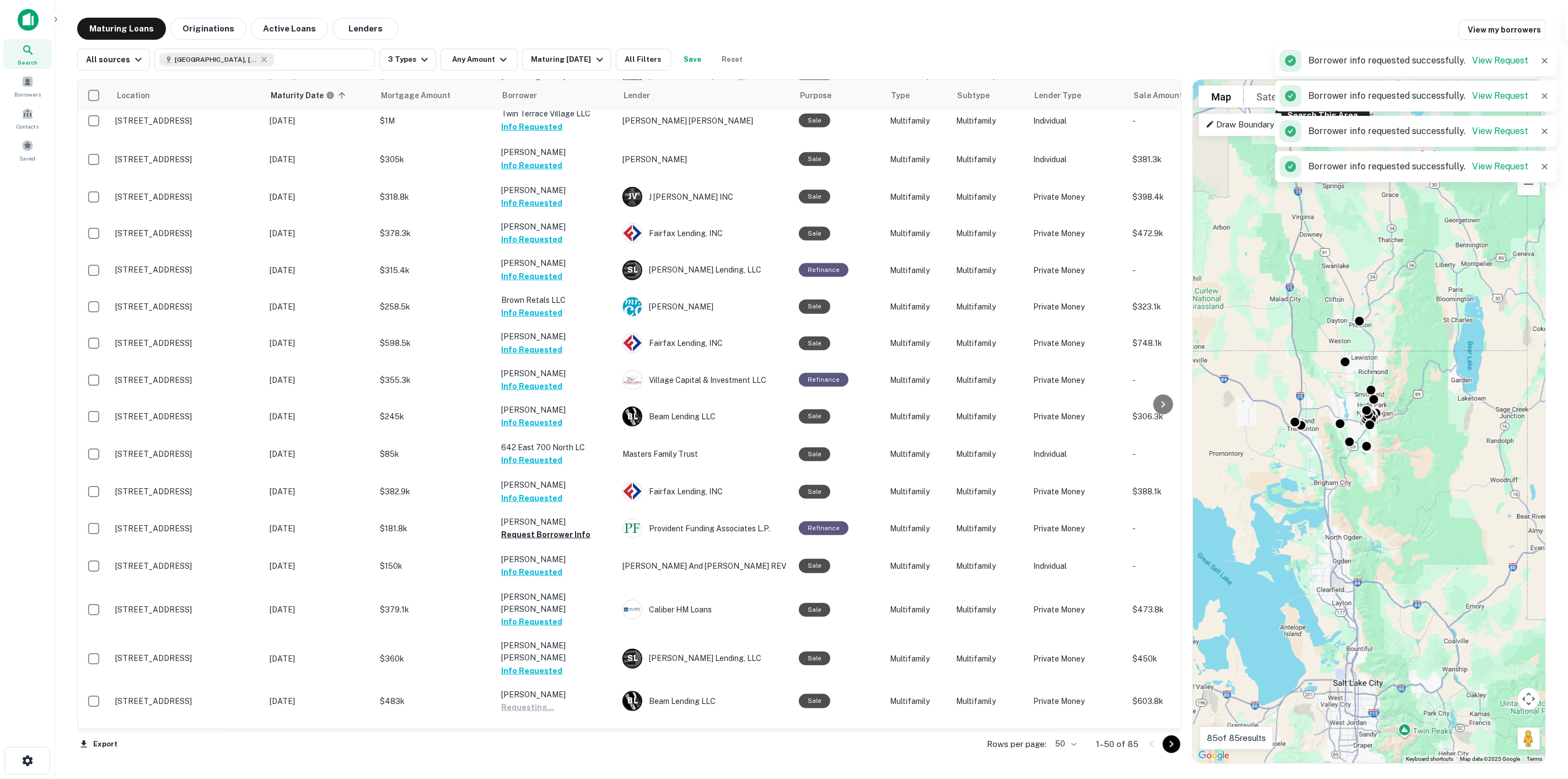
scroll to position [980, 0]
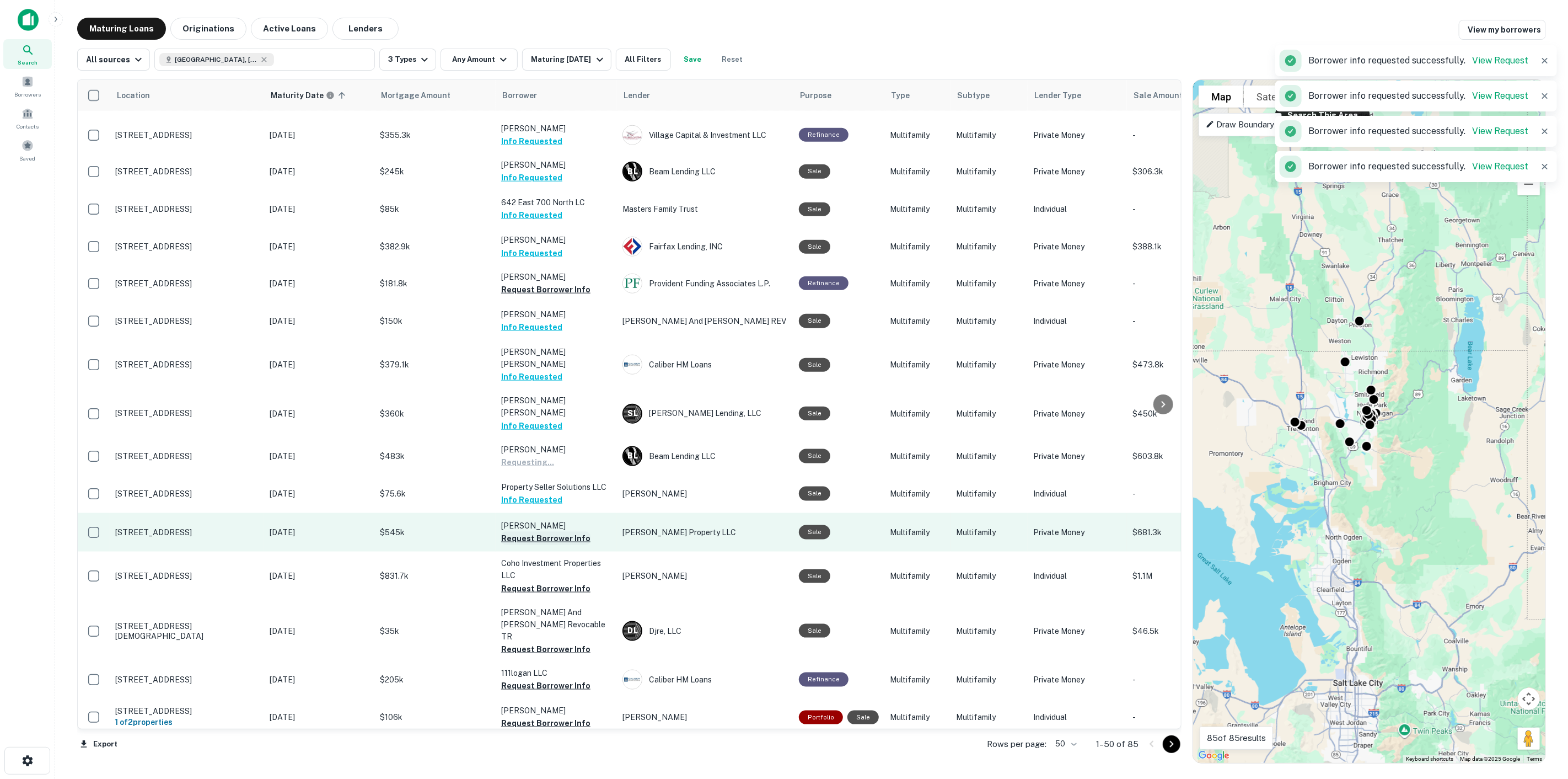
click at [549, 532] on button "Request Borrower Info" at bounding box center [546, 538] width 89 height 13
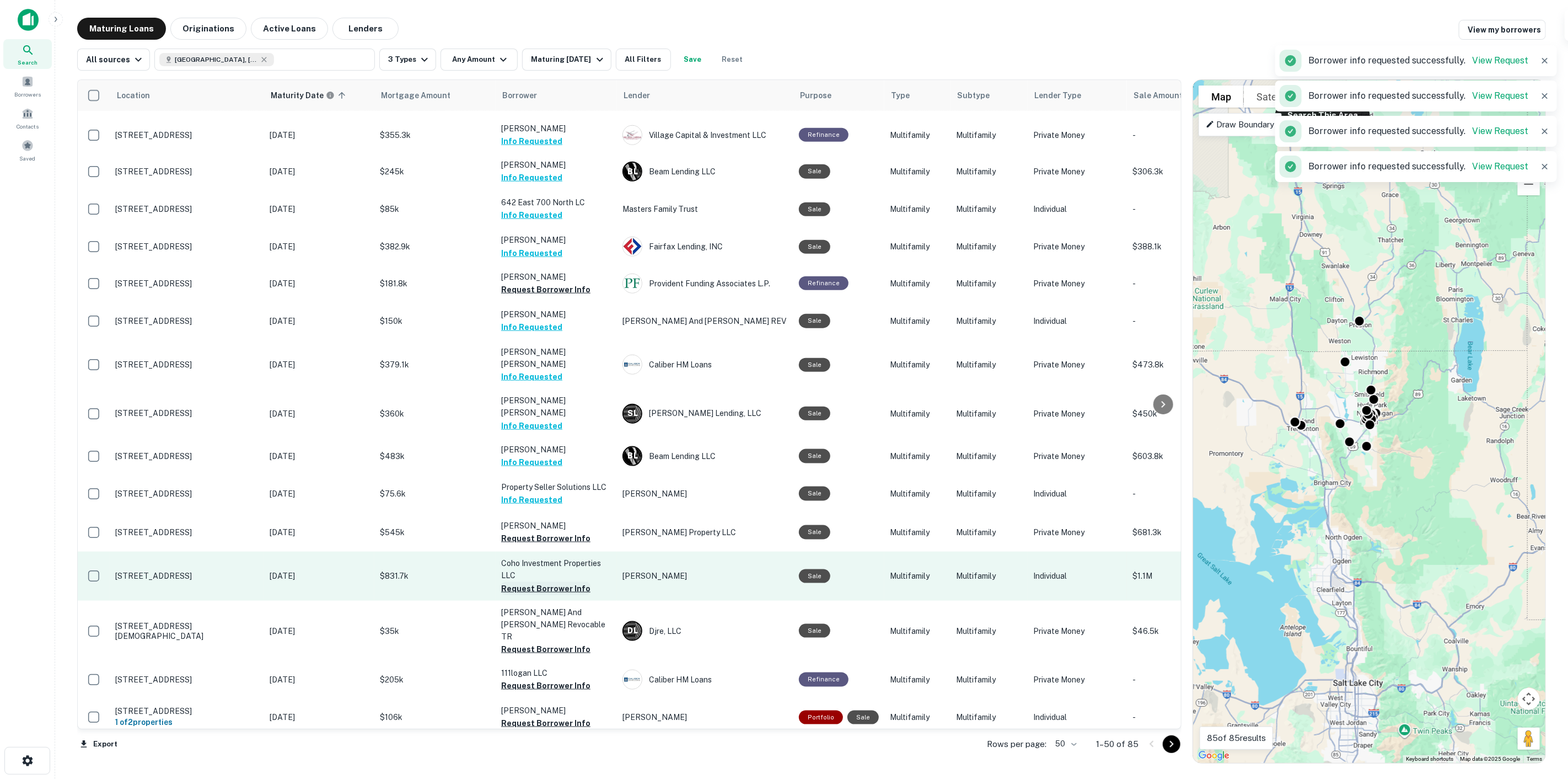
click at [557, 582] on button "Request Borrower Info" at bounding box center [546, 588] width 89 height 13
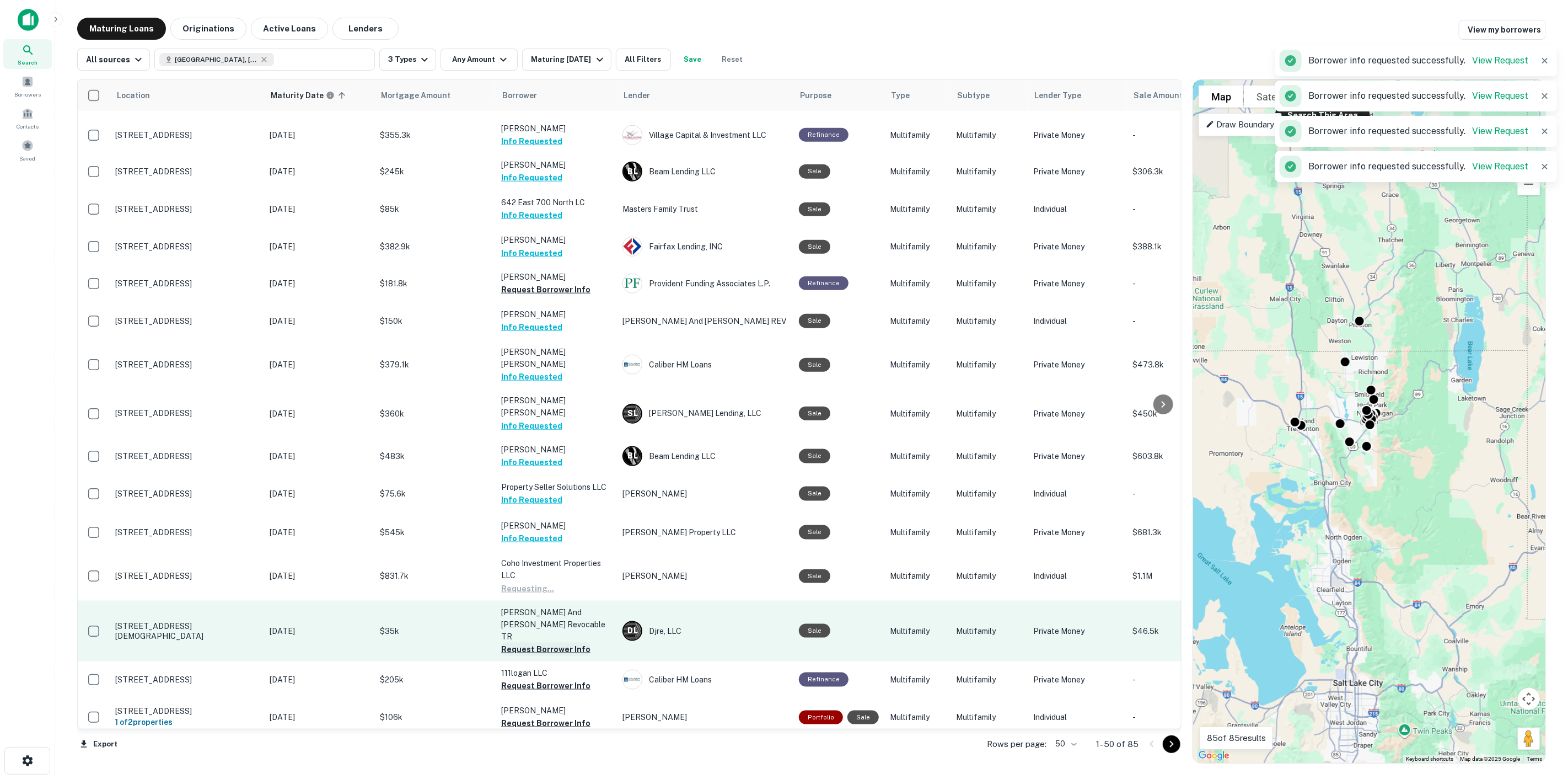
click at [561, 643] on button "Request Borrower Info" at bounding box center [546, 649] width 89 height 13
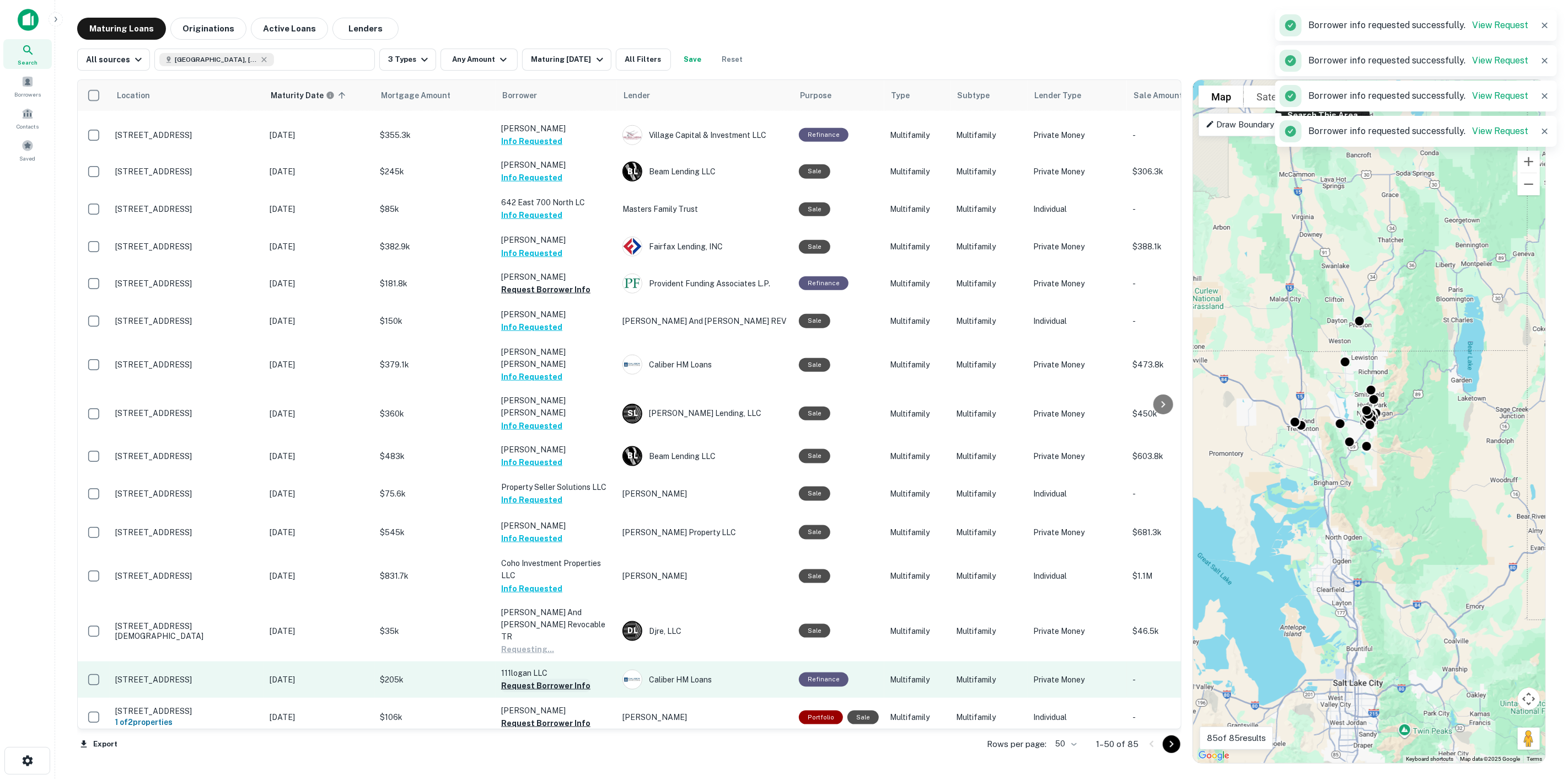
click at [562, 679] on button "Request Borrower Info" at bounding box center [546, 685] width 89 height 13
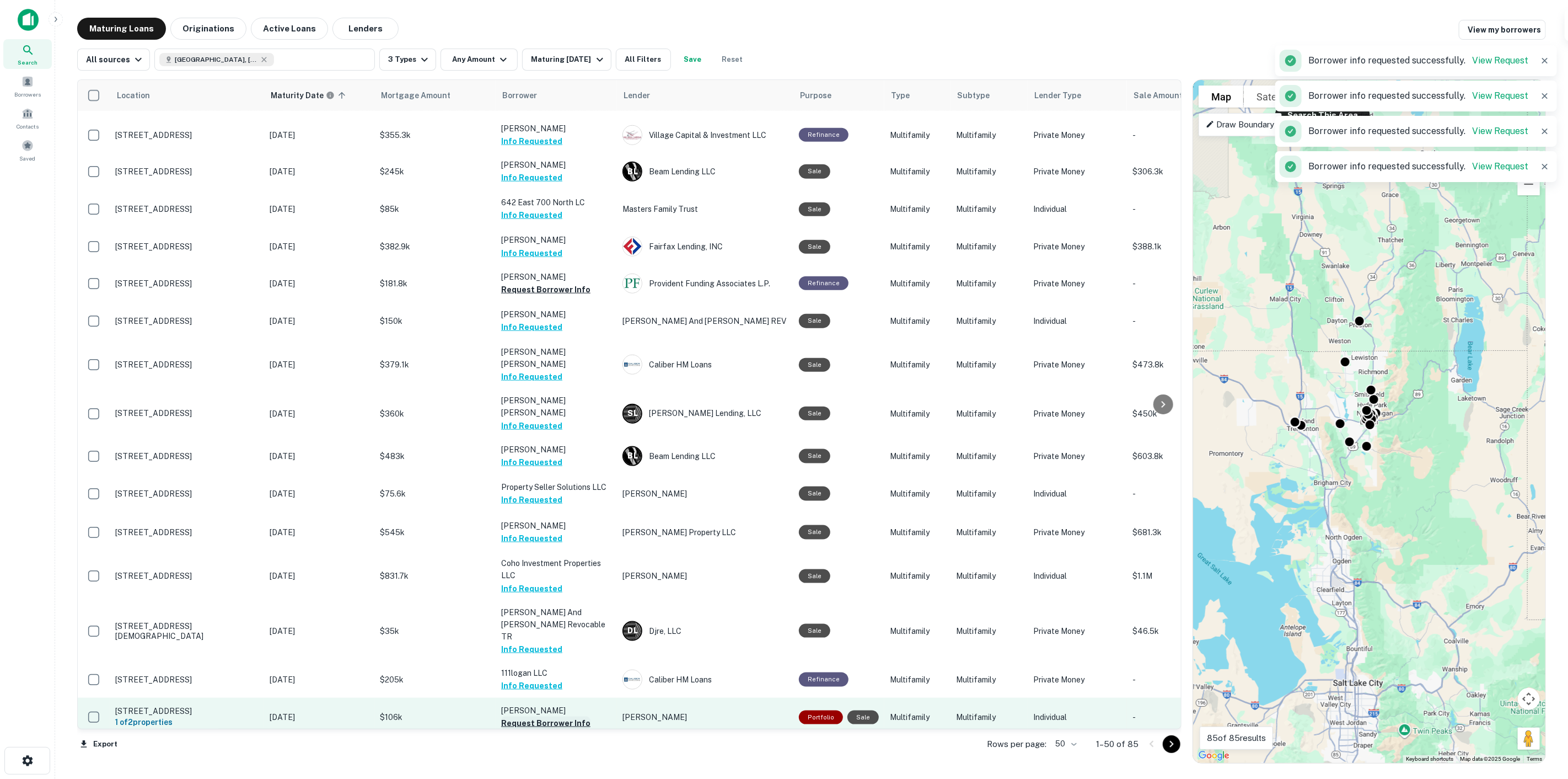
click at [560, 716] on button "Request Borrower Info" at bounding box center [546, 723] width 89 height 13
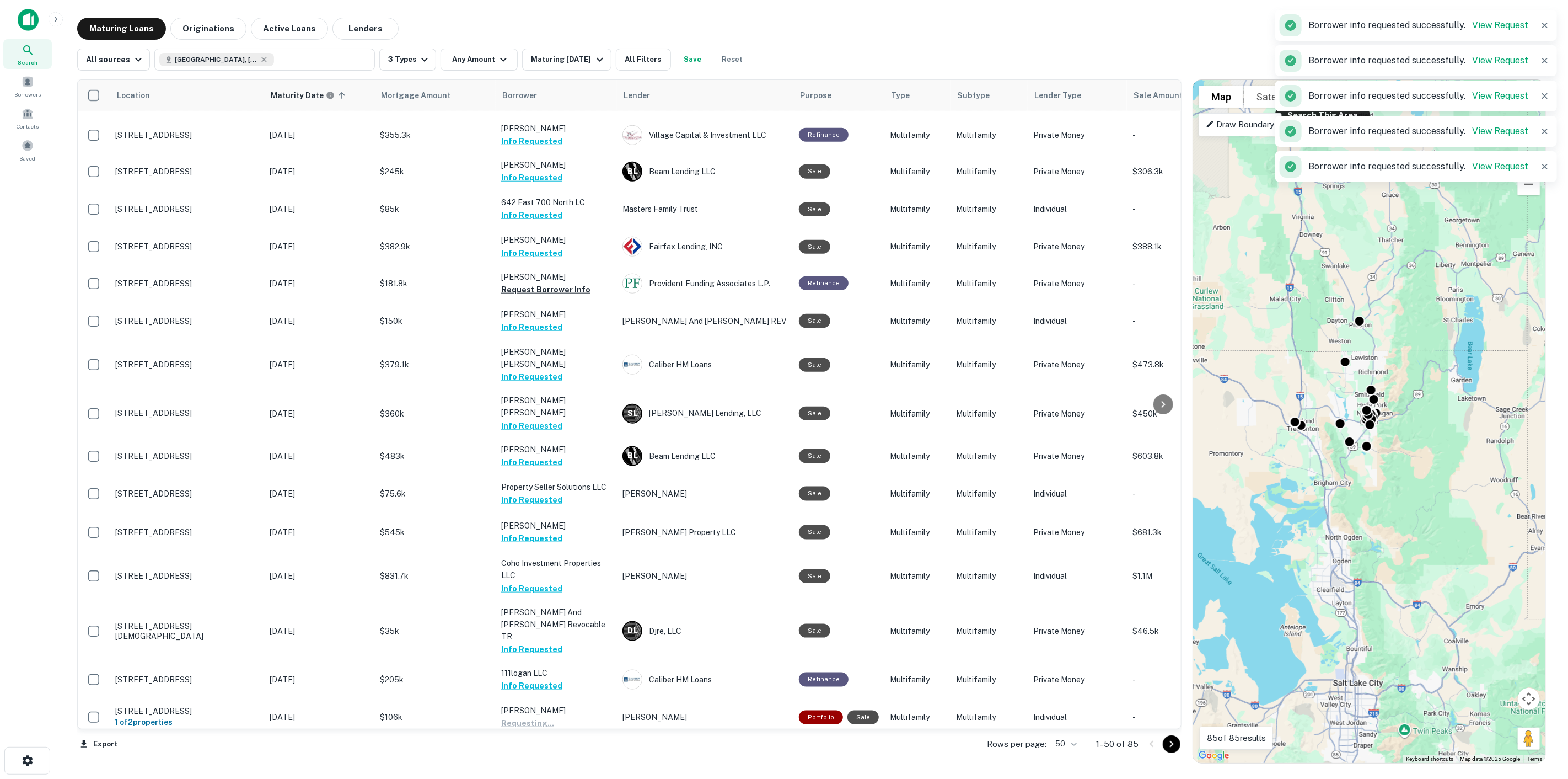
click at [558, 755] on button "Request Borrower Info" at bounding box center [546, 761] width 89 height 13
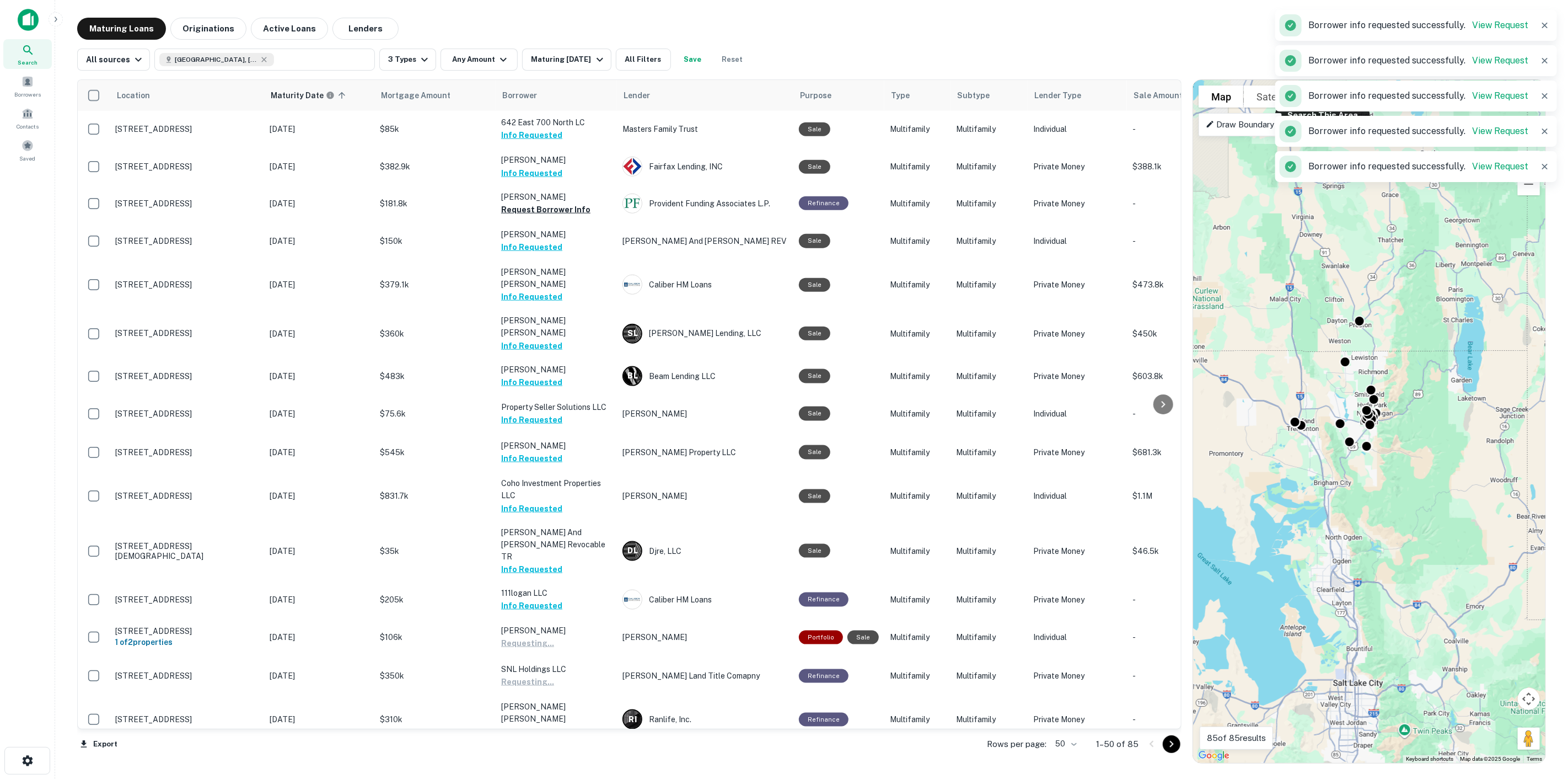
scroll to position [1225, 0]
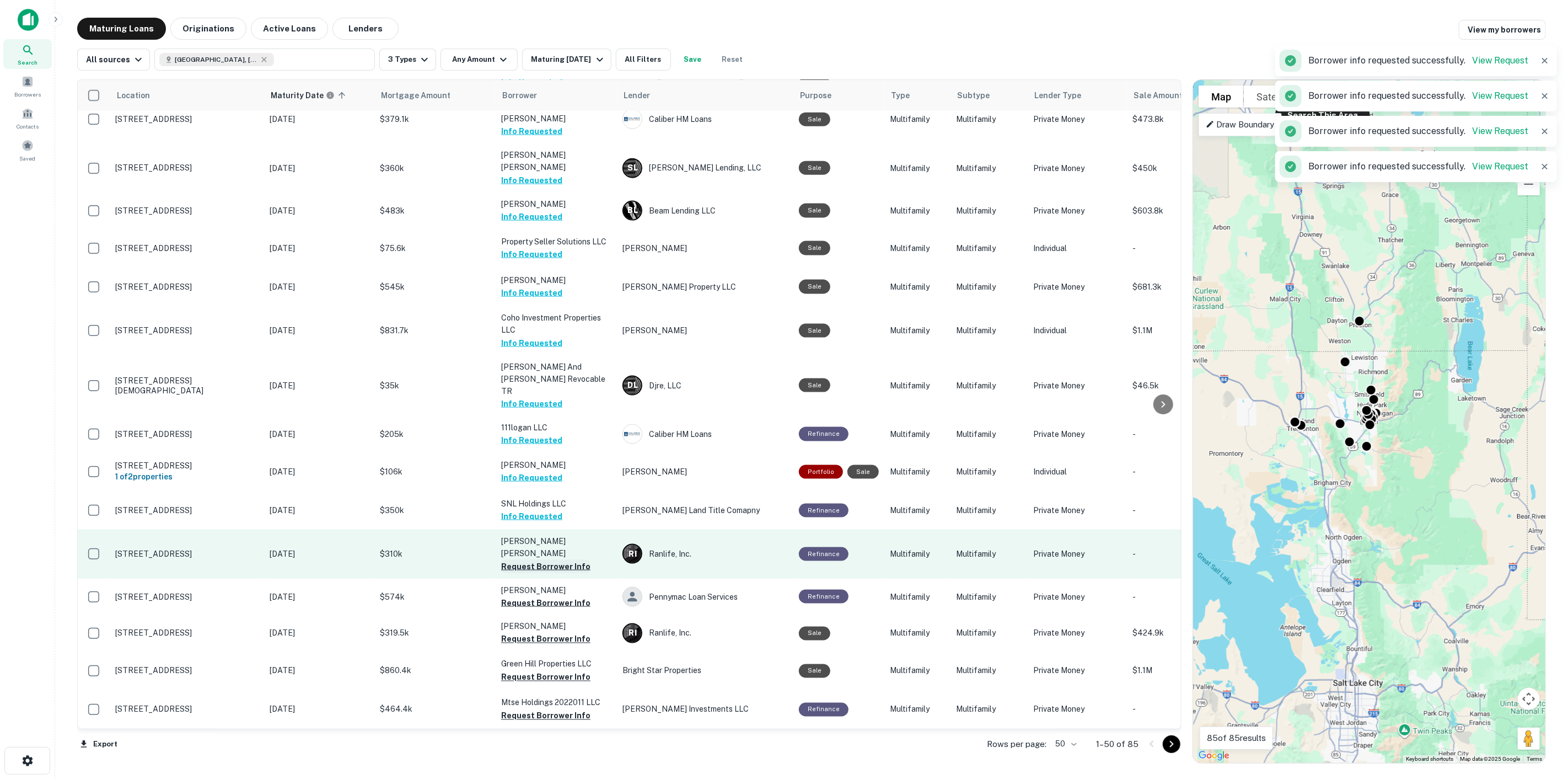
click at [552, 560] on button "Request Borrower Info" at bounding box center [546, 566] width 89 height 13
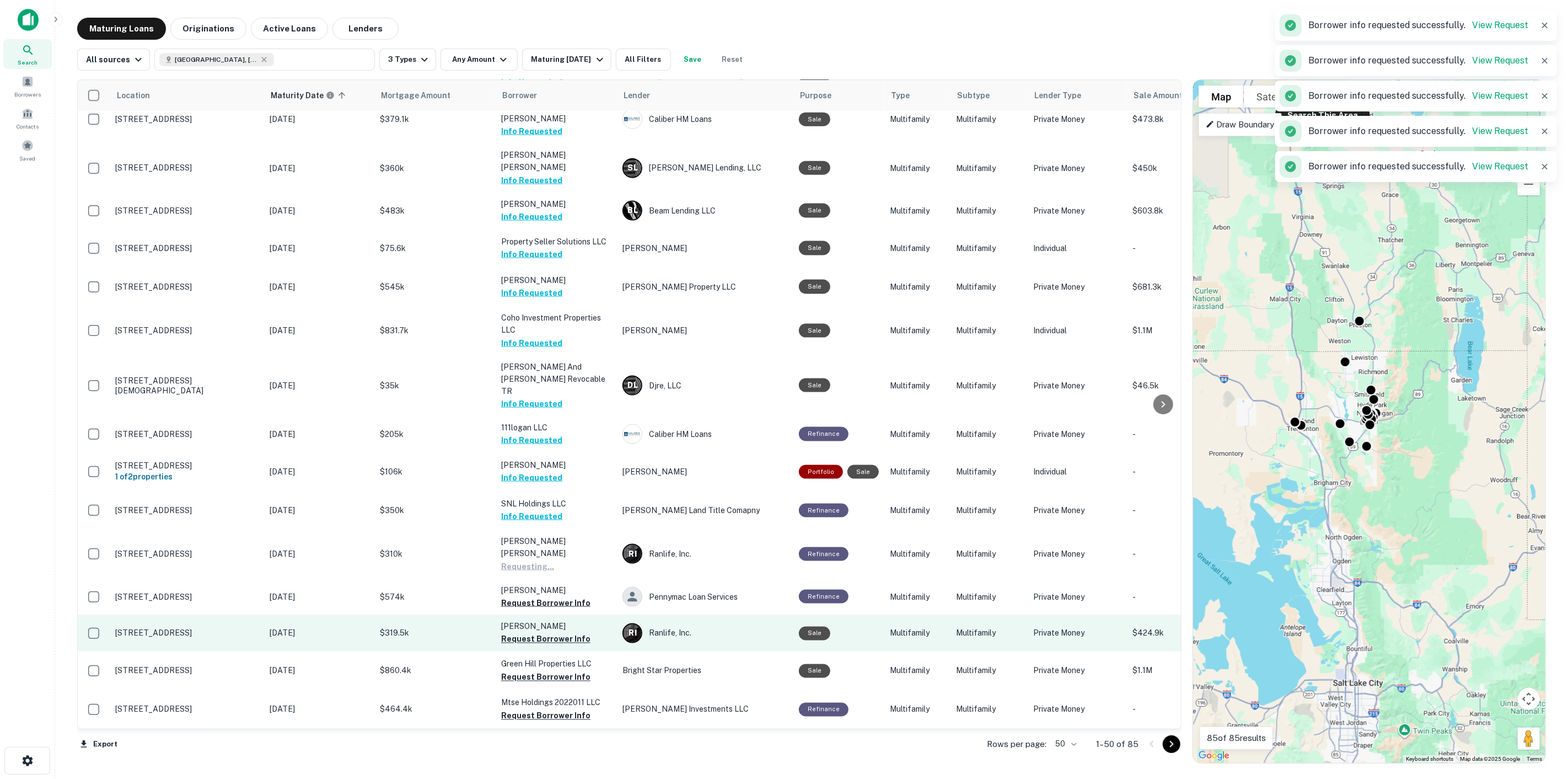
click at [557, 596] on button "Request Borrower Info" at bounding box center [546, 603] width 89 height 13
click at [559, 633] on button "Request Borrower Info" at bounding box center [546, 639] width 89 height 13
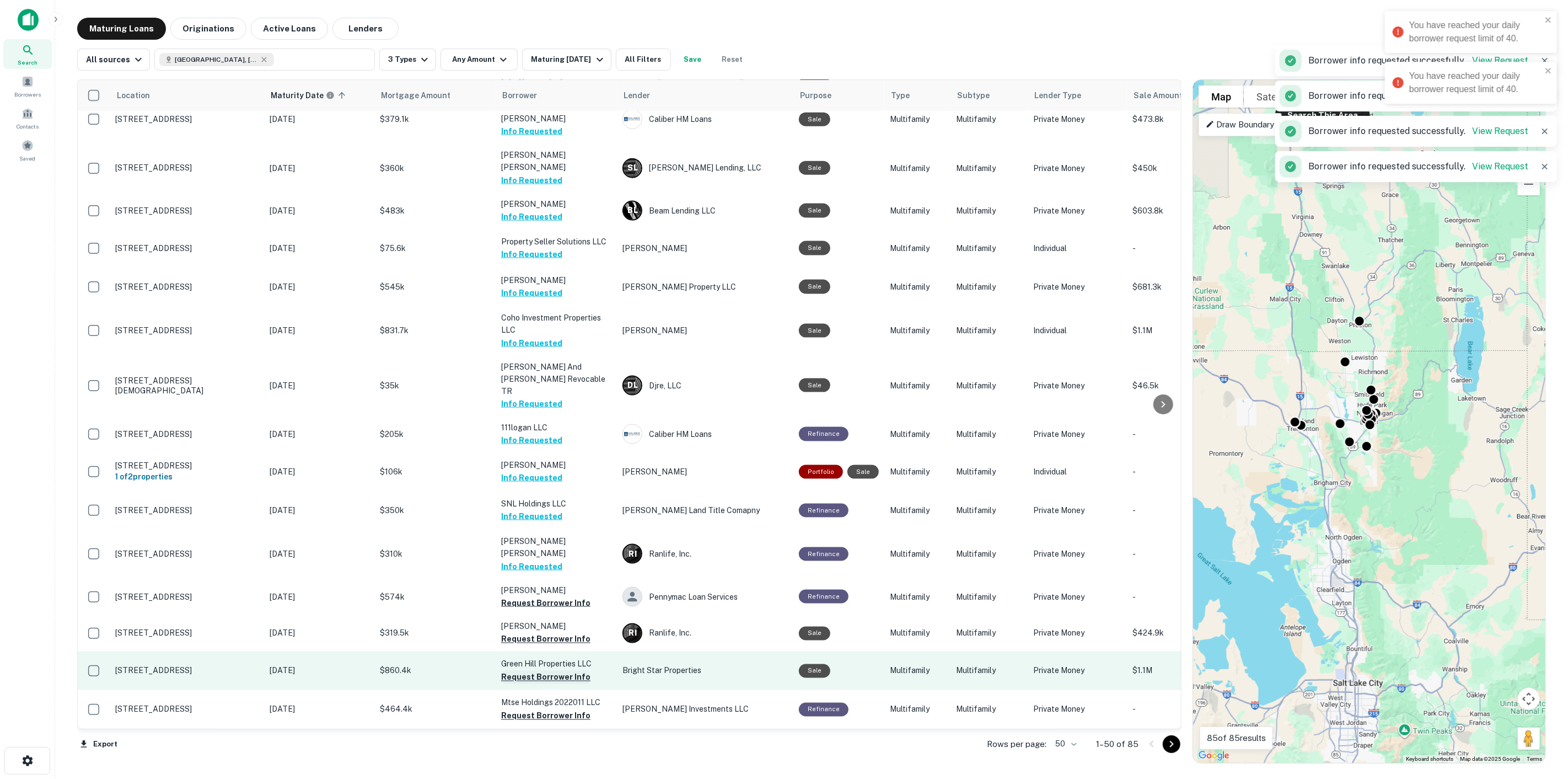
click at [559, 671] on button "Request Borrower Info" at bounding box center [546, 677] width 89 height 13
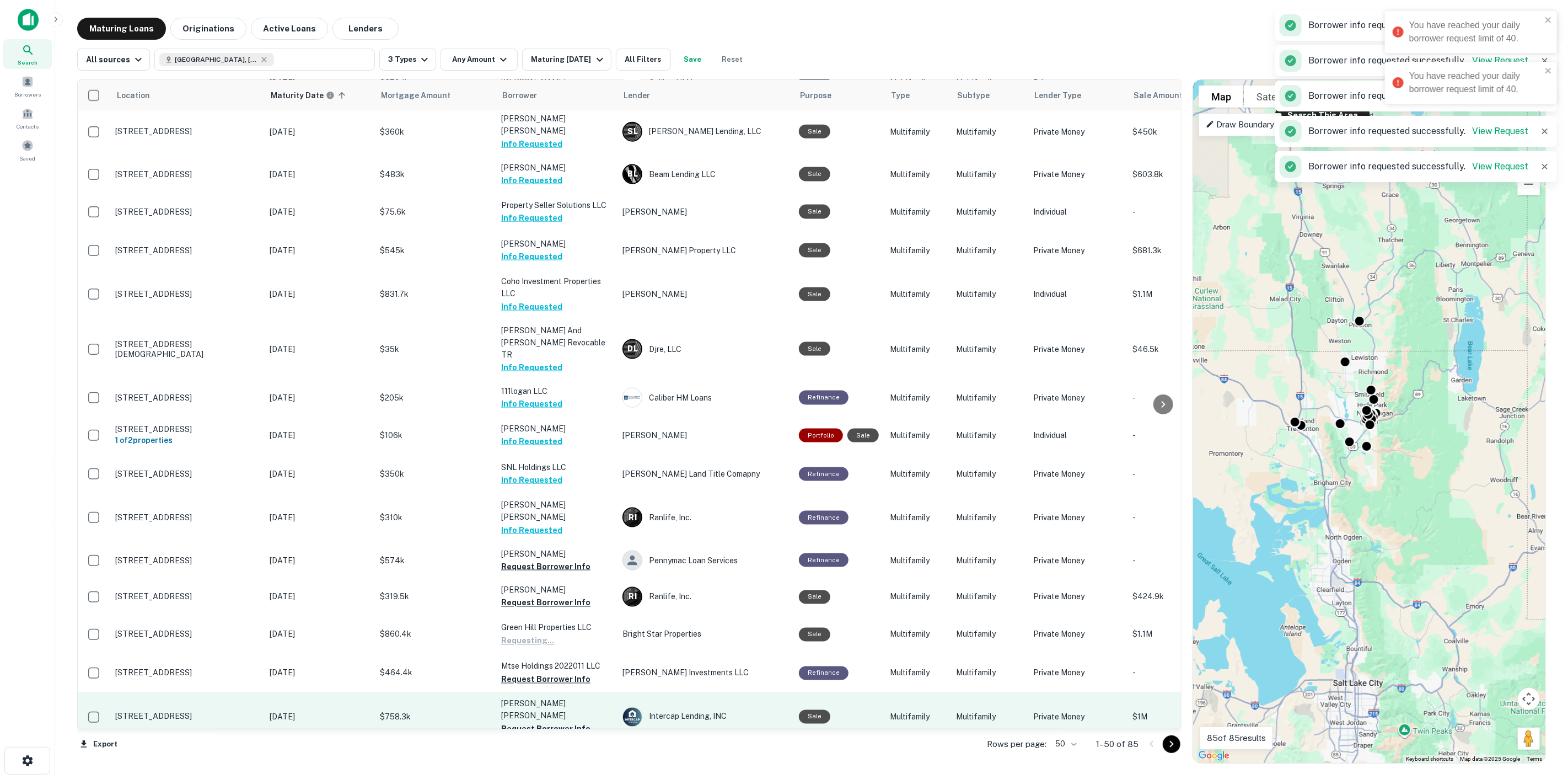
scroll to position [1292, 0]
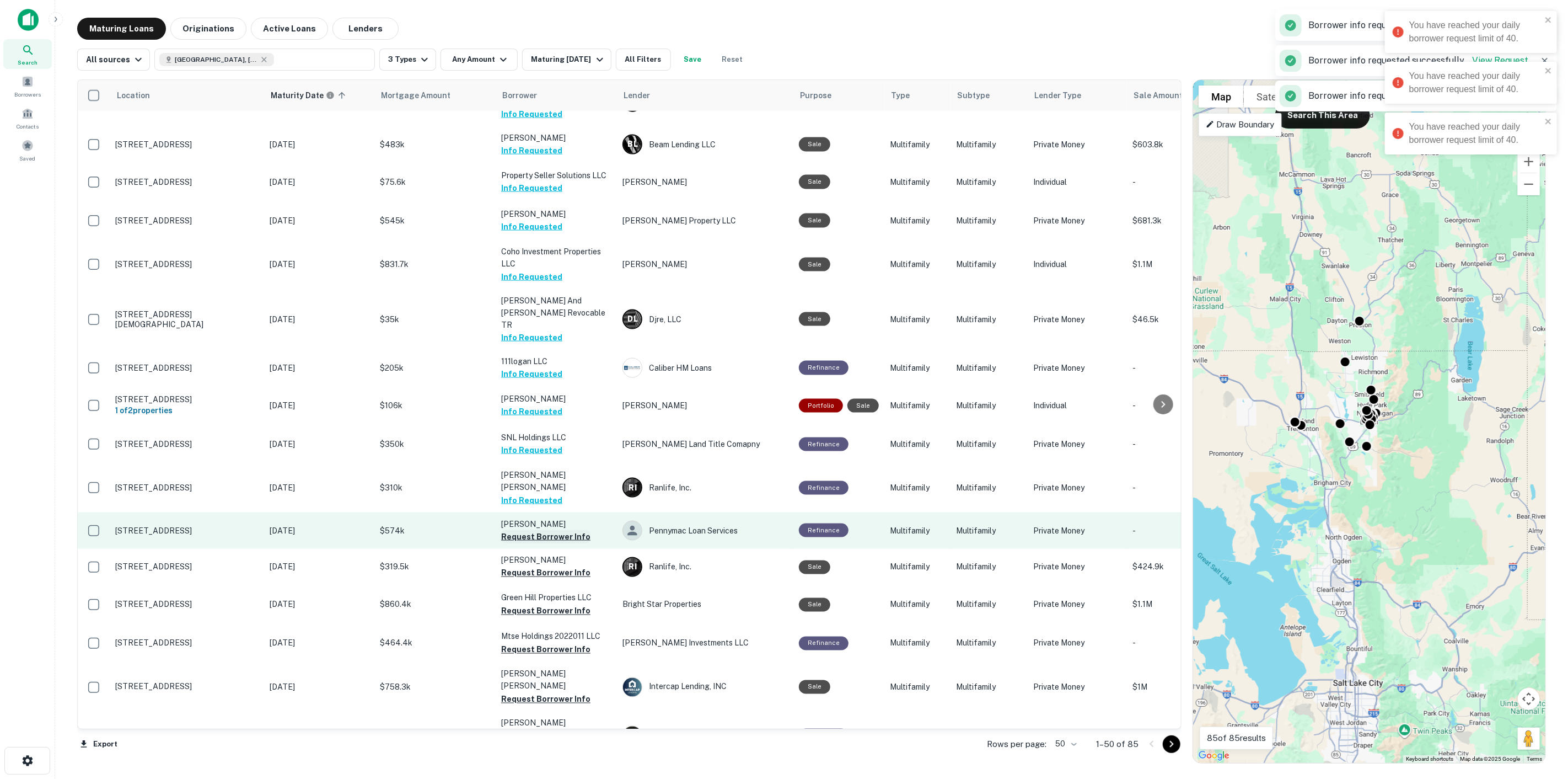
click at [554, 530] on button "Request Borrower Info" at bounding box center [546, 536] width 89 height 13
